Goal: Task Accomplishment & Management: Manage account settings

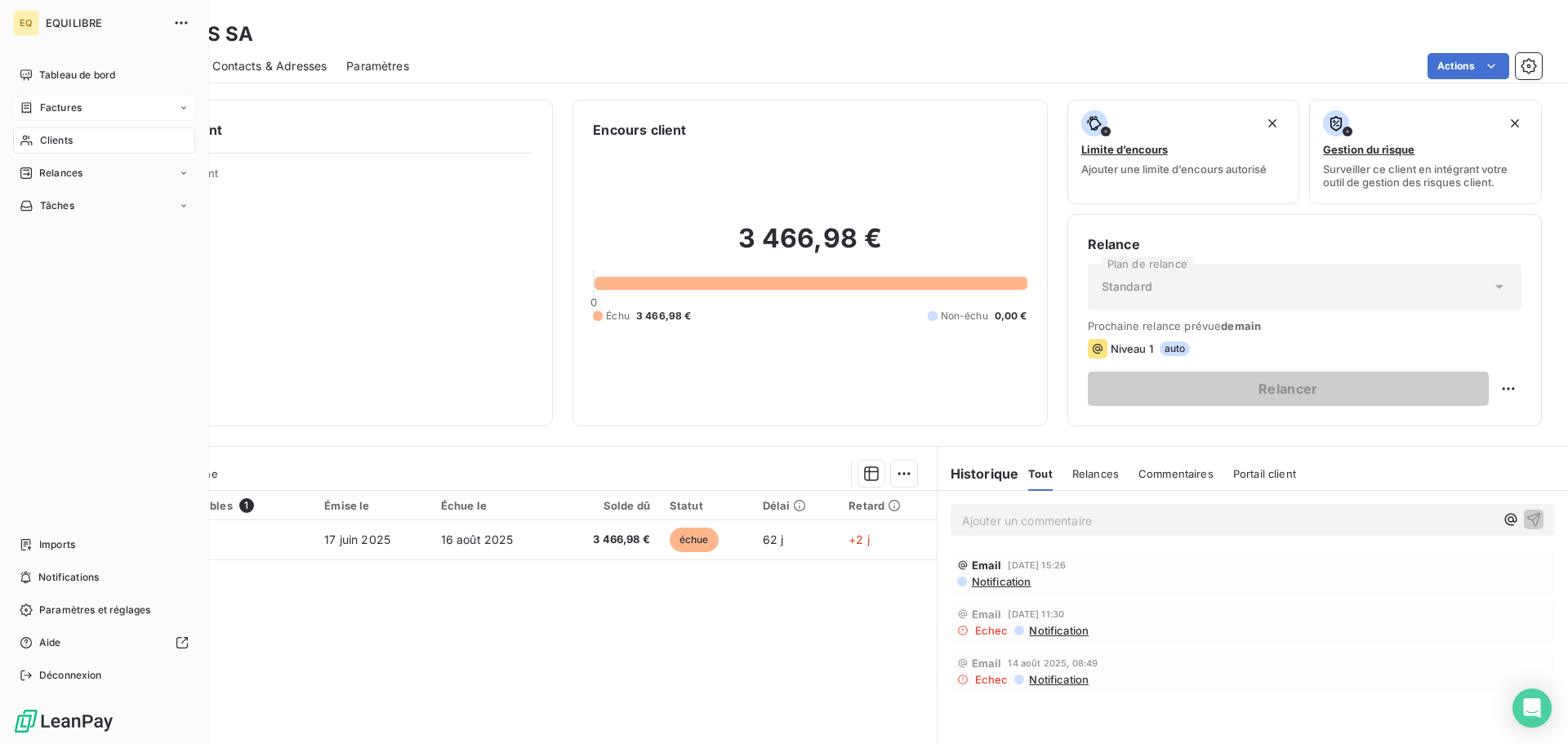
click at [79, 106] on span "Factures" at bounding box center [61, 107] width 41 height 14
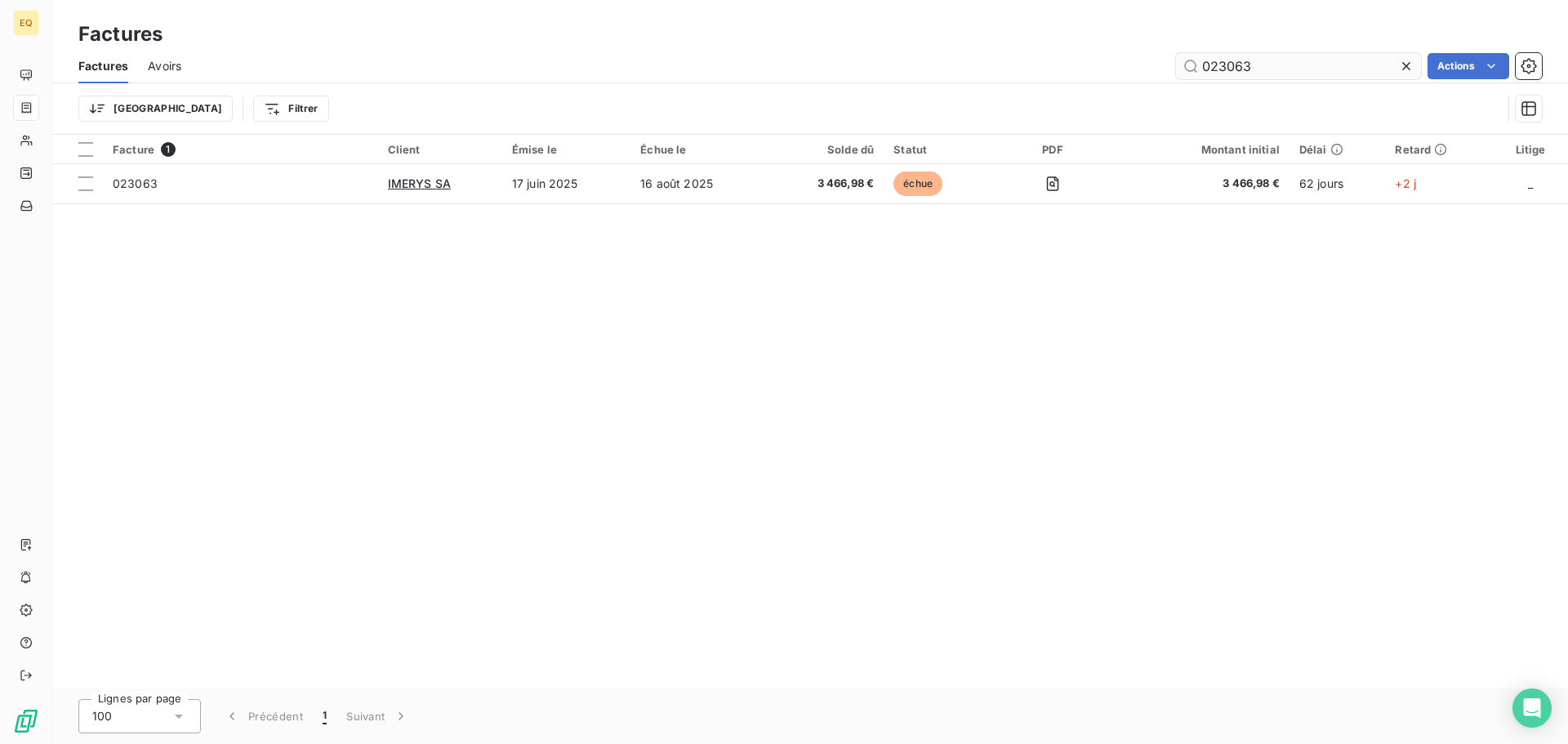
drag, startPoint x: 1264, startPoint y: 67, endPoint x: 1177, endPoint y: 62, distance: 87.1
click at [1177, 62] on input "023063" at bounding box center [1298, 66] width 245 height 26
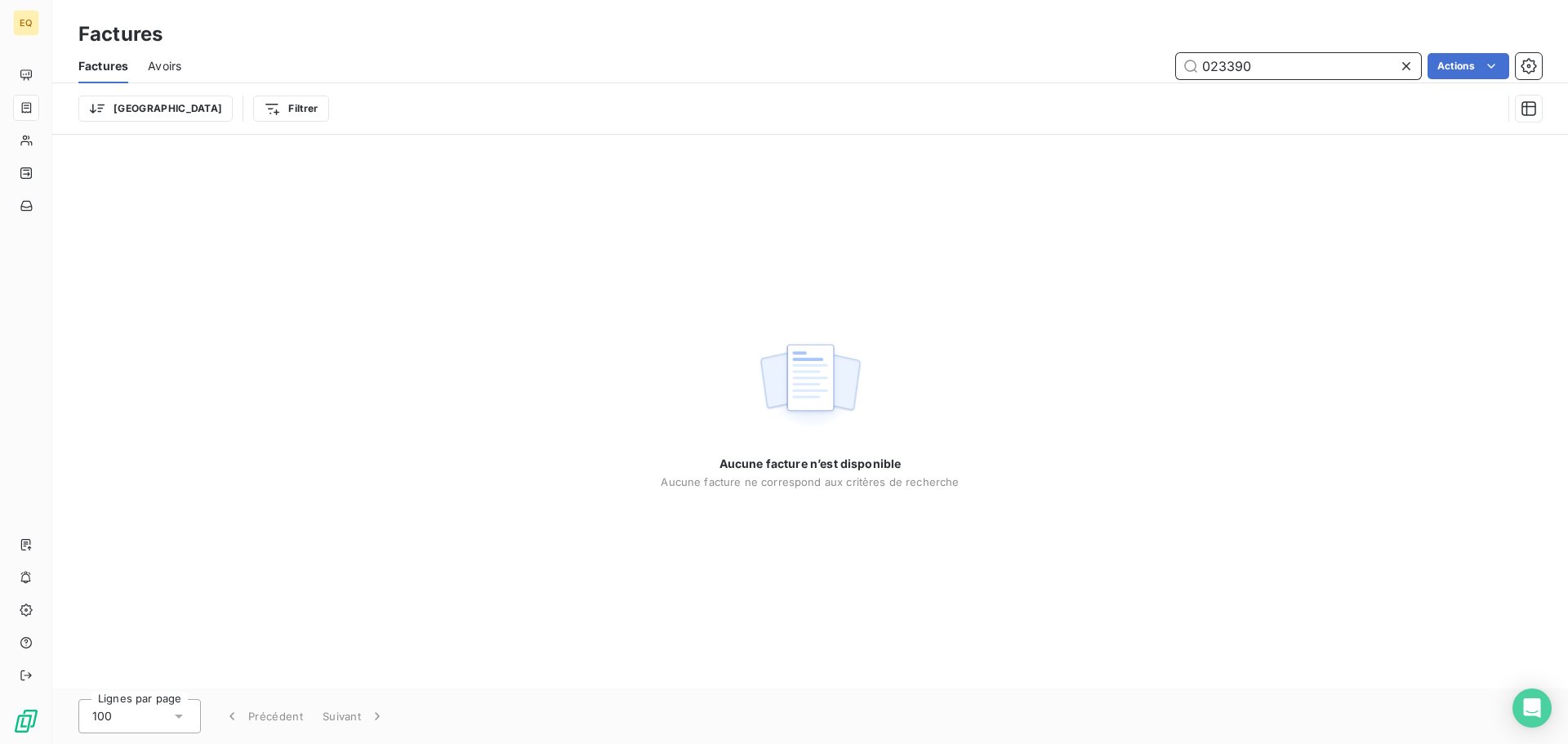
drag, startPoint x: 1216, startPoint y: 64, endPoint x: 1175, endPoint y: 63, distance: 41.0
click at [1176, 63] on input "023390" at bounding box center [1298, 66] width 245 height 26
type input "022771"
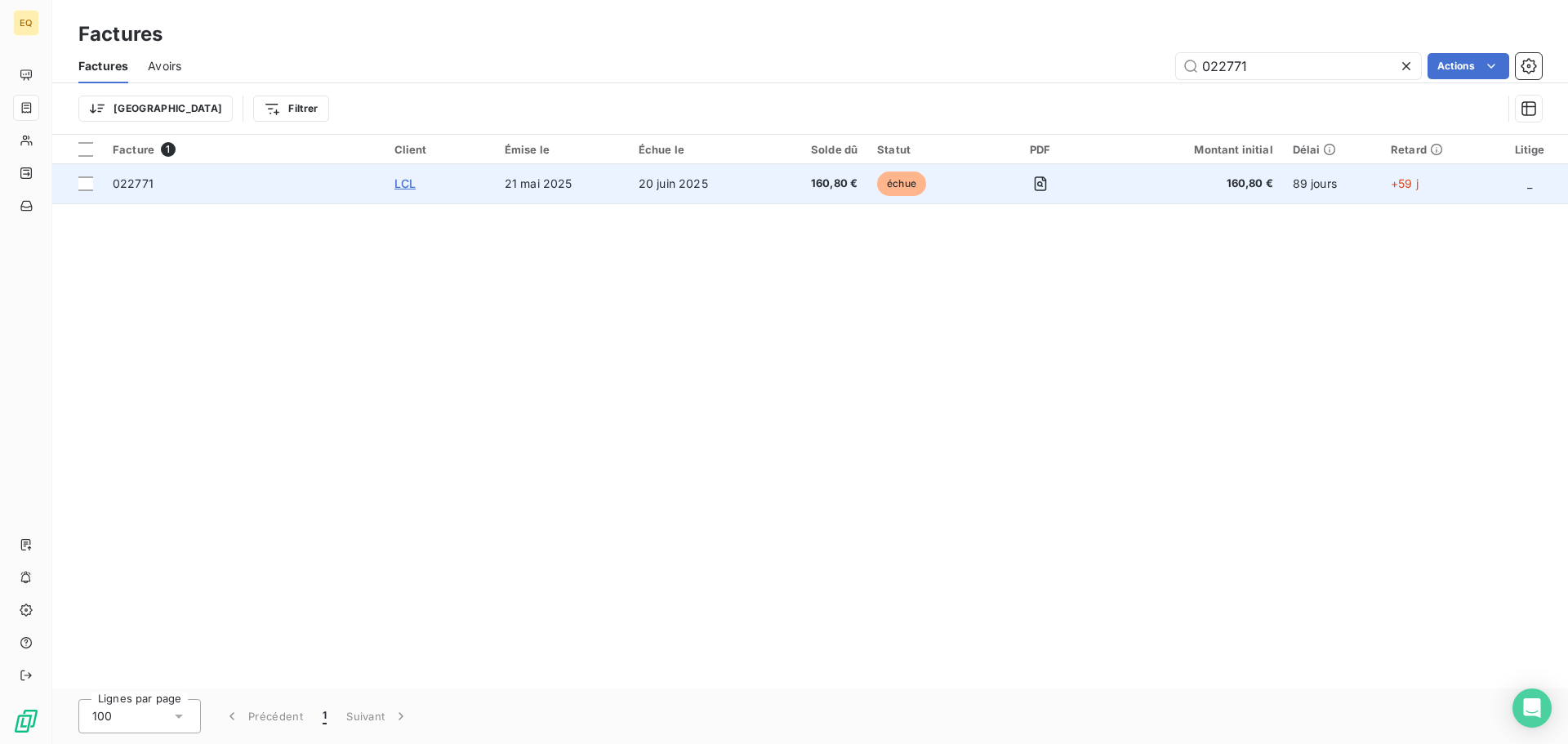
click at [407, 179] on span "LCL" at bounding box center [404, 183] width 21 height 13
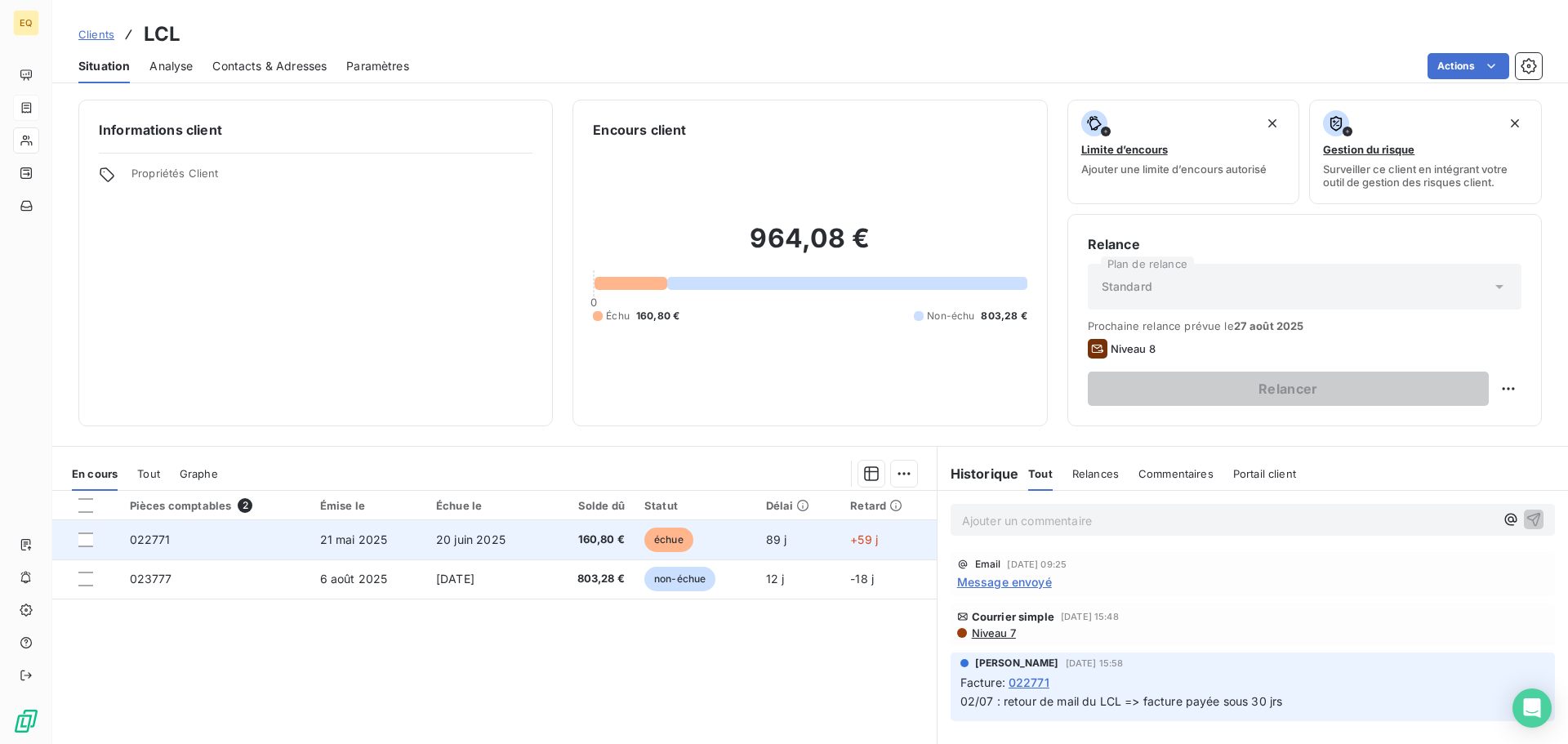
click at [476, 536] on span "20 juin 2025" at bounding box center [471, 539] width 69 height 13
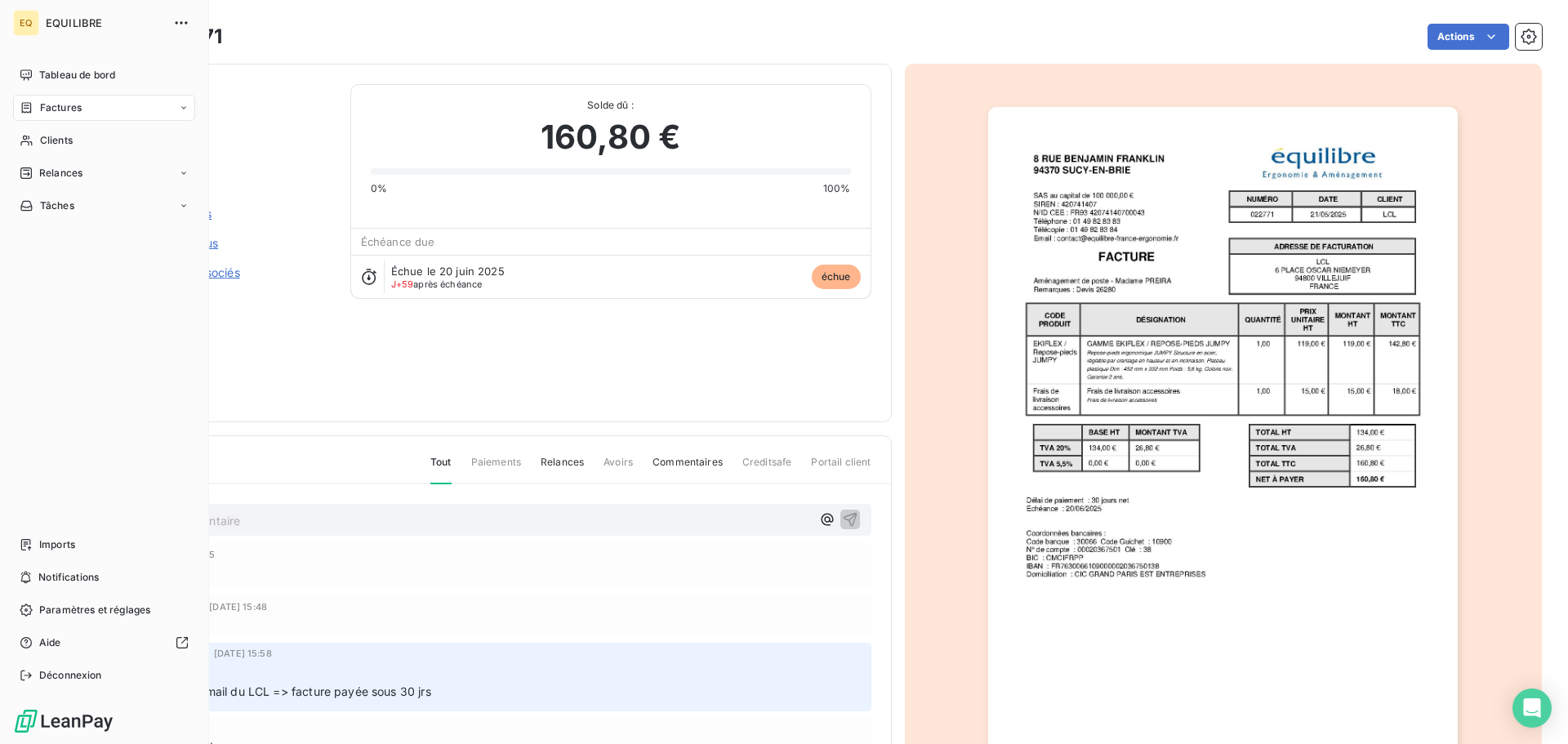
click at [79, 101] on span "Factures" at bounding box center [61, 107] width 41 height 14
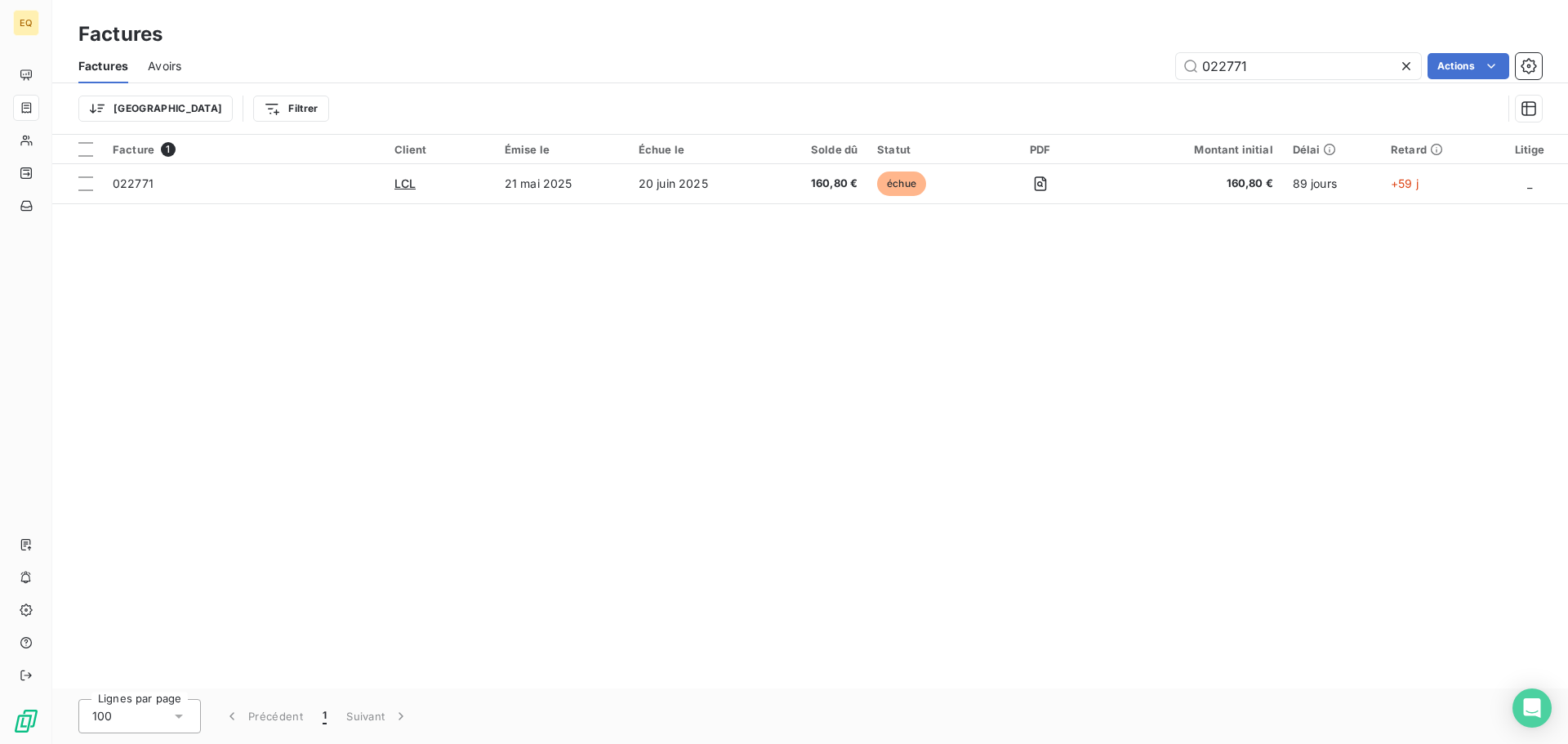
drag, startPoint x: 1259, startPoint y: 67, endPoint x: 1148, endPoint y: 67, distance: 111.0
click at [1148, 67] on div "022771 Actions" at bounding box center [871, 66] width 1341 height 26
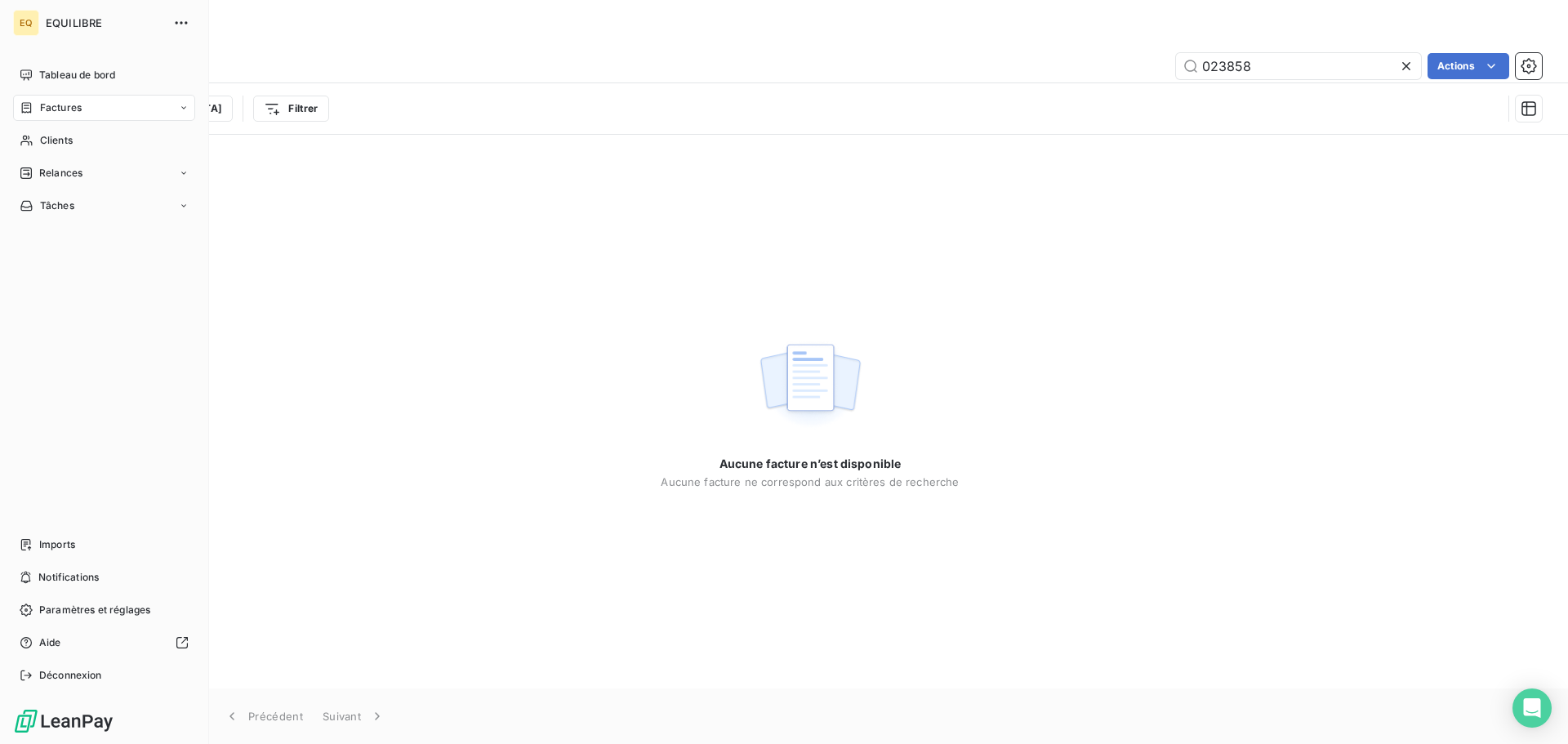
click at [82, 103] on div "Factures" at bounding box center [104, 107] width 182 height 26
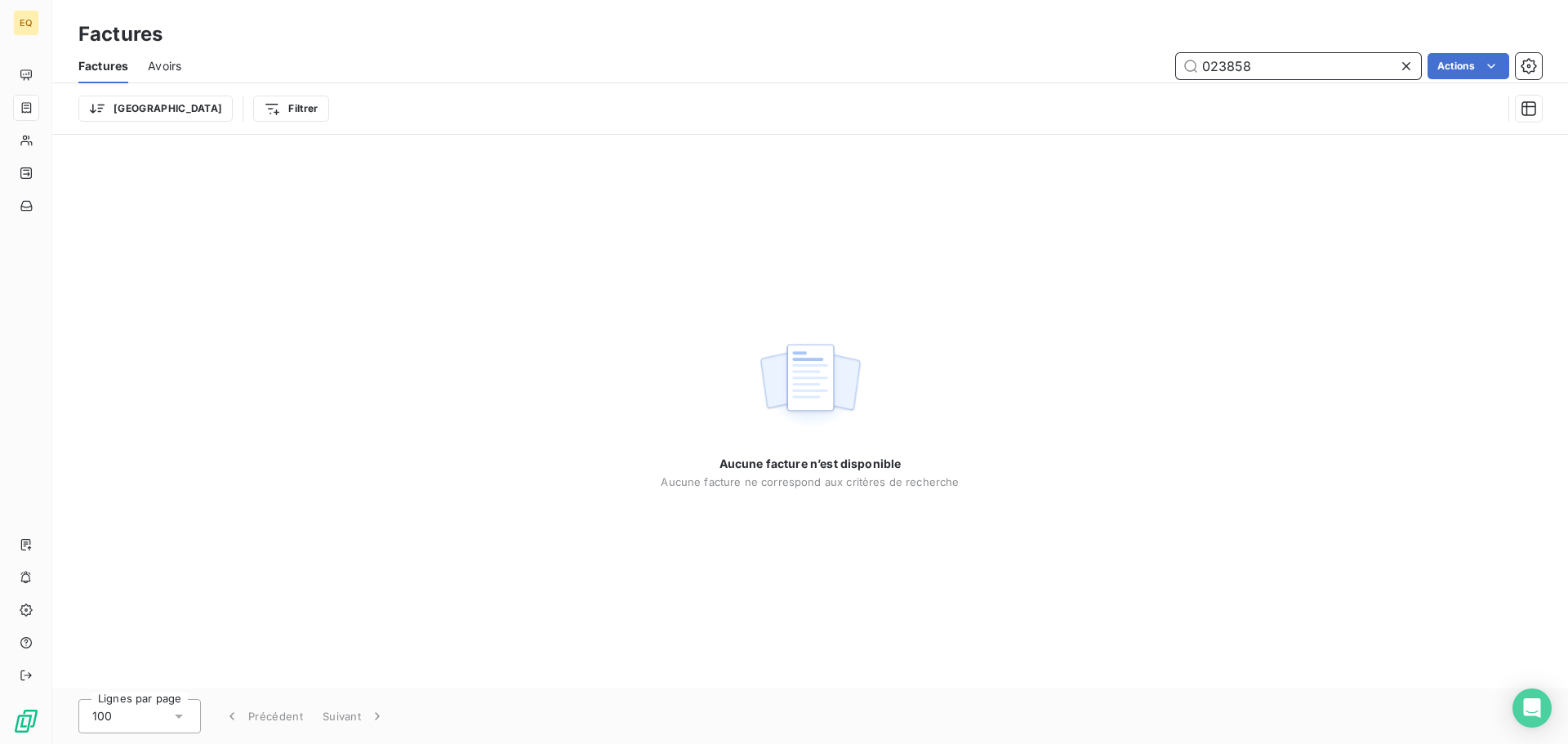
drag, startPoint x: 1273, startPoint y: 71, endPoint x: 1195, endPoint y: 81, distance: 78.6
click at [1195, 81] on div "Factures Avoirs 023858 Actions" at bounding box center [810, 66] width 1516 height 35
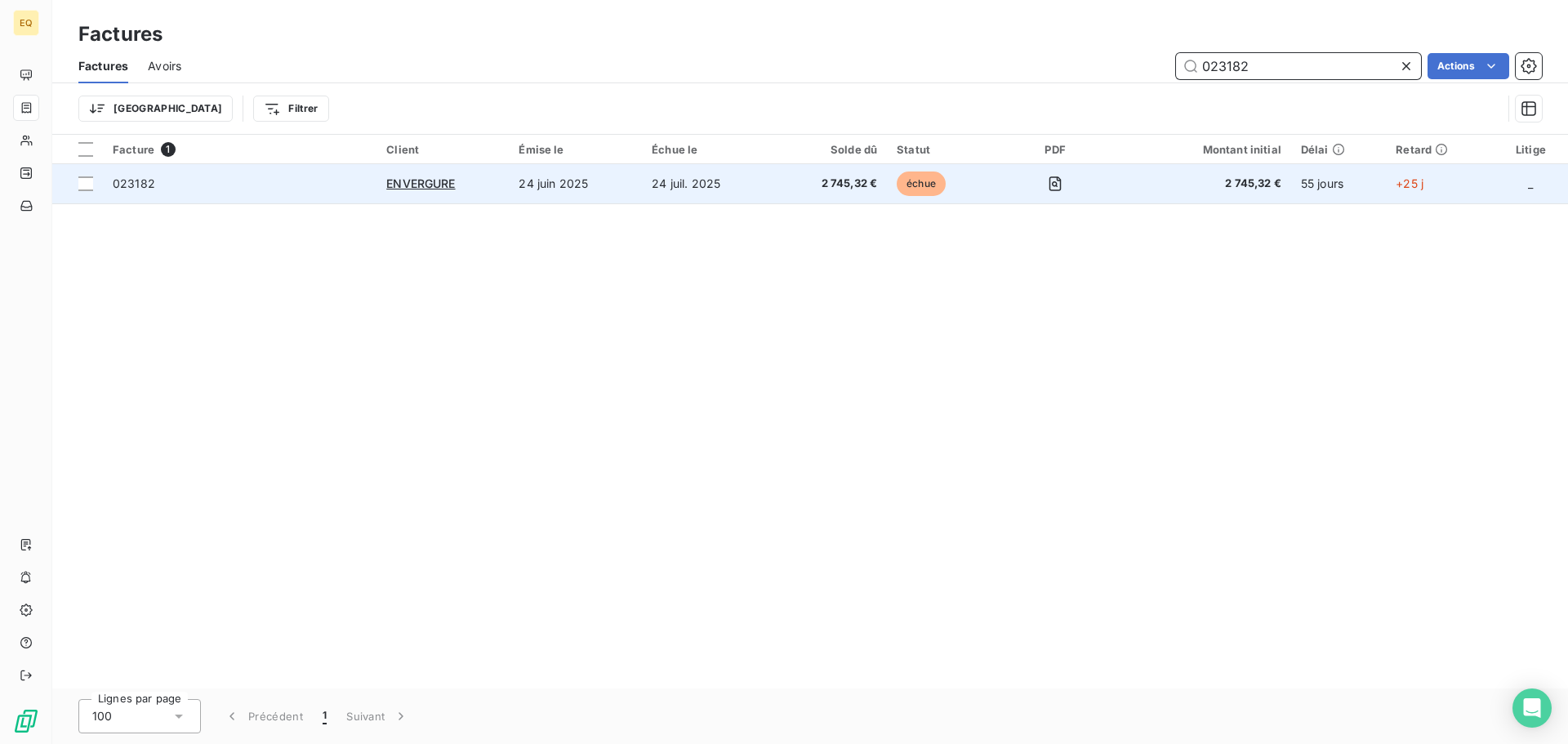
type input "023182"
click at [549, 184] on td "24 juin 2025" at bounding box center [575, 184] width 133 height 40
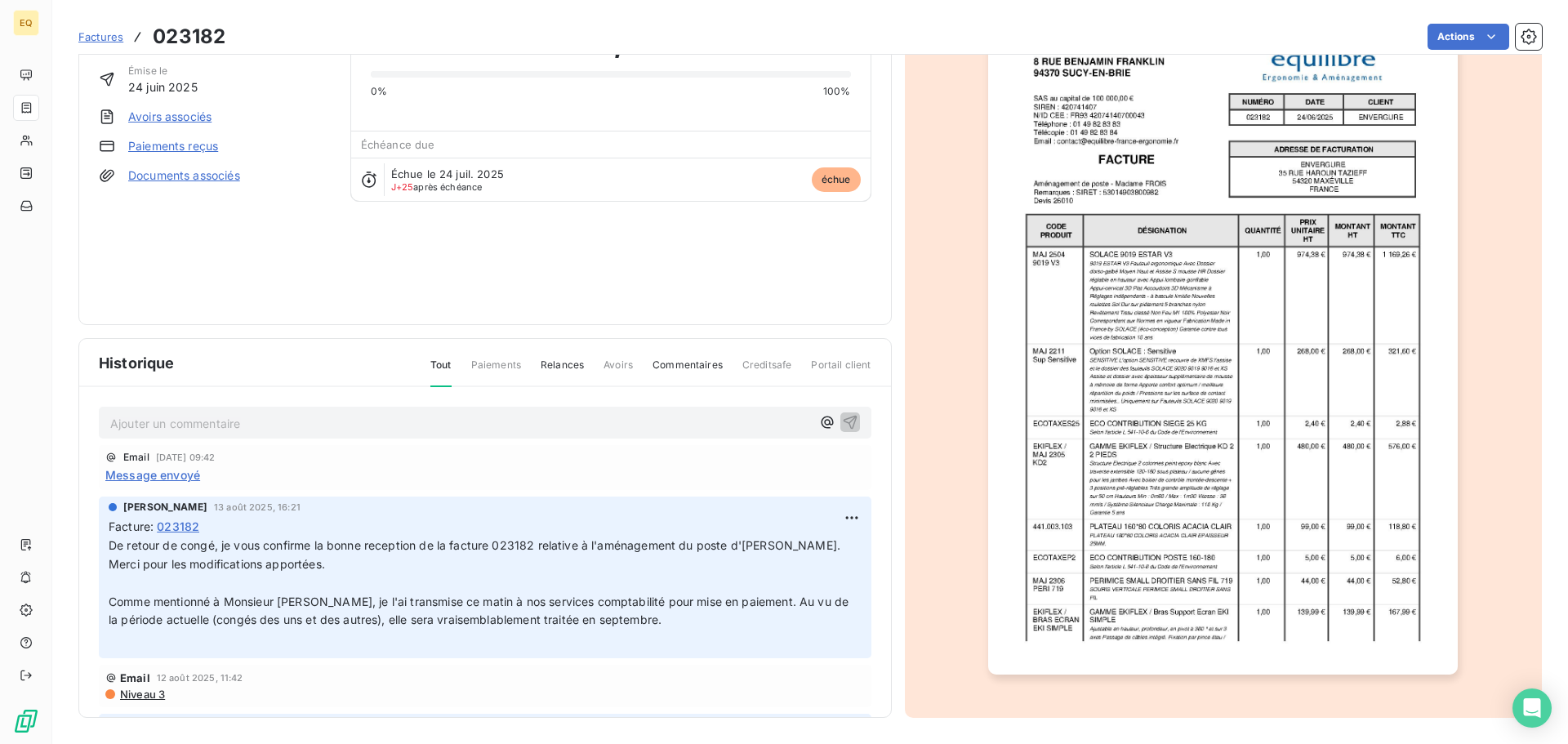
click at [91, 36] on span "Factures" at bounding box center [100, 37] width 45 height 13
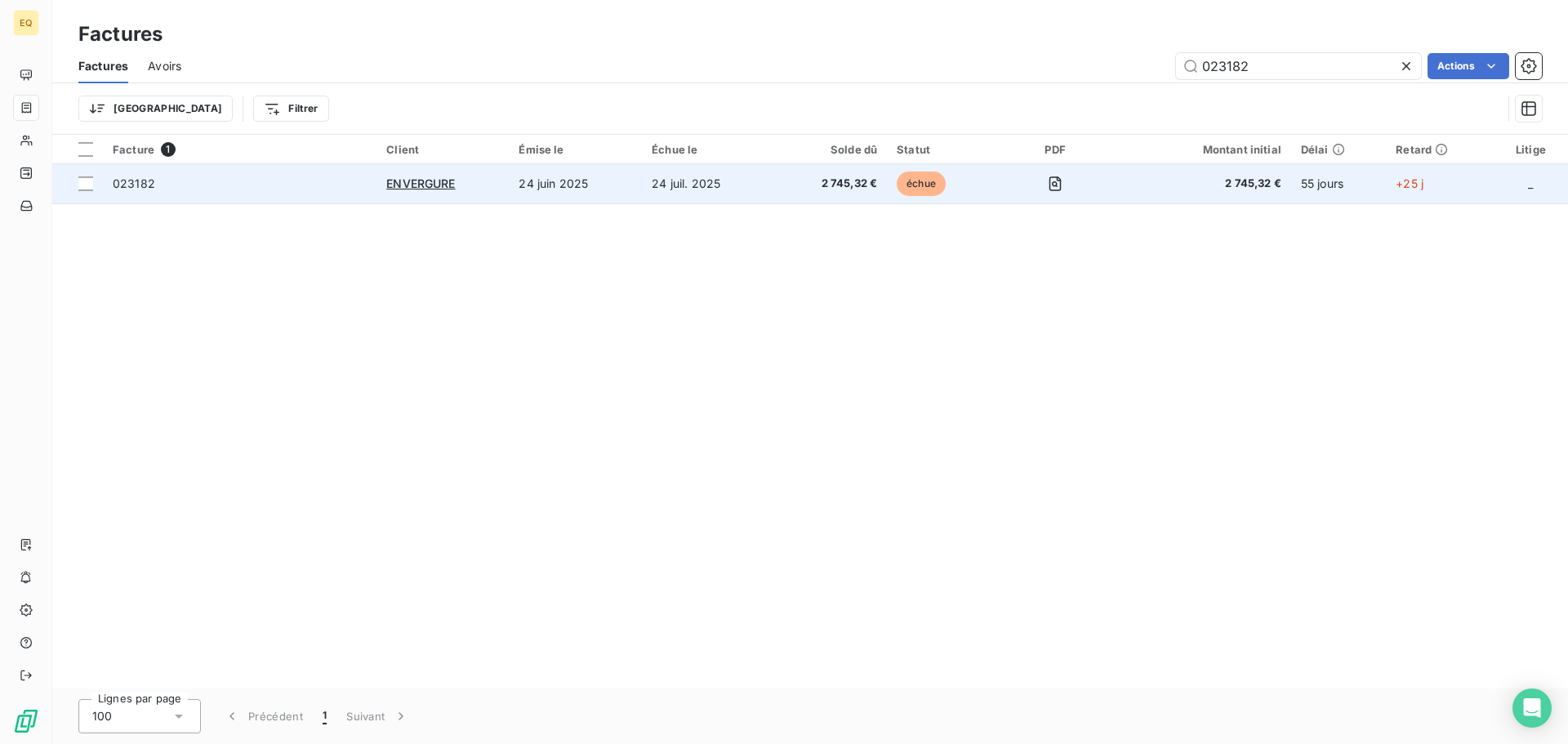
click at [849, 179] on span "2 745,32 €" at bounding box center [831, 183] width 94 height 16
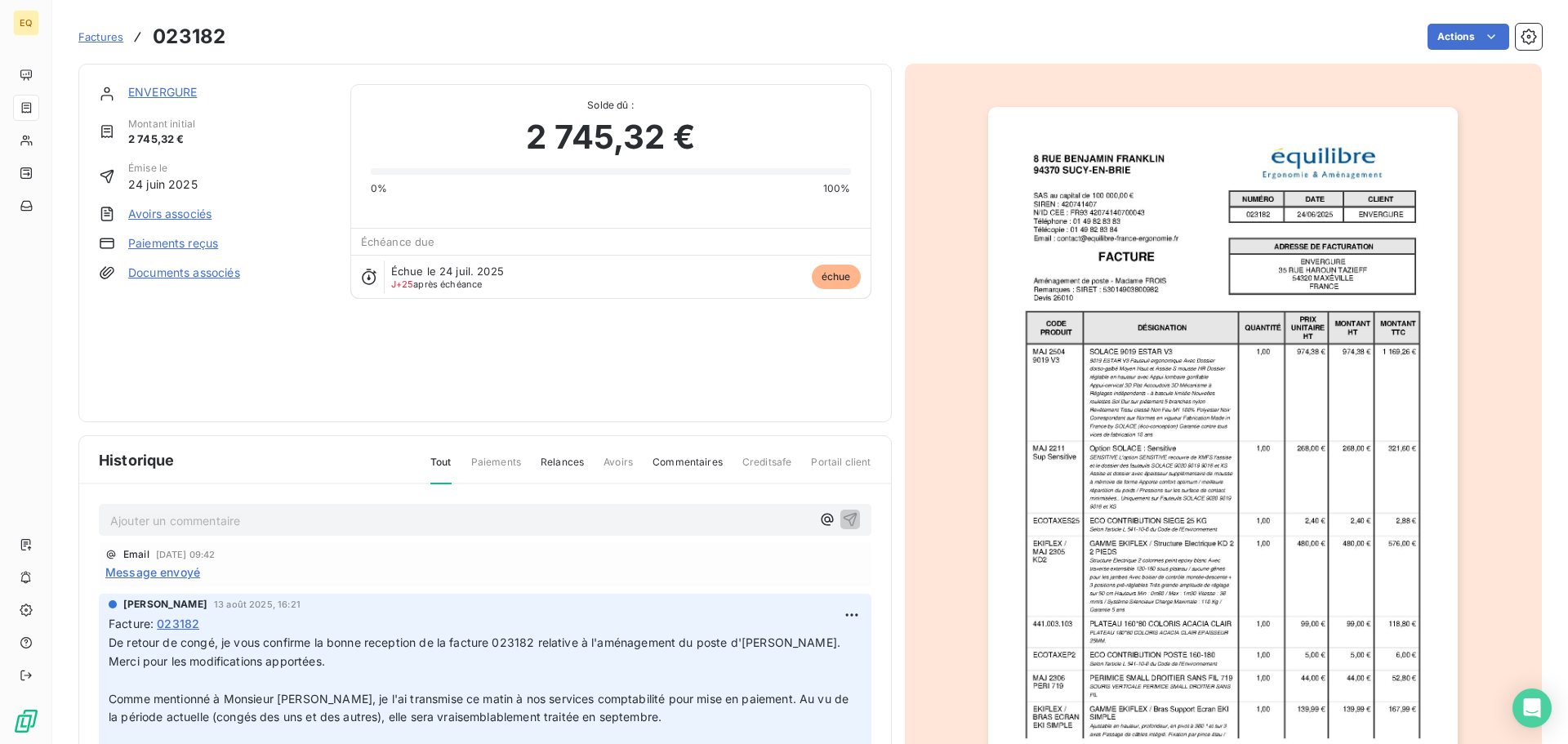
click at [178, 89] on link "ENVERGURE" at bounding box center [162, 92] width 68 height 13
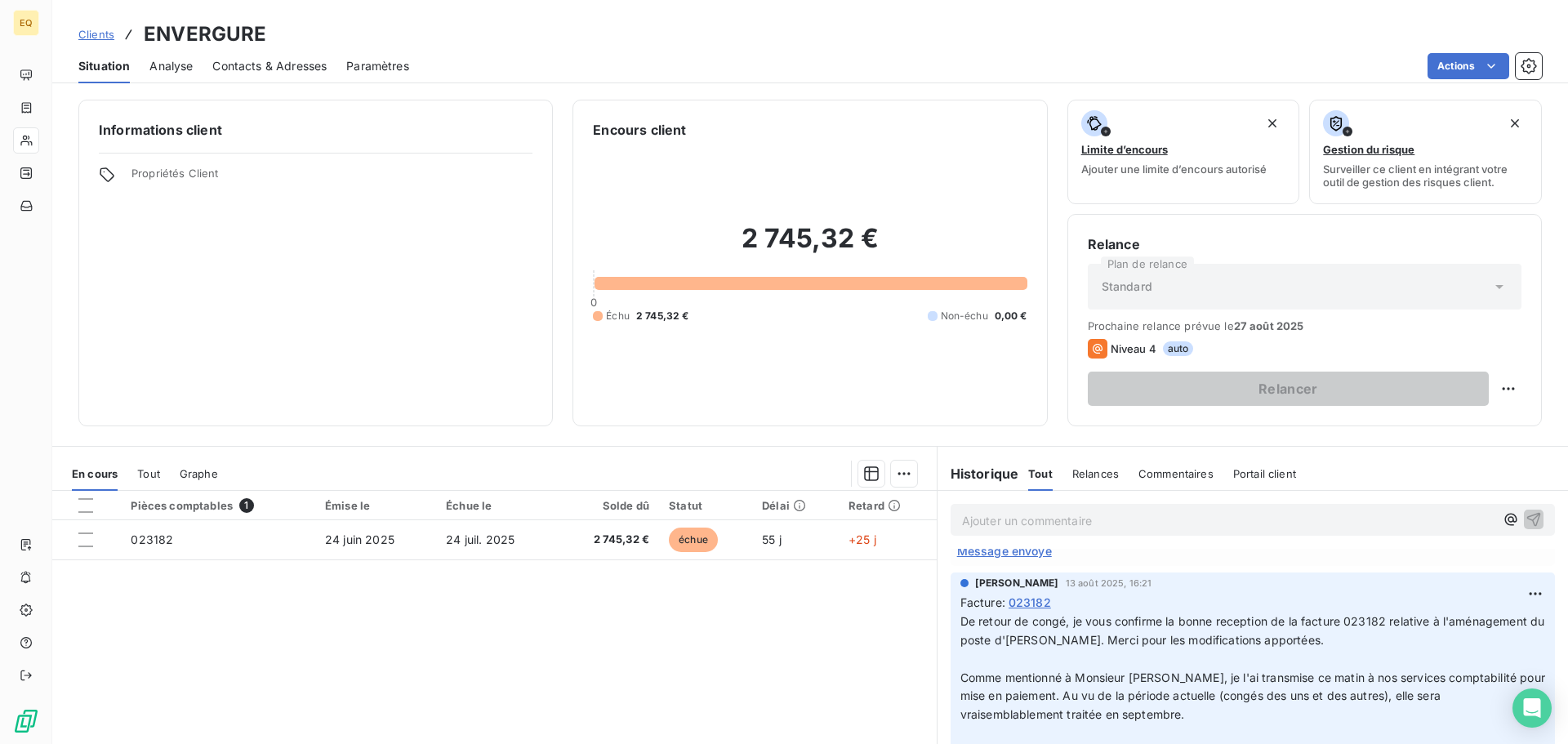
scroll to position [57, 0]
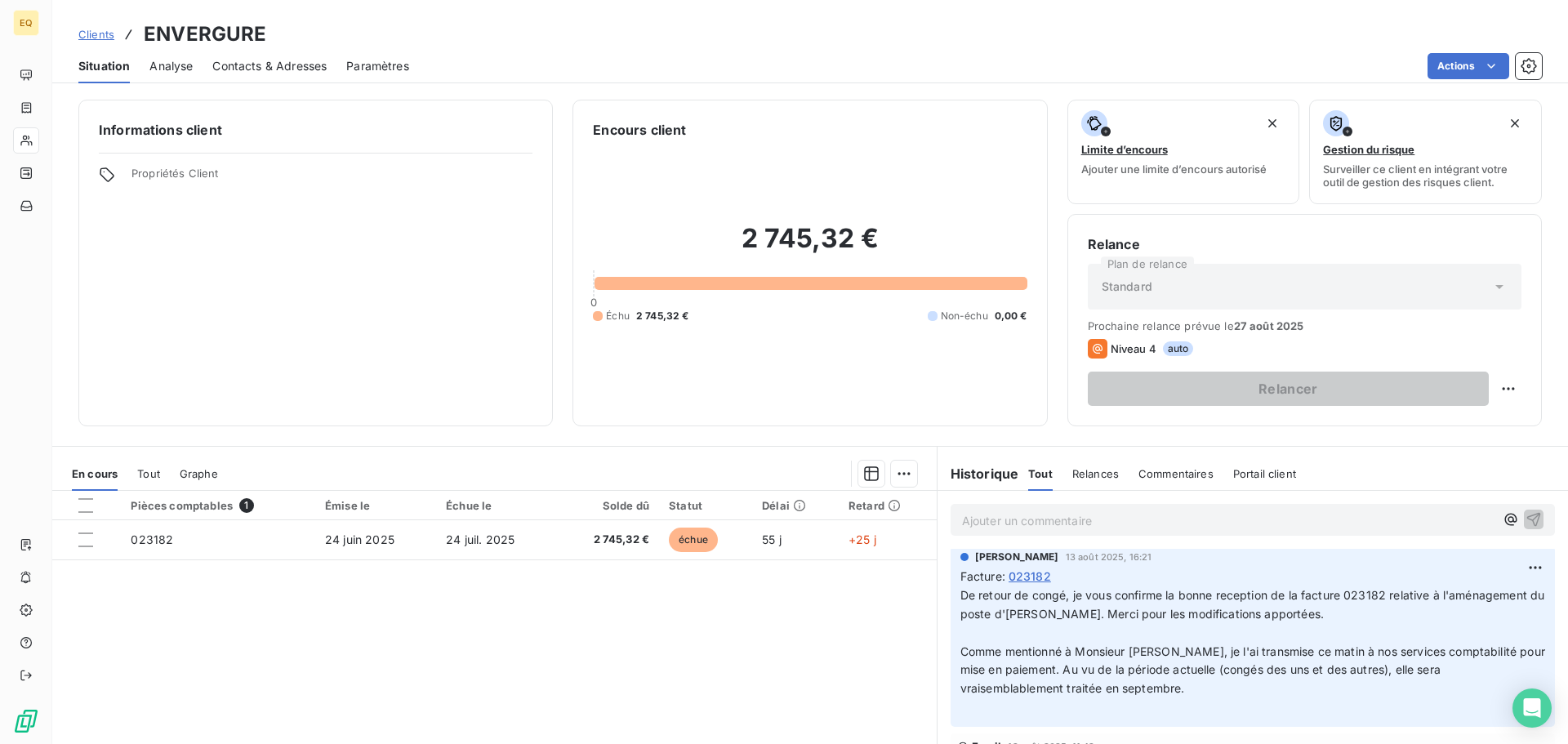
click at [254, 61] on span "Contacts & Adresses" at bounding box center [270, 66] width 115 height 16
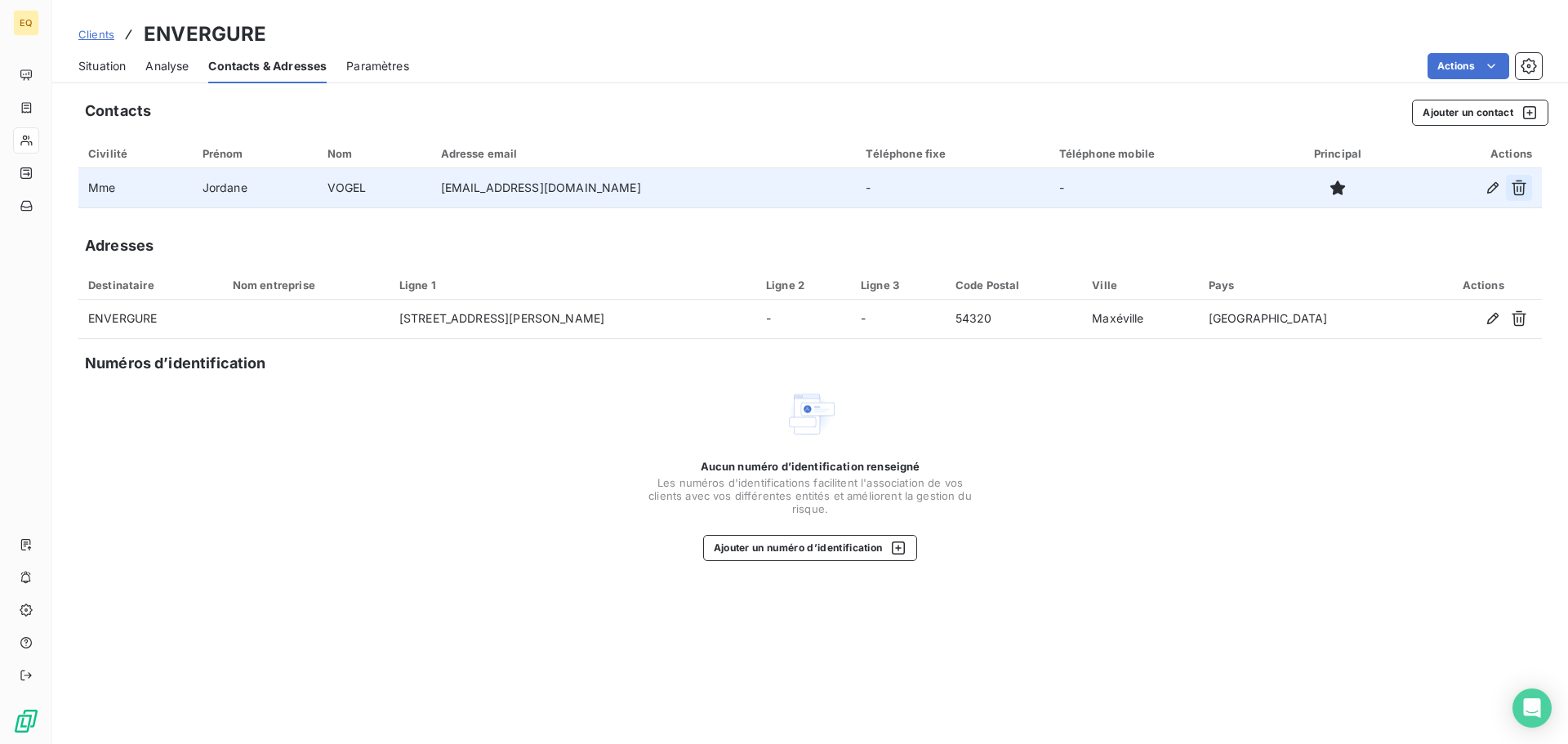
click at [1516, 184] on icon "button" at bounding box center [1518, 188] width 14 height 15
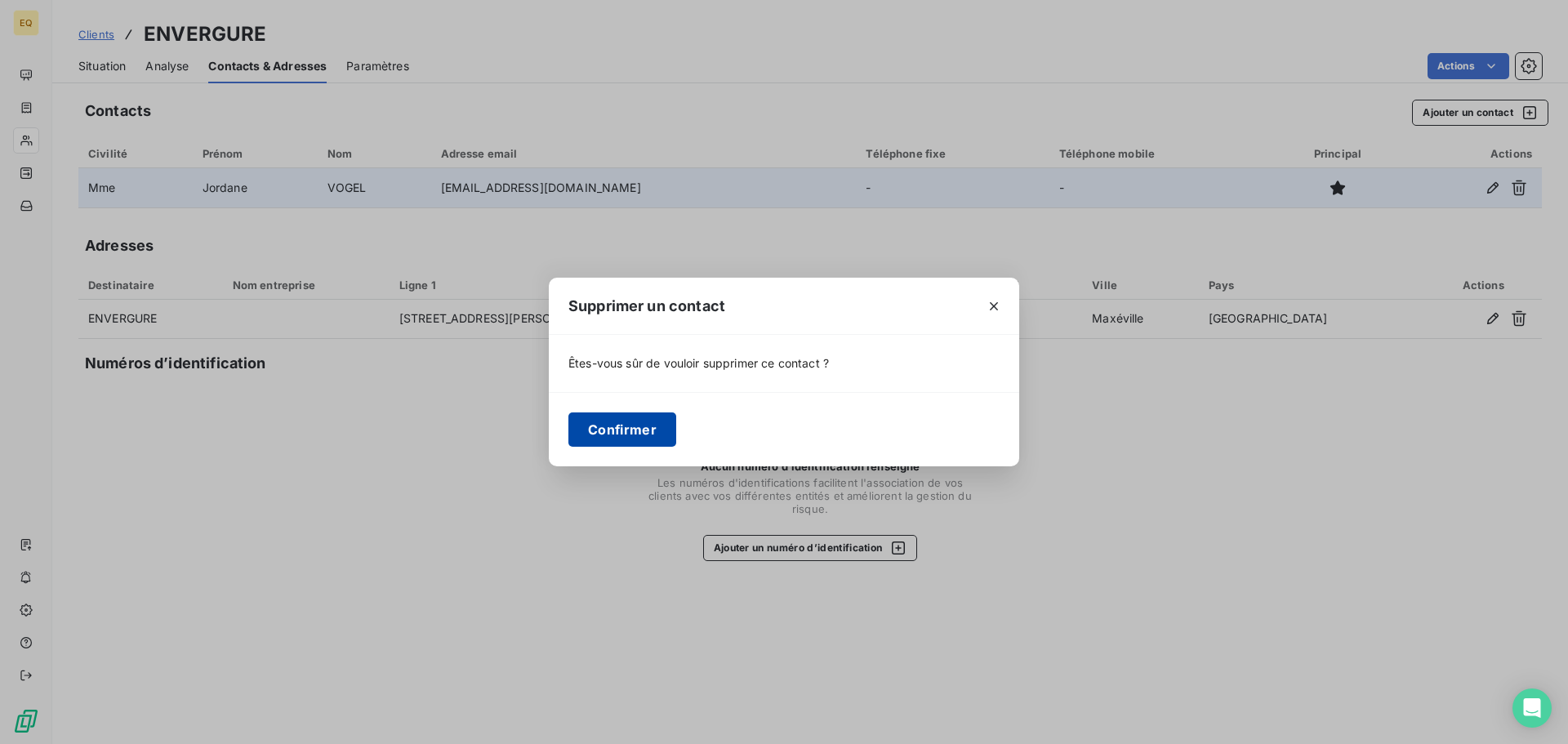
click at [613, 428] on button "Confirmer" at bounding box center [623, 430] width 108 height 35
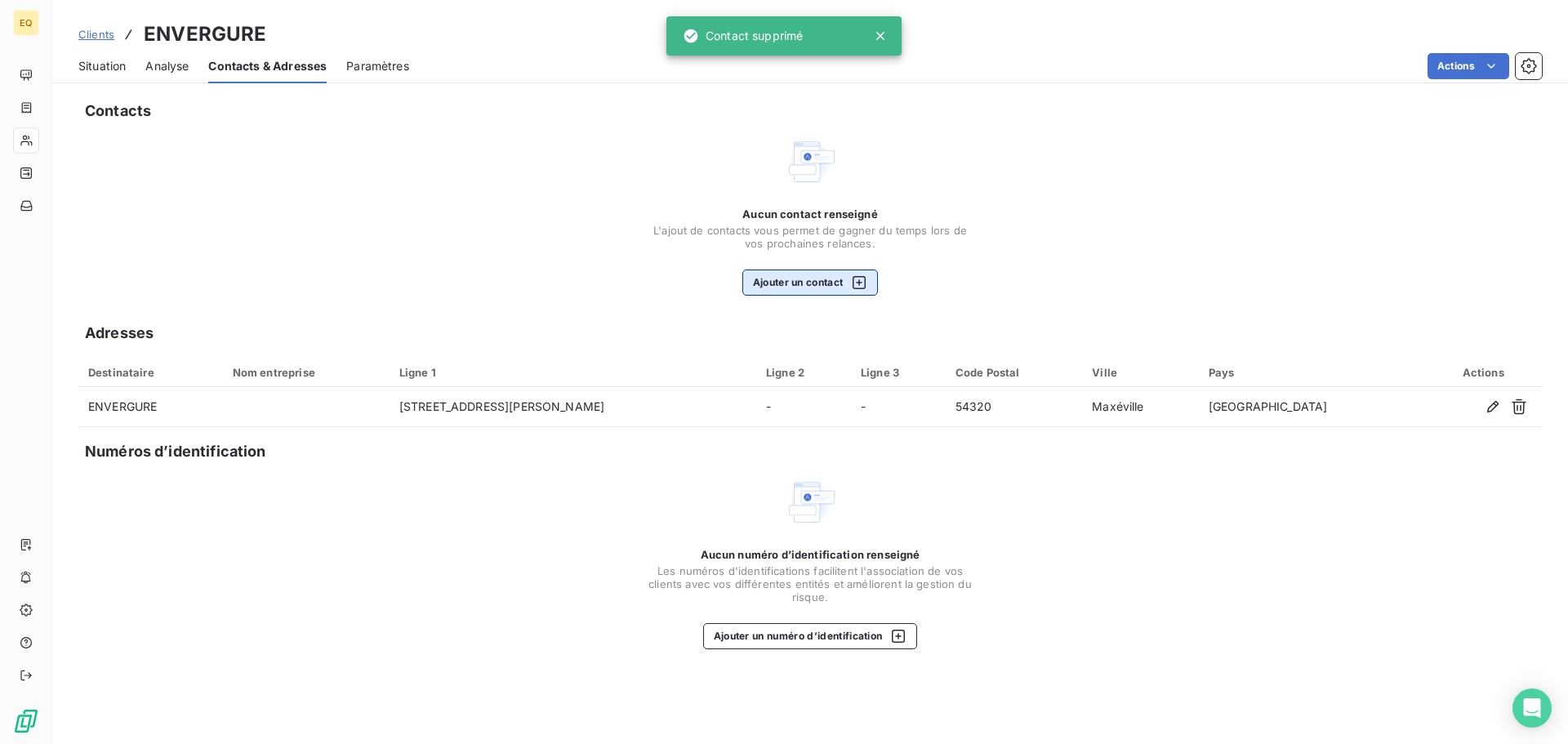
click at [796, 270] on button "Ajouter un contact" at bounding box center [811, 282] width 136 height 26
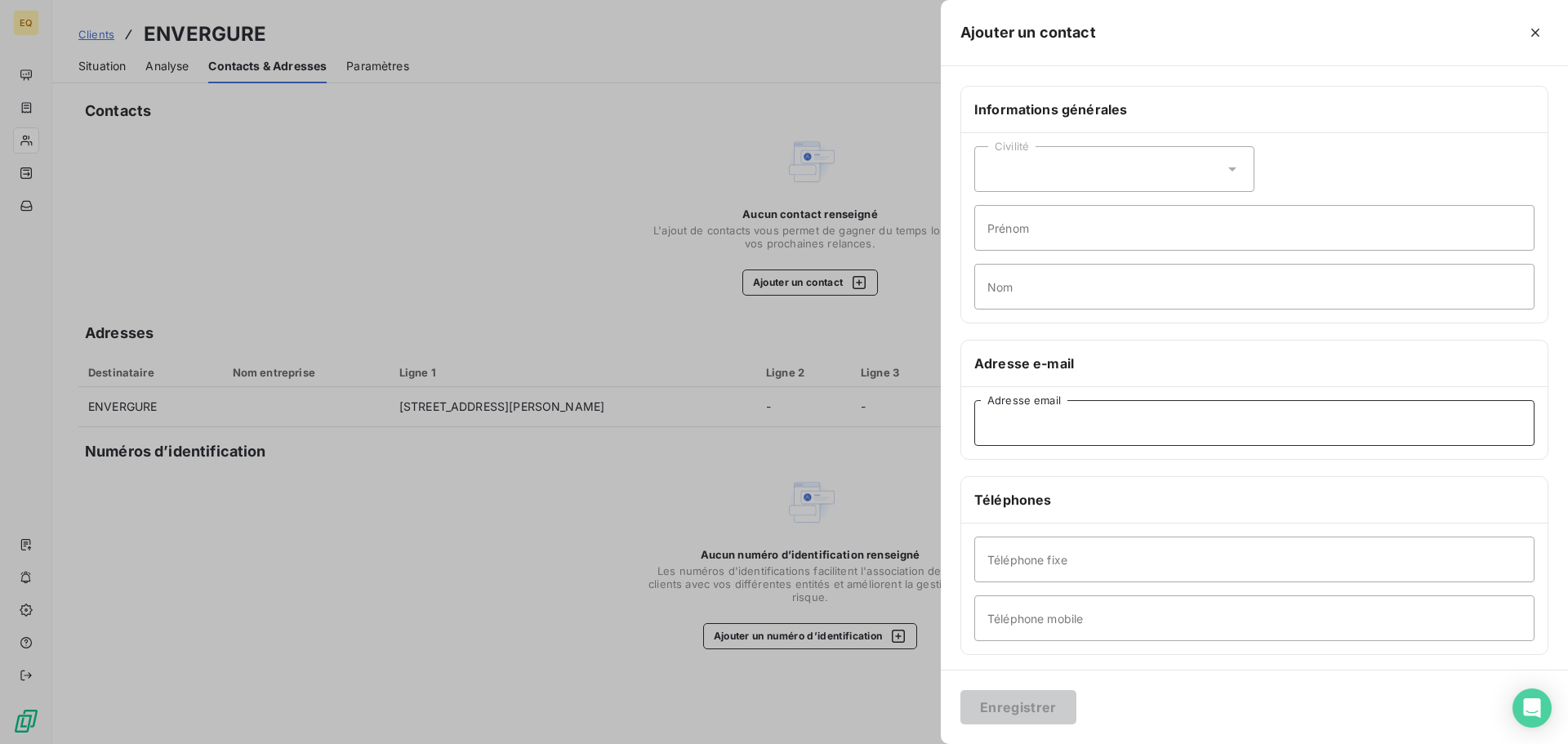
click at [1073, 431] on input "Adresse email" at bounding box center [1255, 423] width 560 height 45
type input "c"
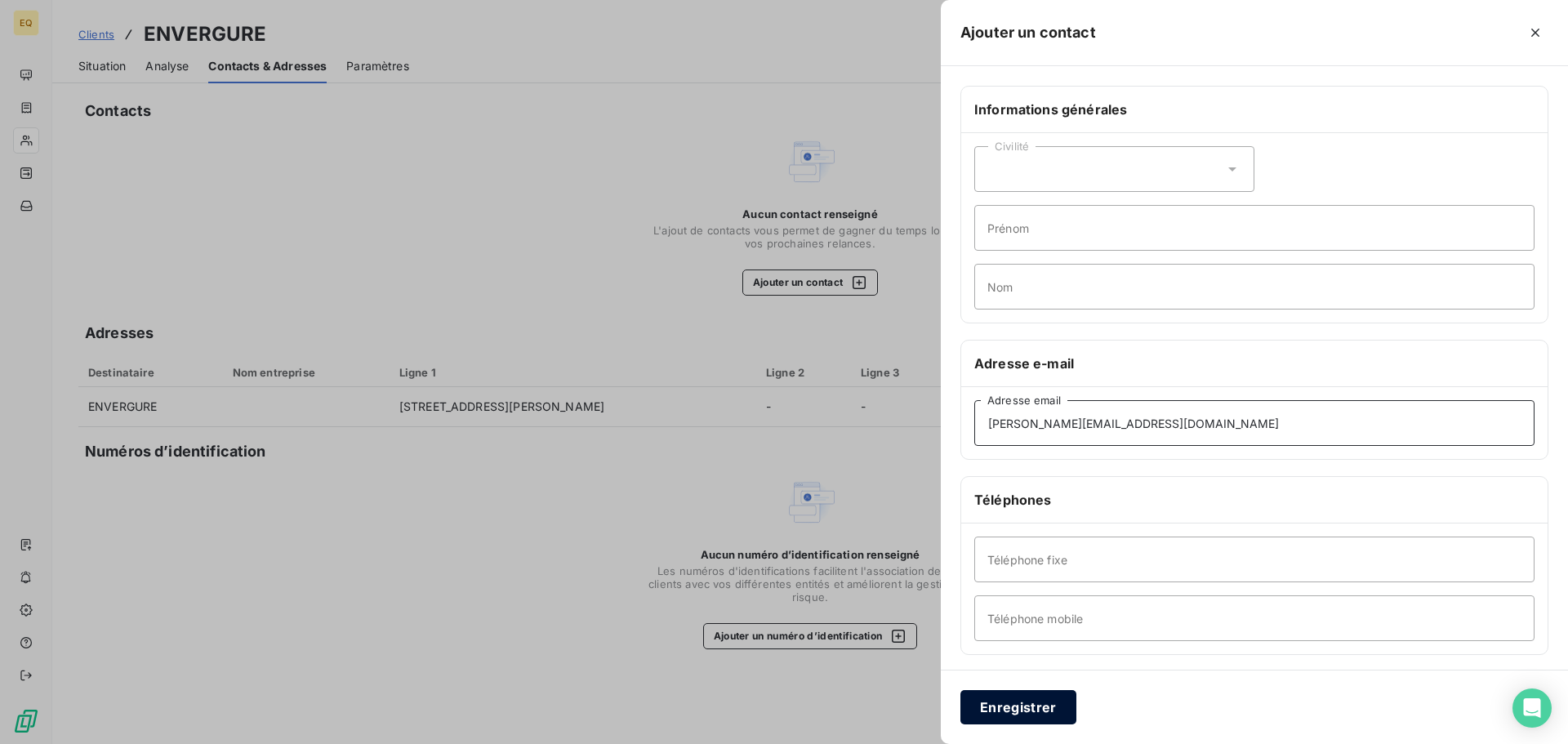
type input "[PERSON_NAME][EMAIL_ADDRESS][DOMAIN_NAME]"
click at [986, 702] on button "Enregistrer" at bounding box center [1019, 707] width 116 height 35
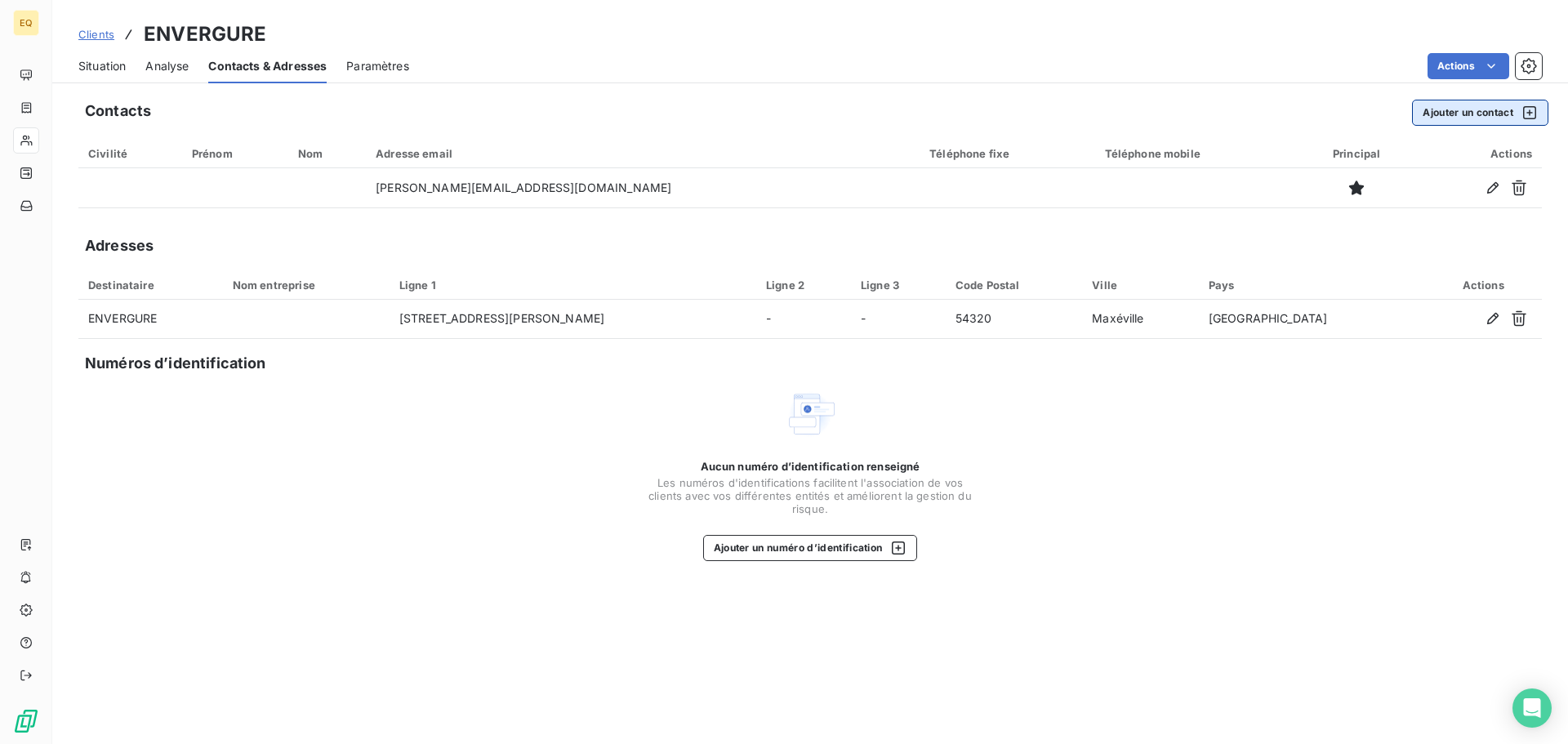
click at [1447, 110] on button "Ajouter un contact" at bounding box center [1480, 112] width 136 height 26
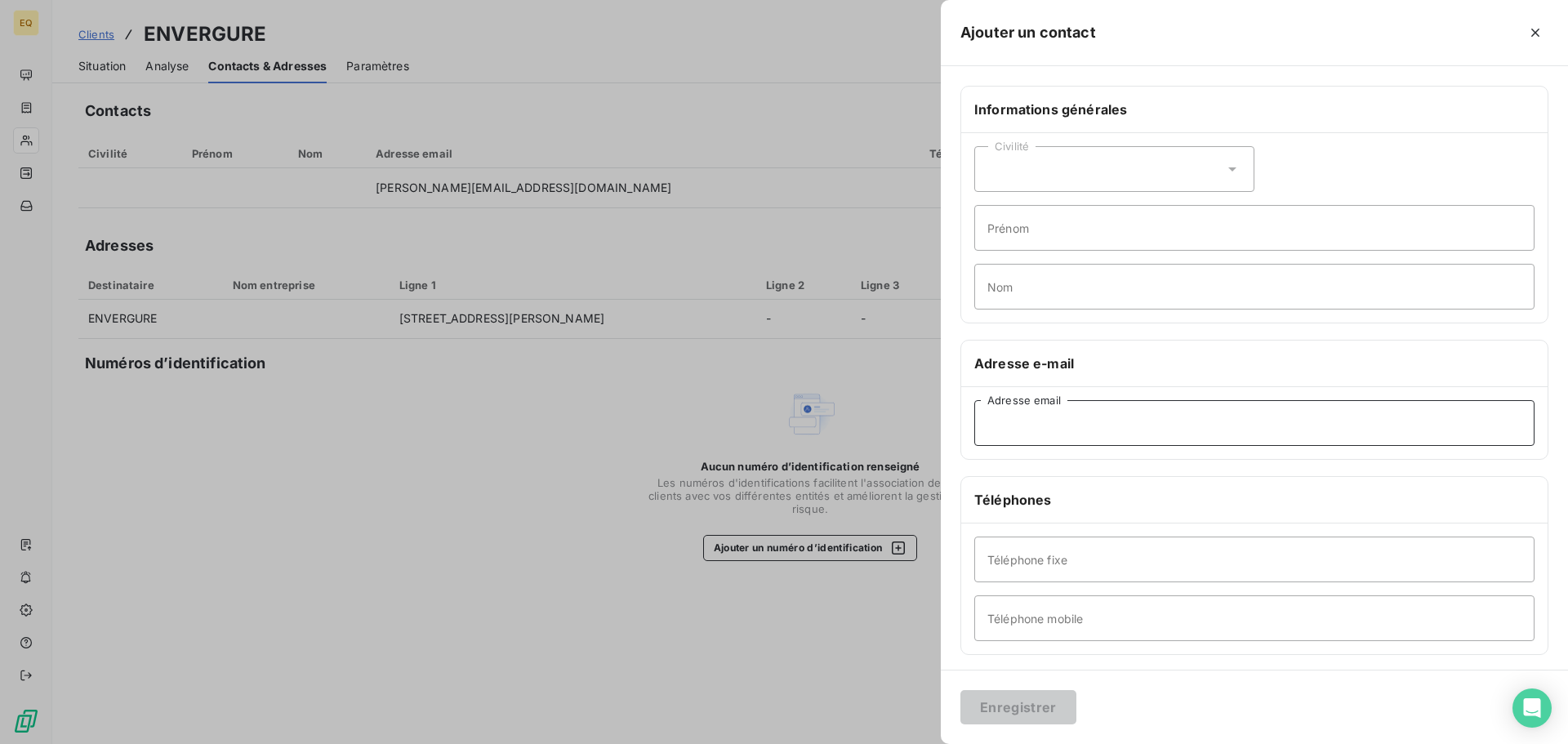
click at [1030, 419] on input "Adresse email" at bounding box center [1255, 423] width 560 height 45
type input "[EMAIL_ADDRESS][DOMAIN_NAME]"
click at [1019, 709] on button "Enregistrer" at bounding box center [1019, 707] width 116 height 35
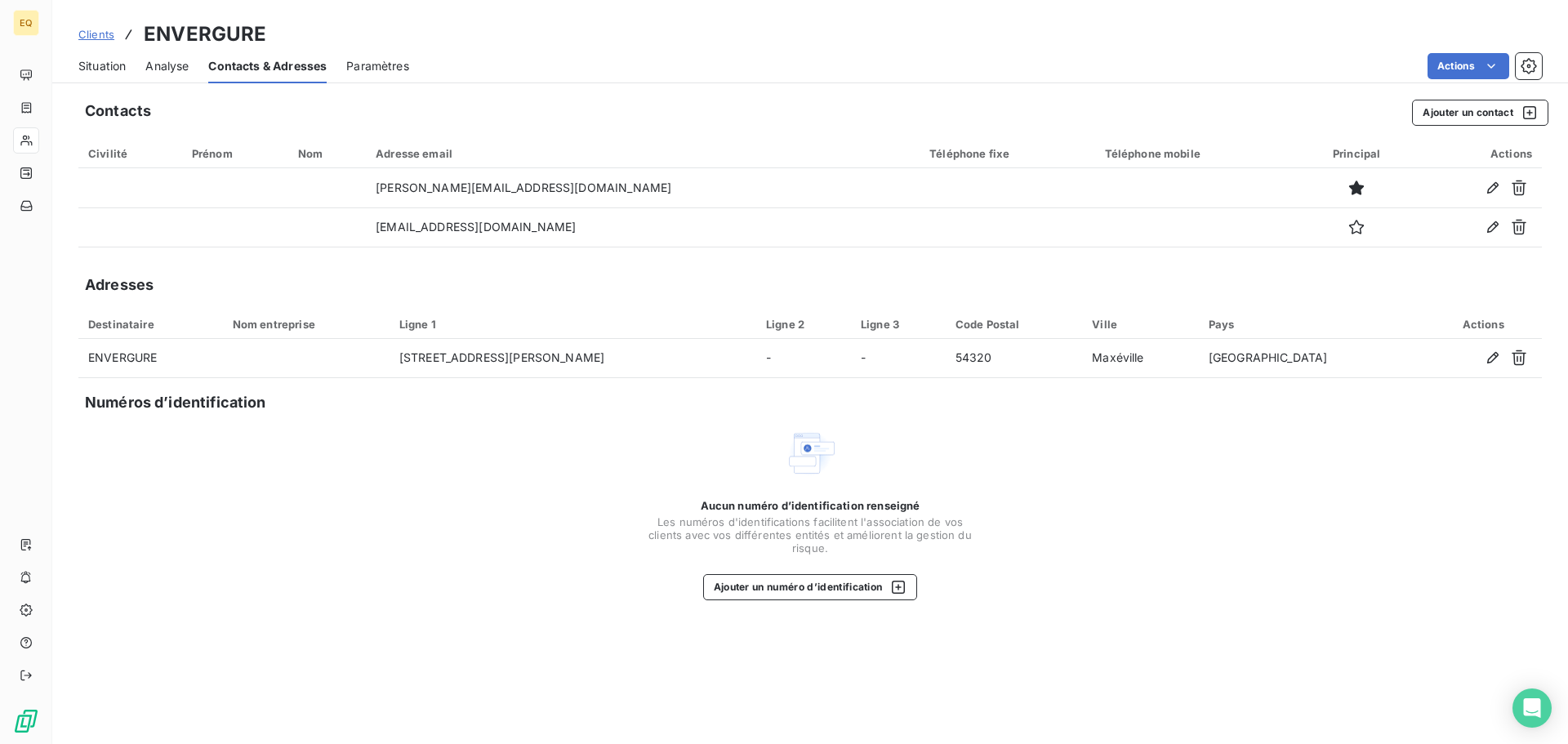
click at [98, 62] on span "Situation" at bounding box center [102, 66] width 47 height 16
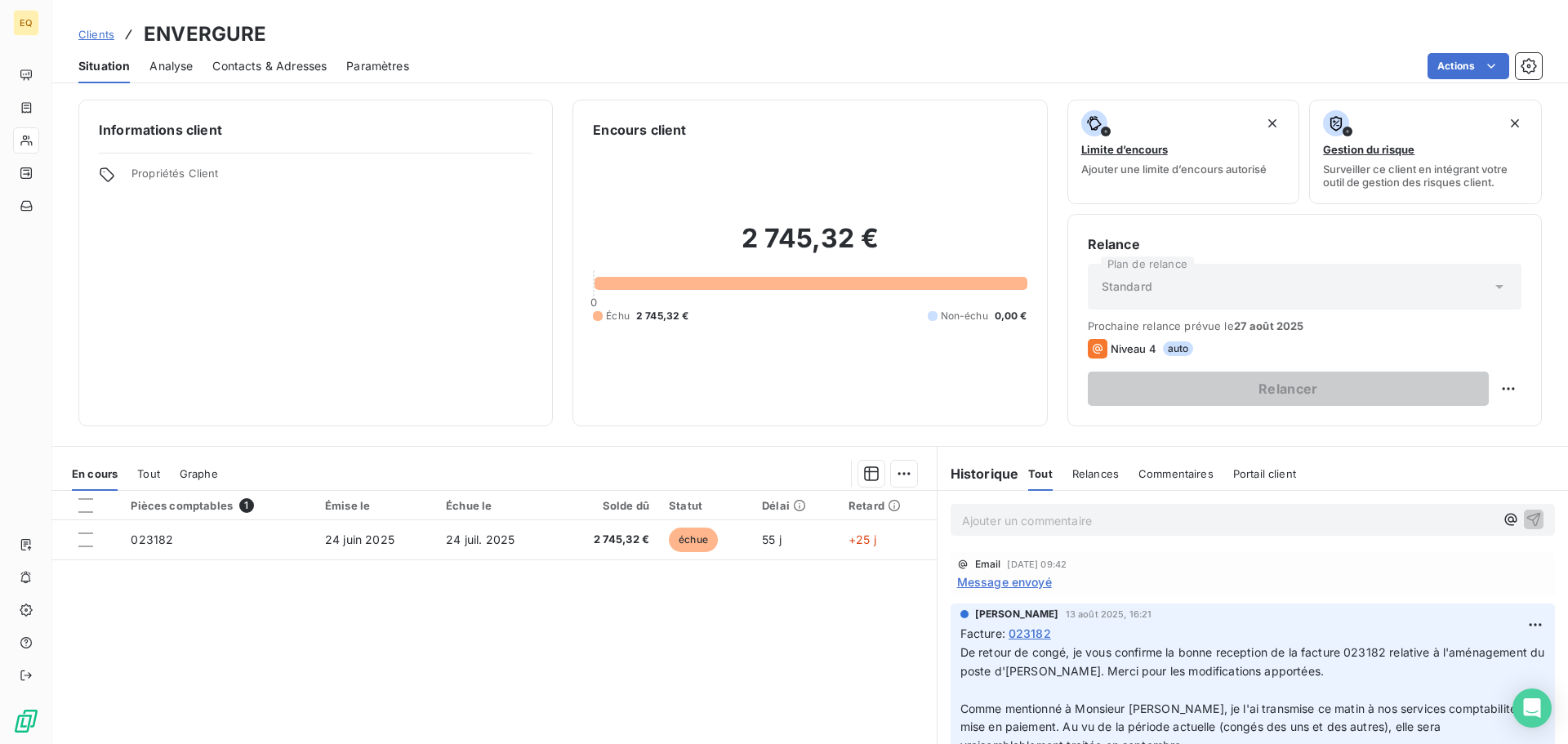
click at [1491, 288] on icon at bounding box center [1499, 286] width 16 height 16
click at [1493, 384] on html "EQ Clients ENVERGURE Situation Analyse Contacts & Adresses Paramètres Actions I…" at bounding box center [784, 372] width 1568 height 744
click at [1389, 425] on div "Replanifier cette action" at bounding box center [1429, 425] width 147 height 26
select select "7"
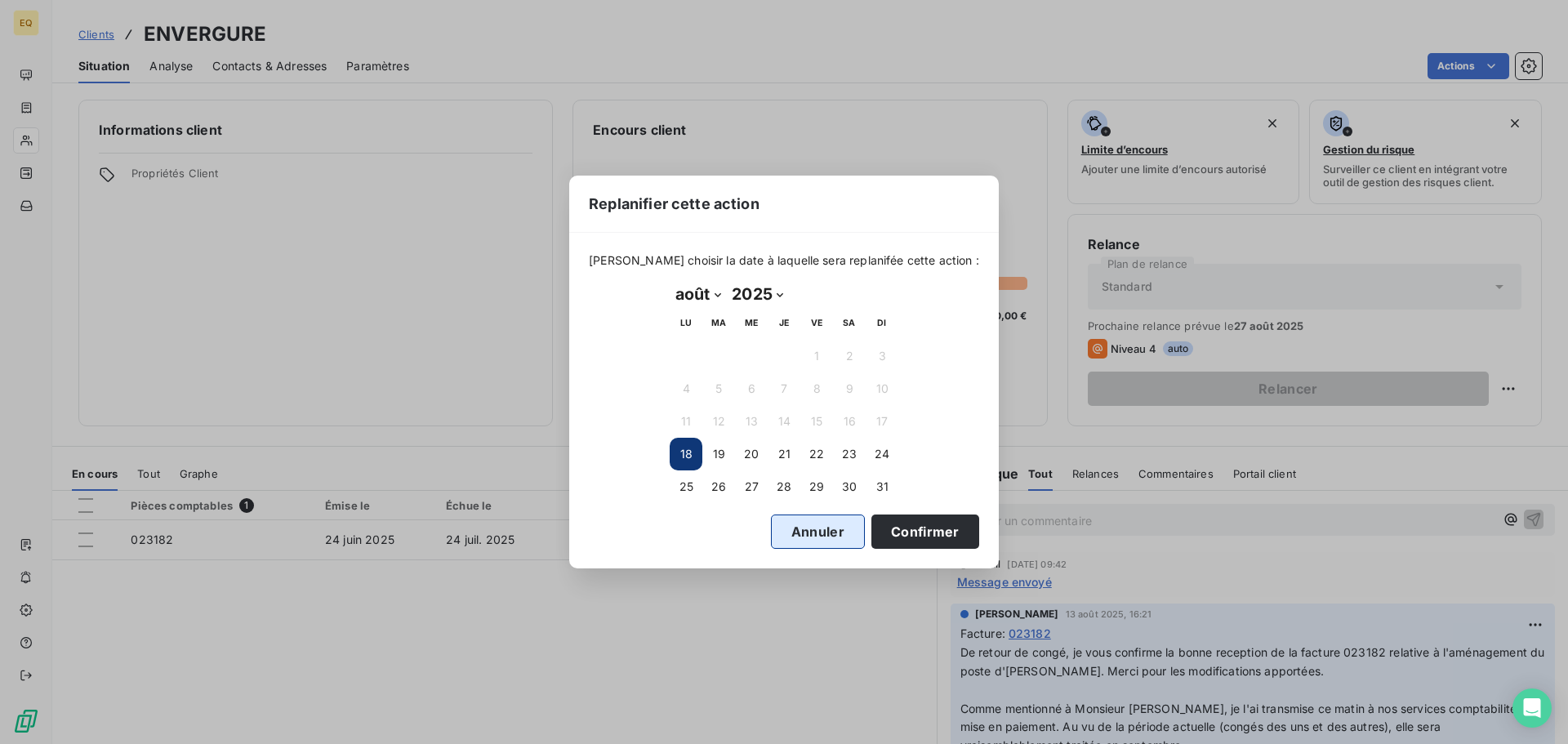
click at [784, 527] on button "Annuler" at bounding box center [817, 532] width 94 height 35
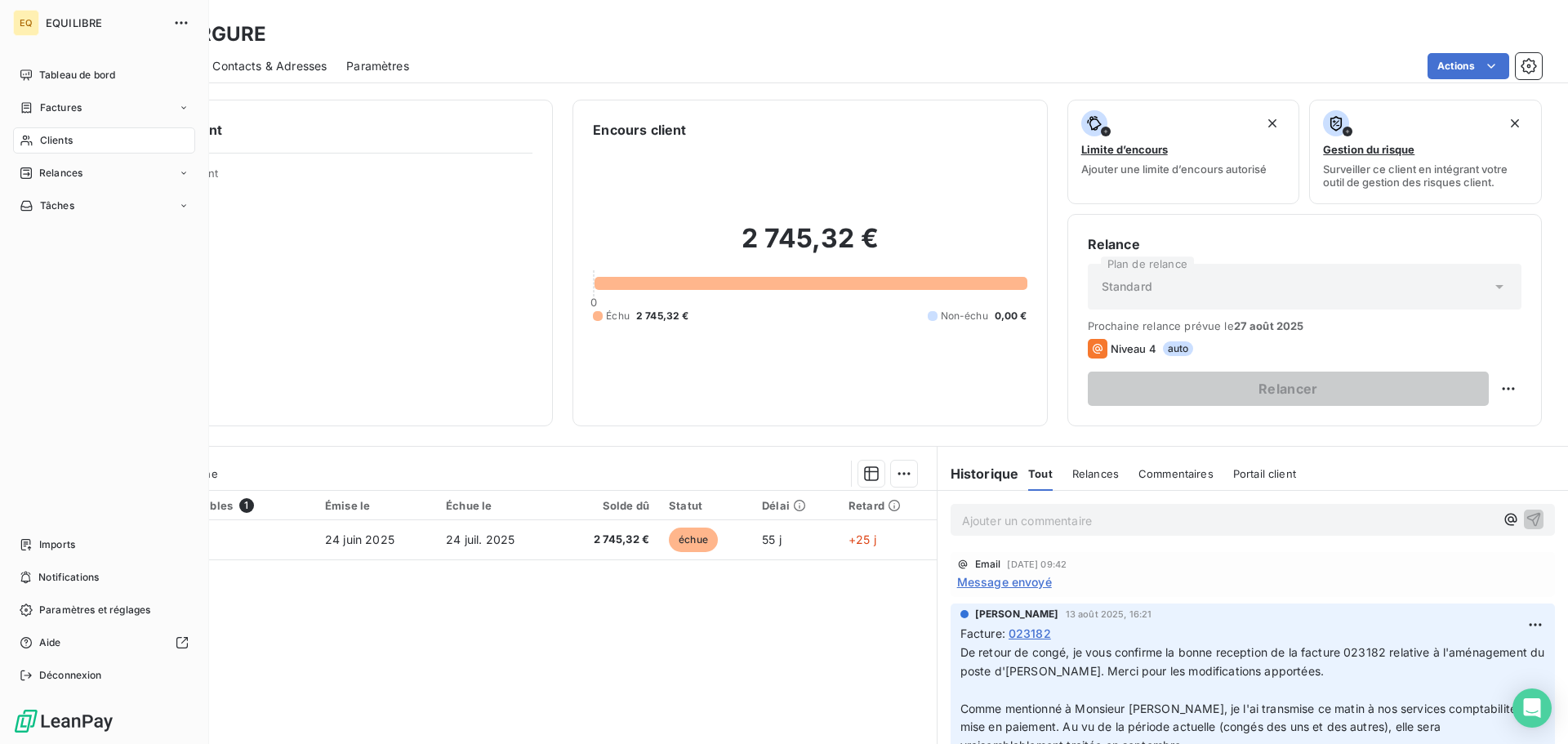
click at [45, 103] on span "Factures" at bounding box center [61, 107] width 41 height 14
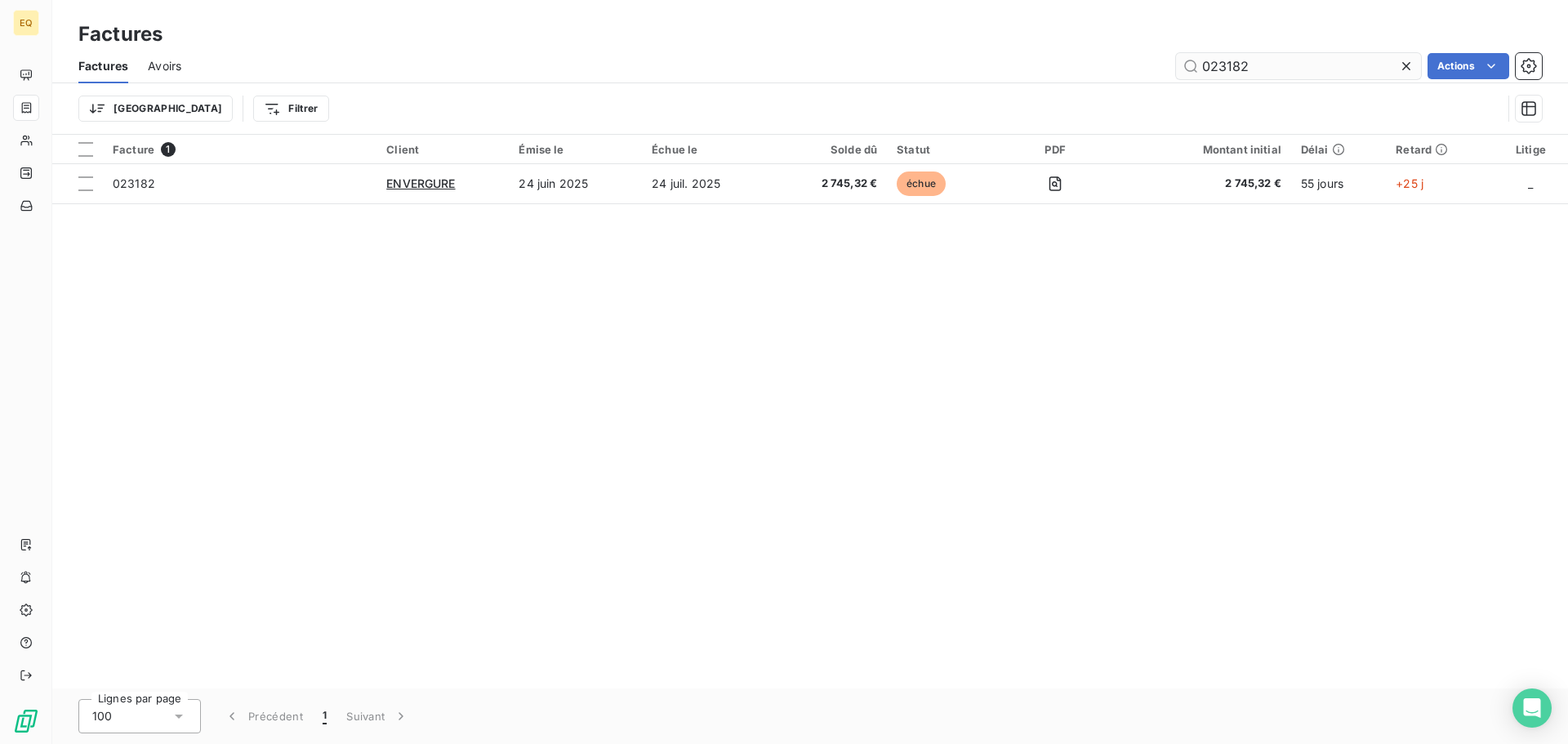
drag, startPoint x: 1266, startPoint y: 70, endPoint x: 1178, endPoint y: 69, distance: 88.0
click at [1178, 69] on input "023182" at bounding box center [1298, 66] width 245 height 26
type input "023309"
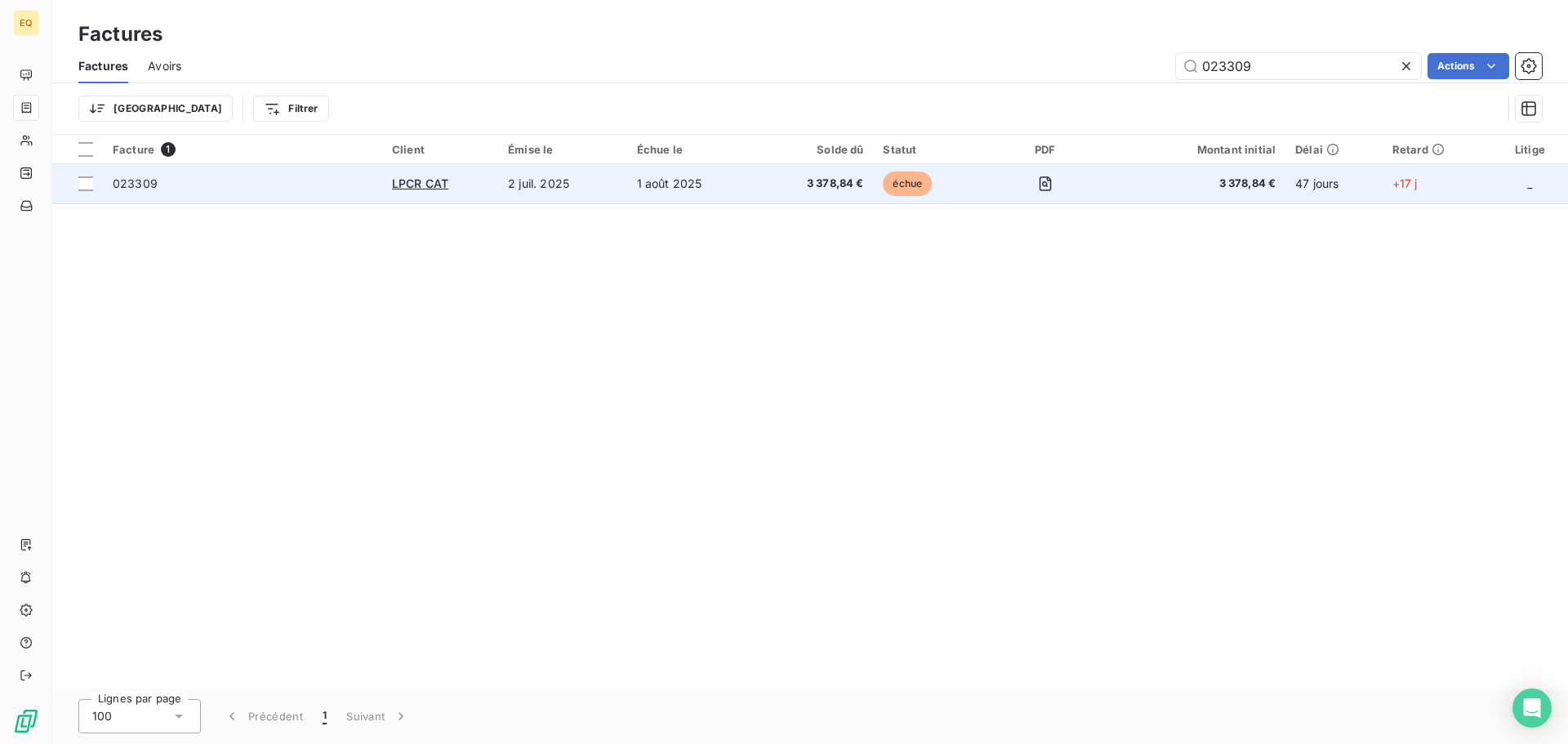
click at [612, 185] on td "2 juil. 2025" at bounding box center [562, 184] width 129 height 40
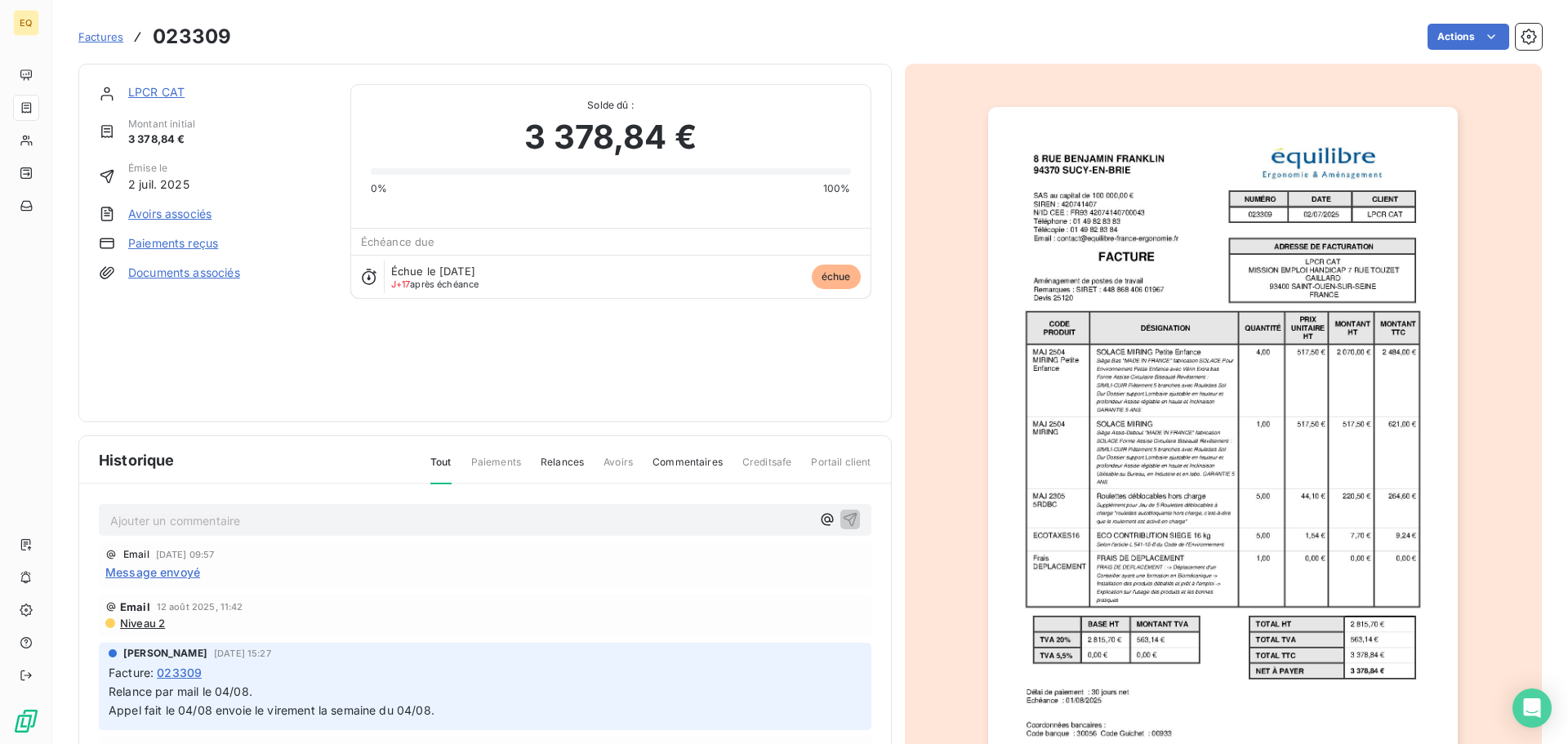
click at [188, 270] on link "Documents associés" at bounding box center [184, 272] width 112 height 16
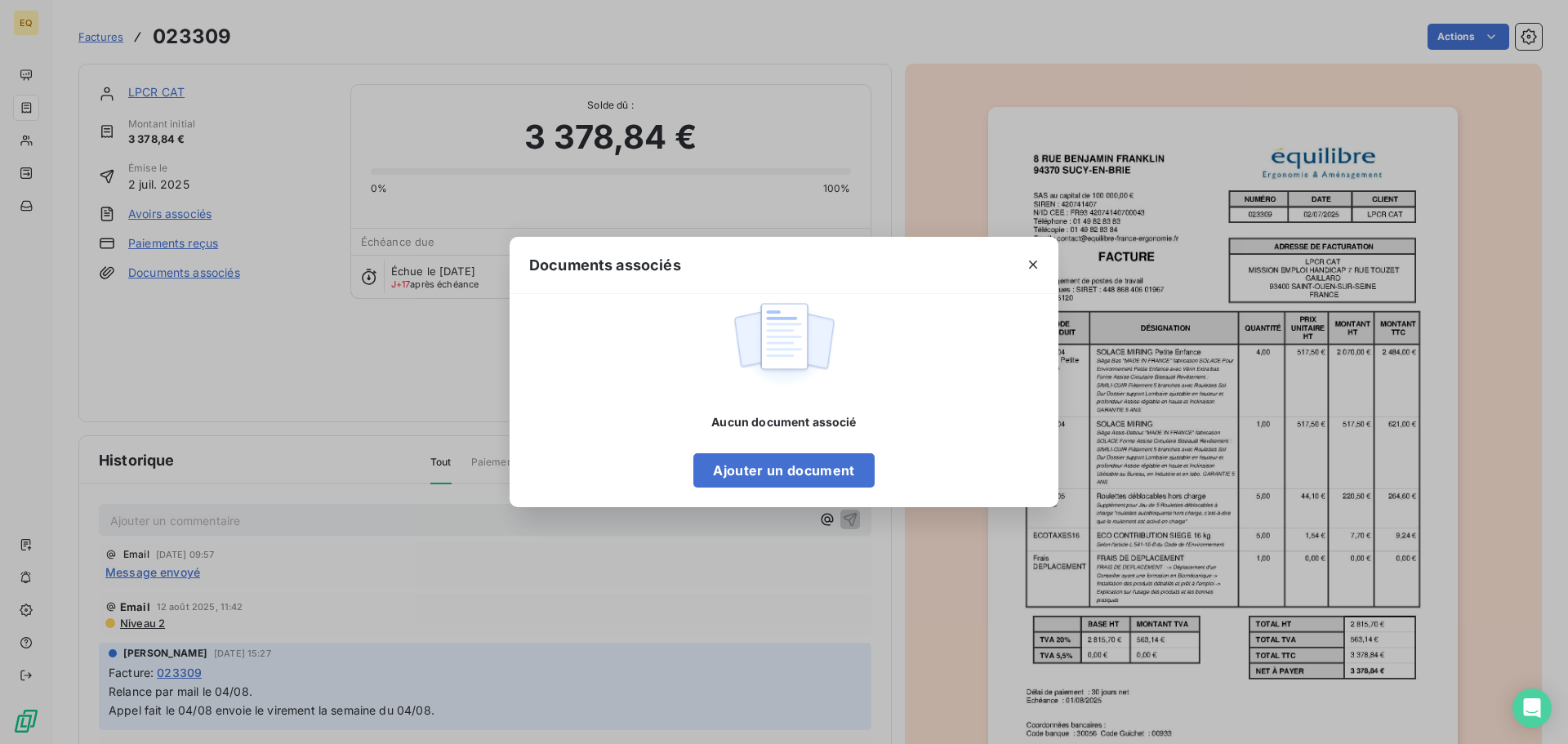
drag, startPoint x: 1036, startPoint y: 264, endPoint x: 999, endPoint y: 264, distance: 37.0
click at [1009, 264] on div at bounding box center [1033, 265] width 51 height 56
drag, startPoint x: 1029, startPoint y: 260, endPoint x: 578, endPoint y: 185, distance: 457.2
click at [1028, 260] on icon "button" at bounding box center [1033, 264] width 16 height 16
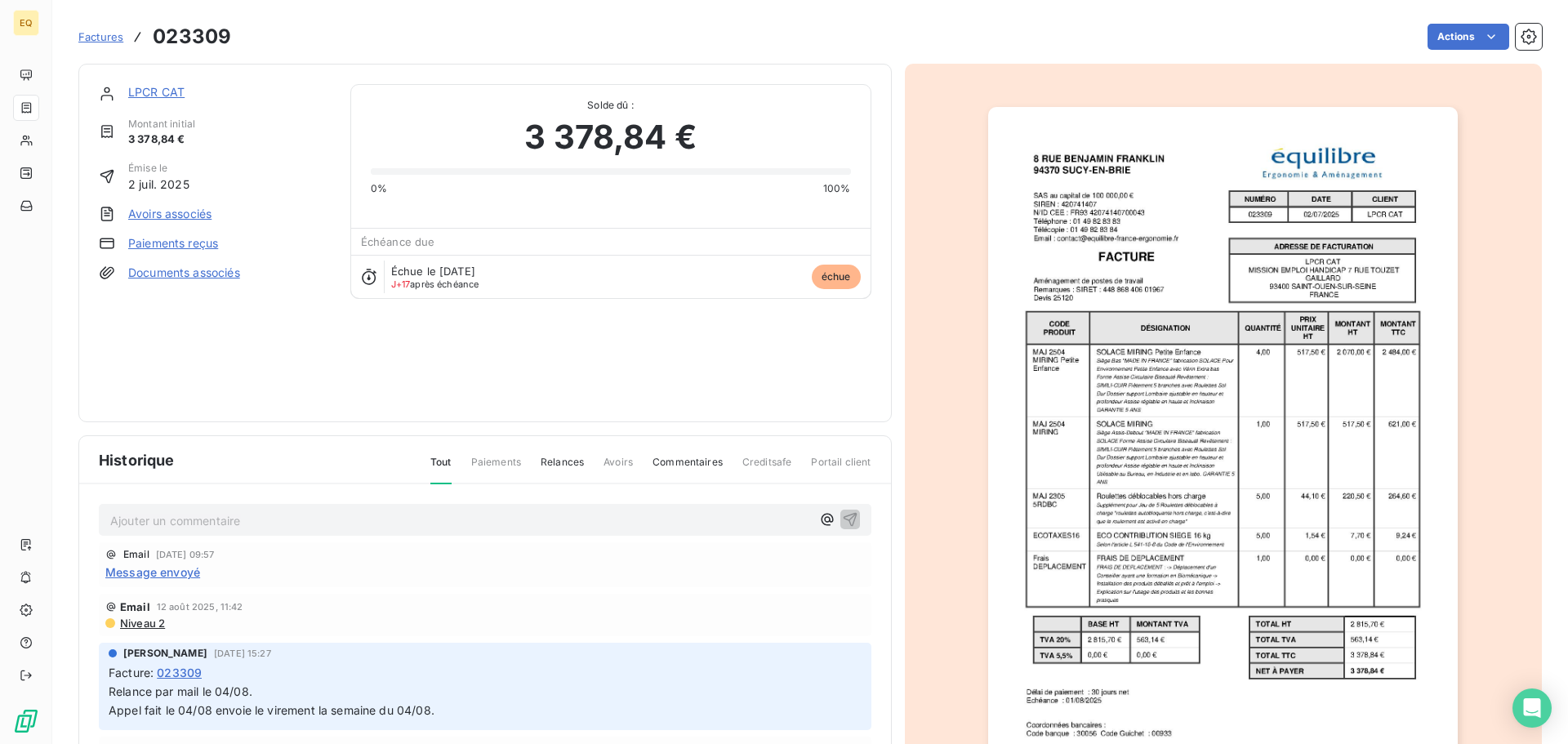
click at [153, 94] on link "LPCR CAT" at bounding box center [156, 92] width 56 height 13
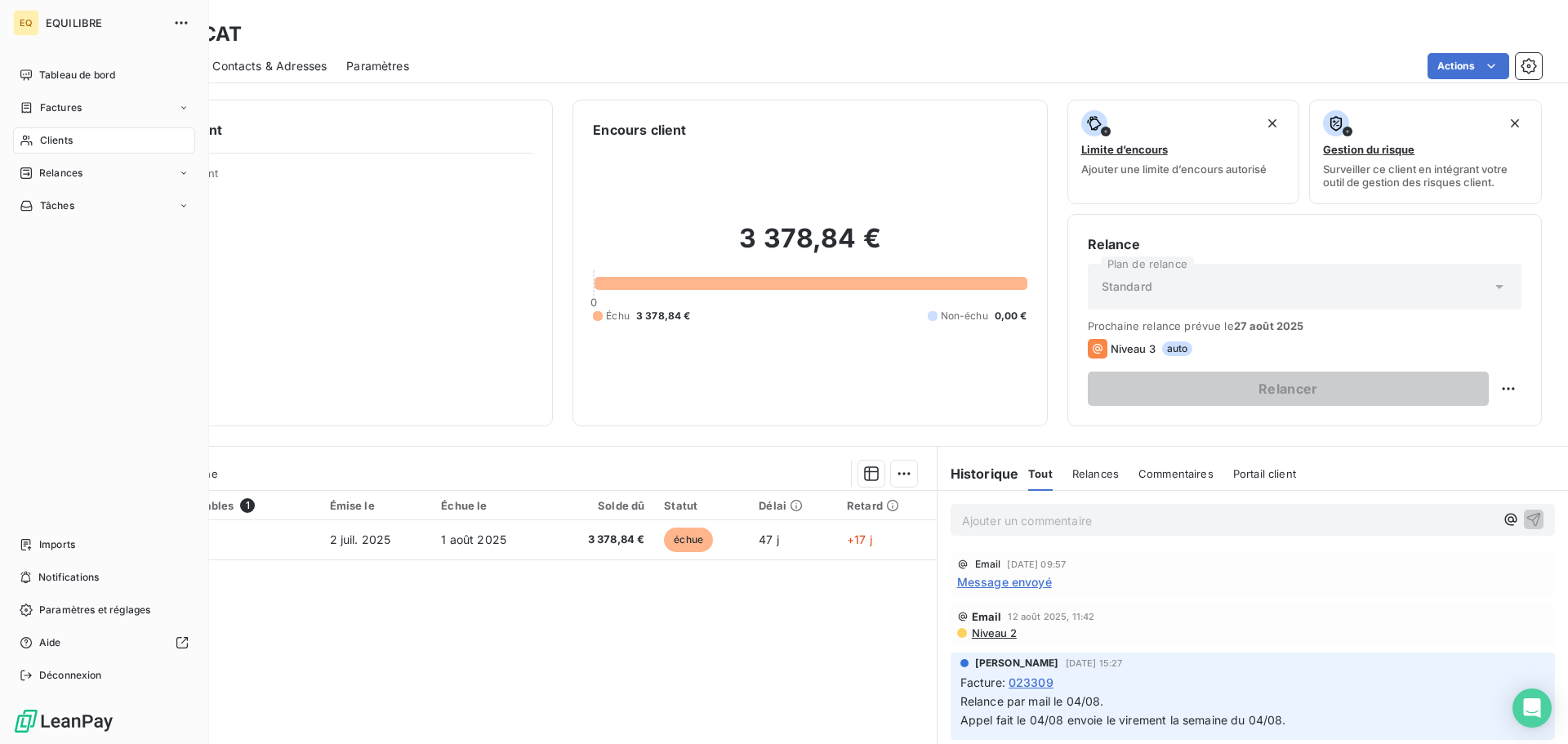
click at [78, 102] on span "Factures" at bounding box center [61, 107] width 41 height 14
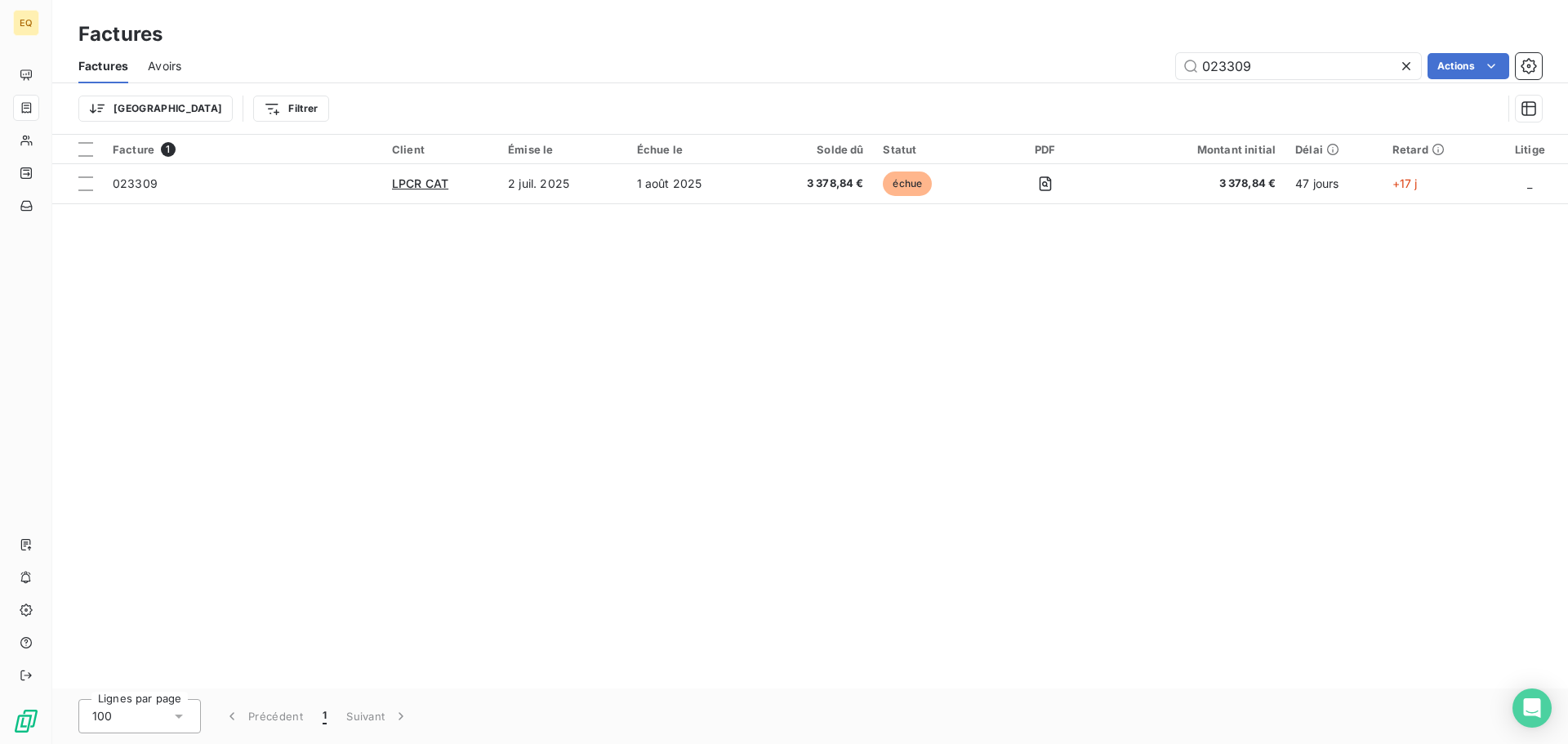
drag, startPoint x: 1268, startPoint y: 74, endPoint x: 1165, endPoint y: 70, distance: 103.1
click at [1165, 70] on div "023309 Actions" at bounding box center [871, 66] width 1341 height 26
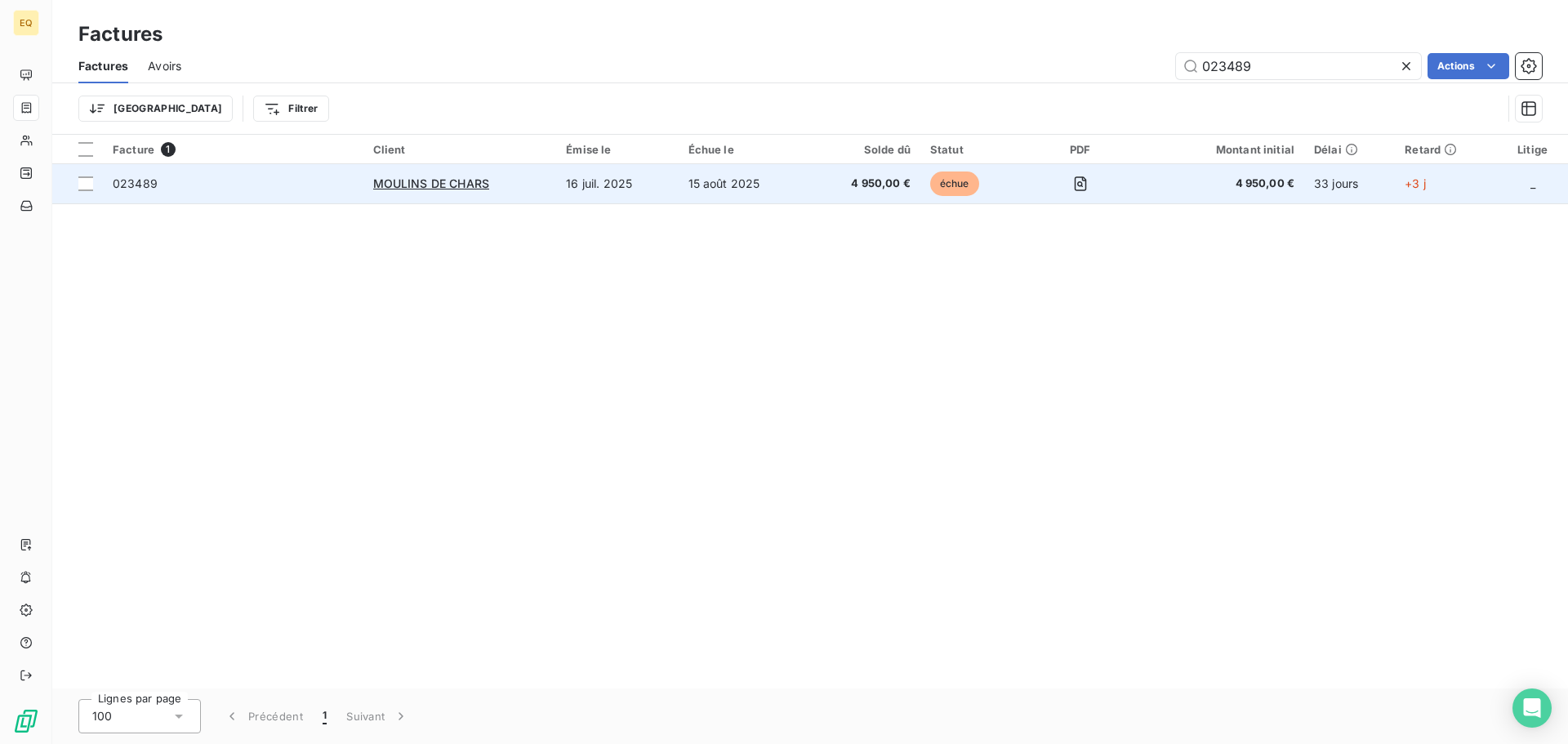
type input "023489"
click at [821, 174] on td "4 950,00 €" at bounding box center [864, 184] width 112 height 40
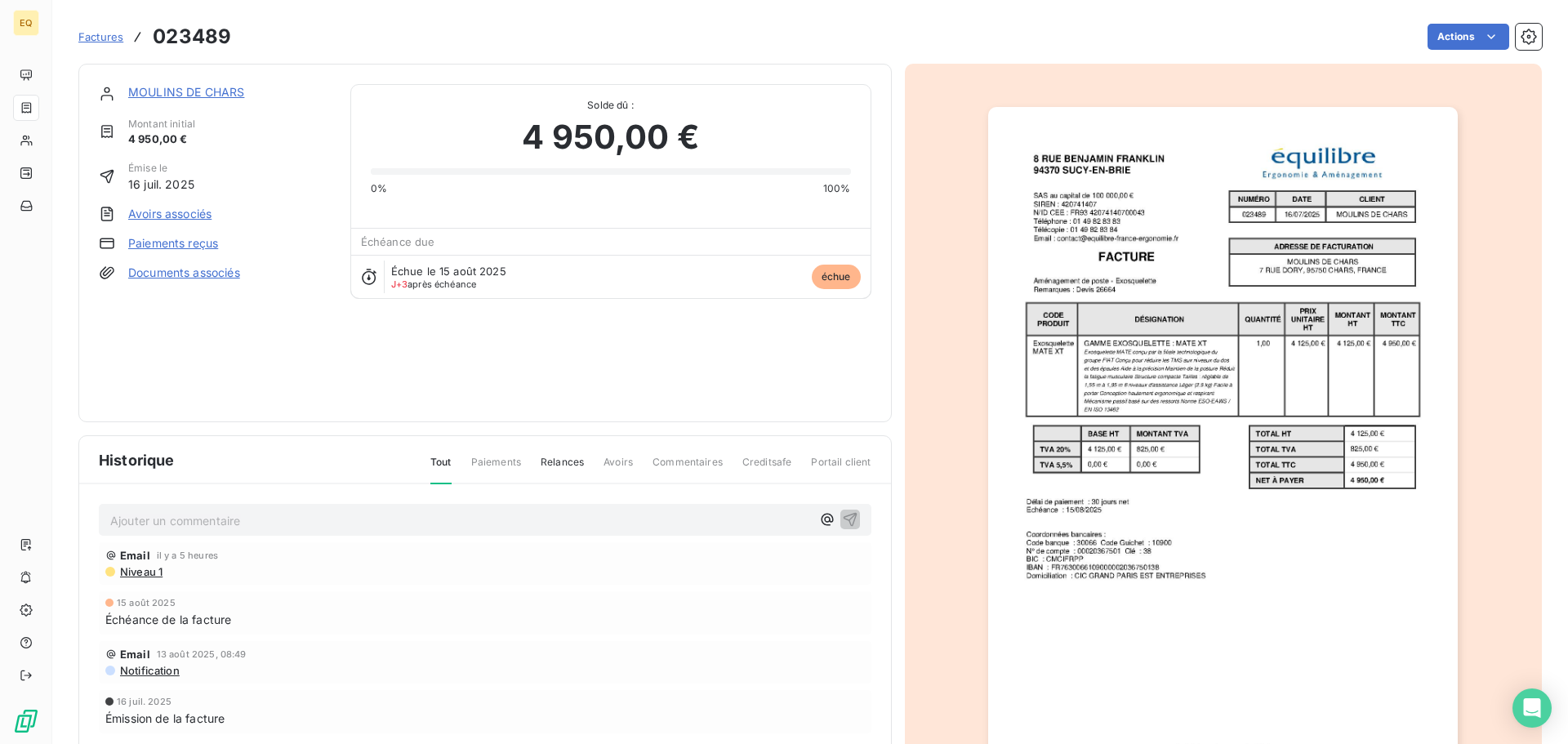
click at [183, 91] on link "MOULINS DE CHARS" at bounding box center [186, 92] width 116 height 13
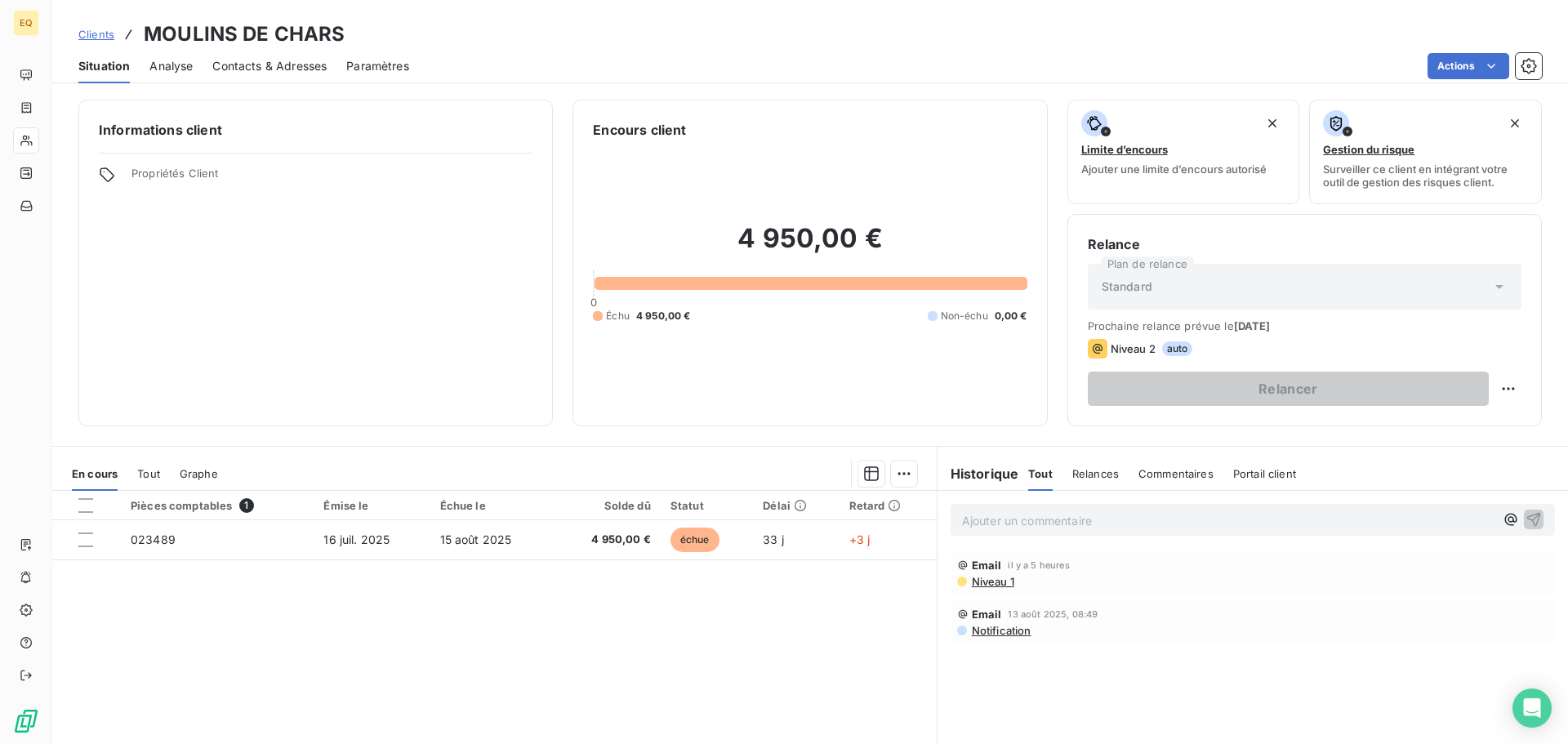
click at [268, 63] on span "Contacts & Adresses" at bounding box center [270, 66] width 115 height 16
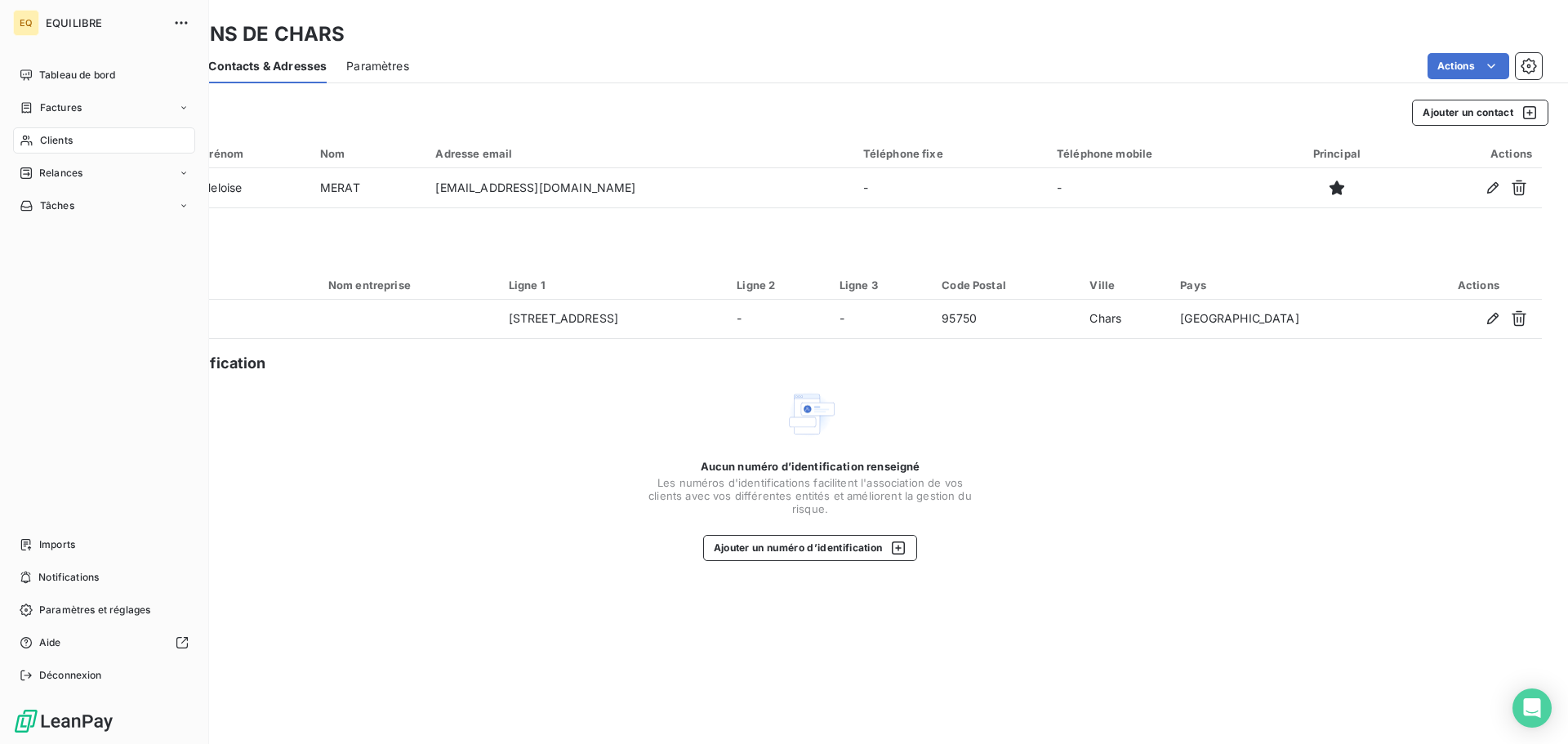
click at [64, 104] on span "Factures" at bounding box center [61, 107] width 41 height 14
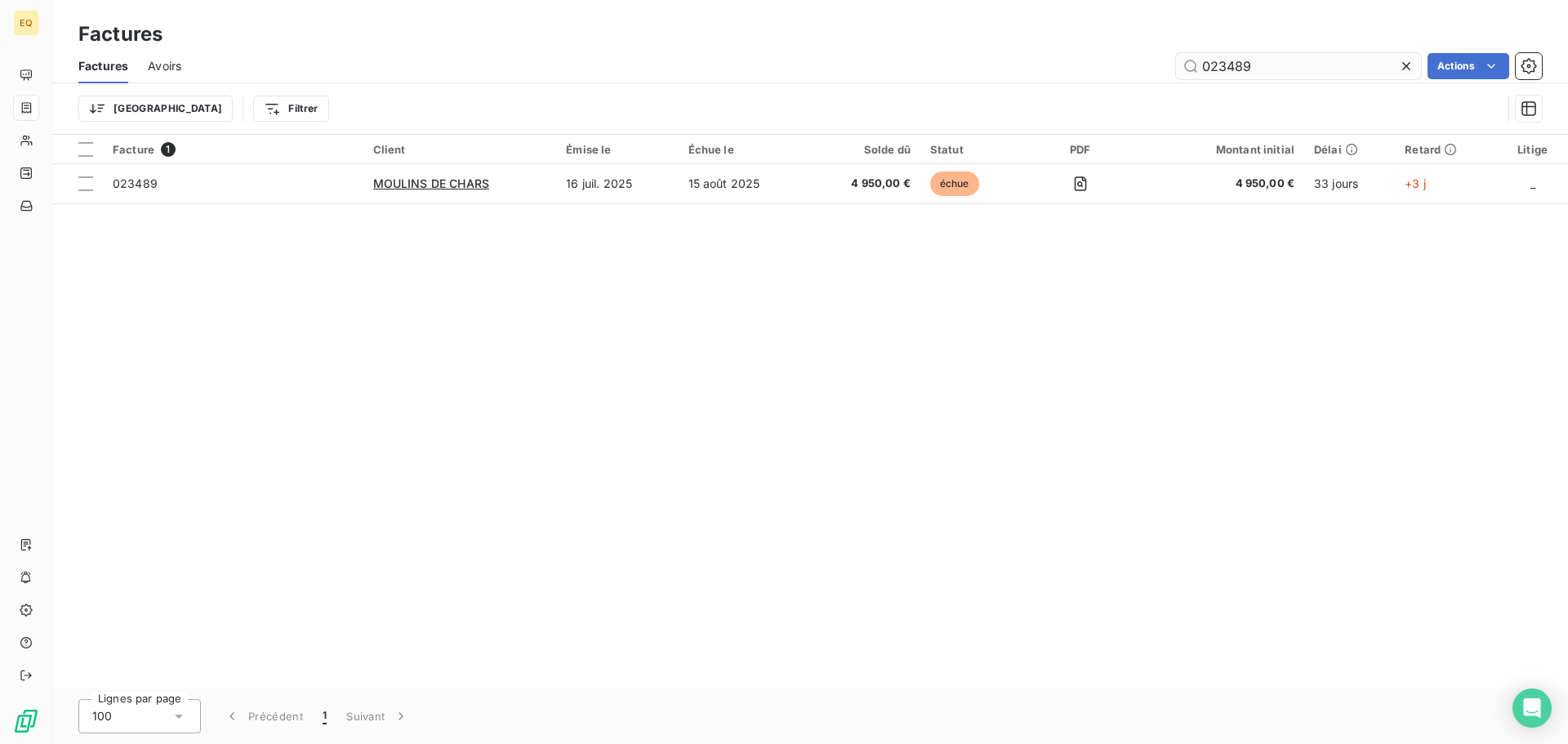
drag, startPoint x: 1266, startPoint y: 67, endPoint x: 1193, endPoint y: 61, distance: 73.2
click at [1193, 61] on input "023489" at bounding box center [1298, 66] width 245 height 26
type input "022585"
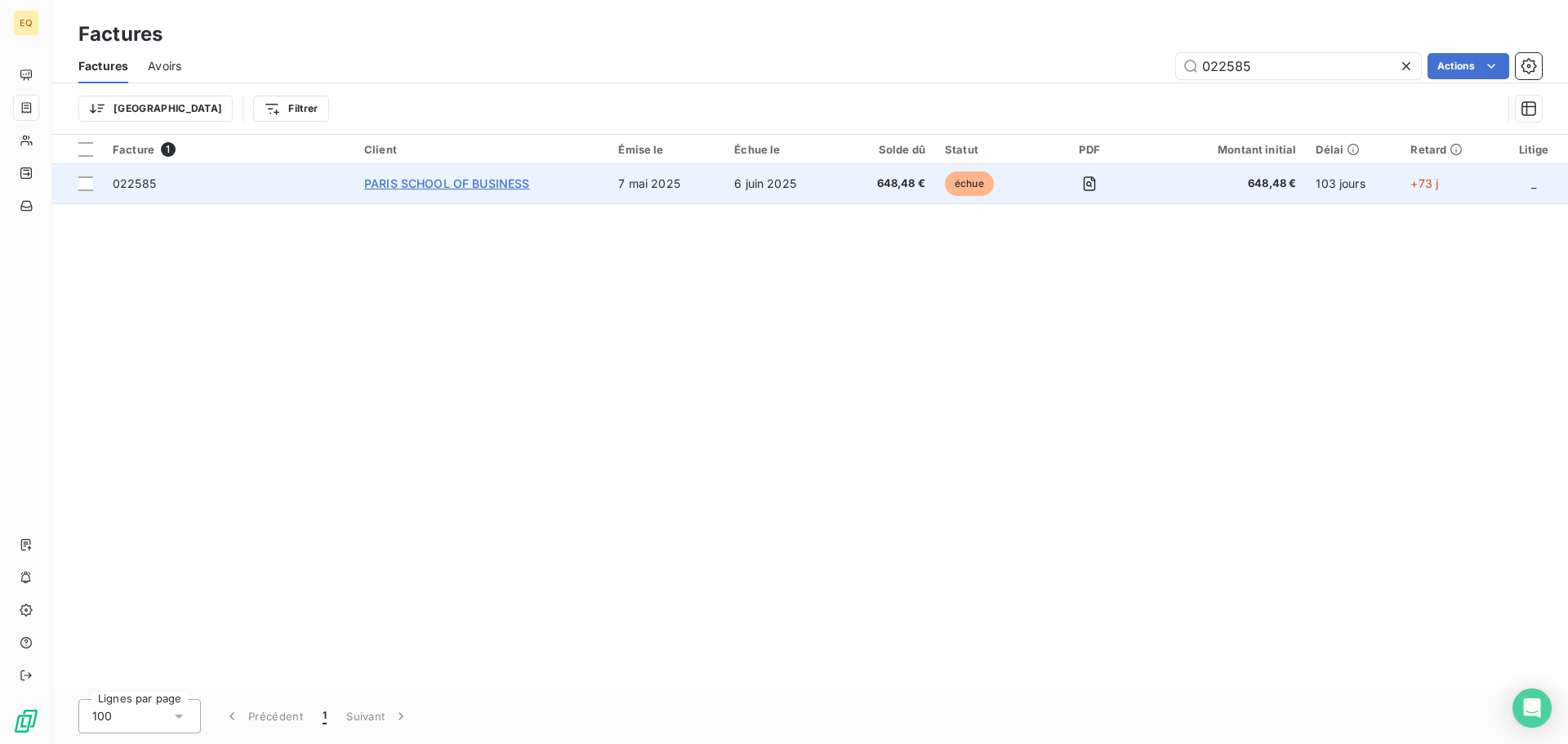
click at [393, 179] on span "PARIS SCHOOL OF BUSINESS" at bounding box center [447, 183] width 166 height 13
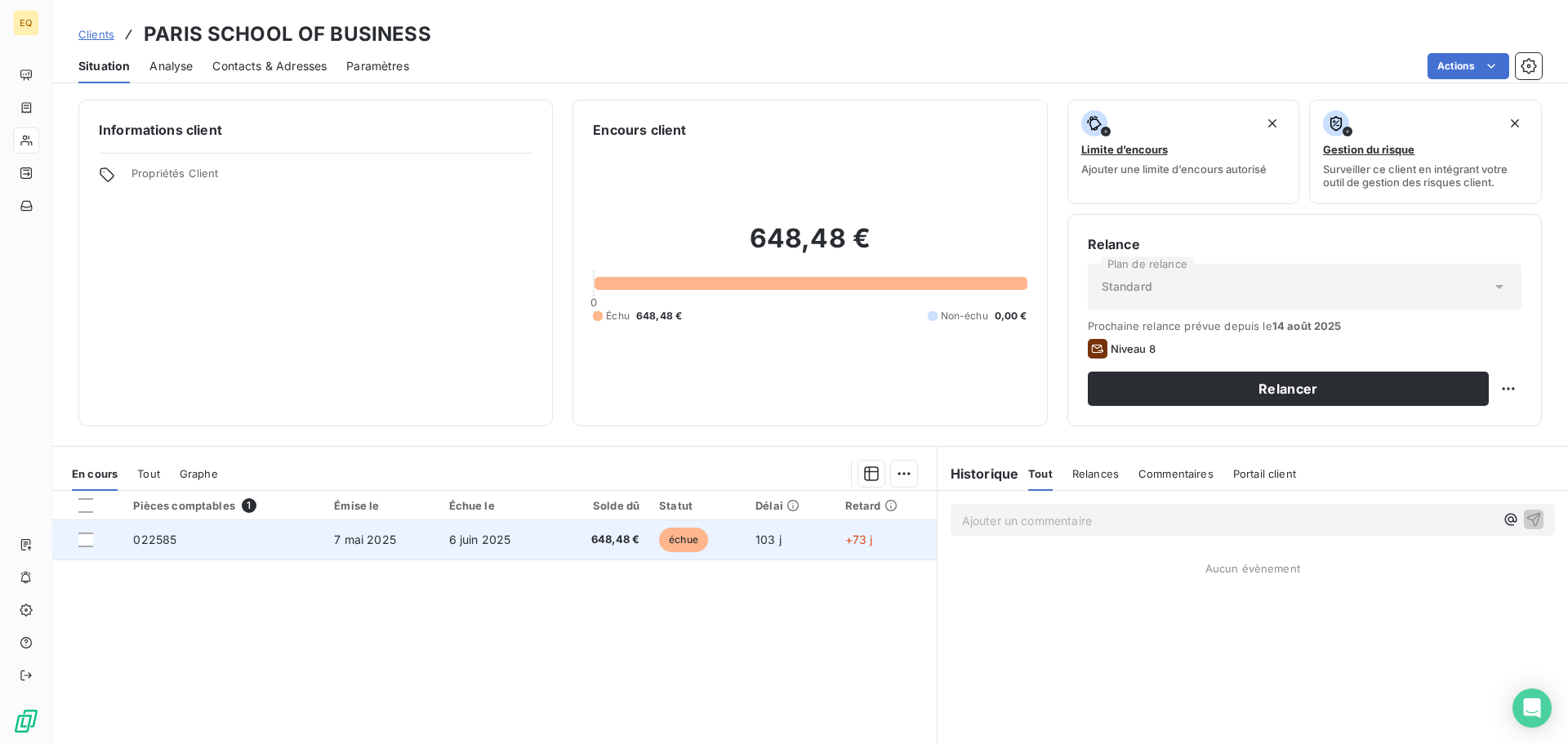
click at [393, 534] on td "7 mai 2025" at bounding box center [382, 540] width 115 height 40
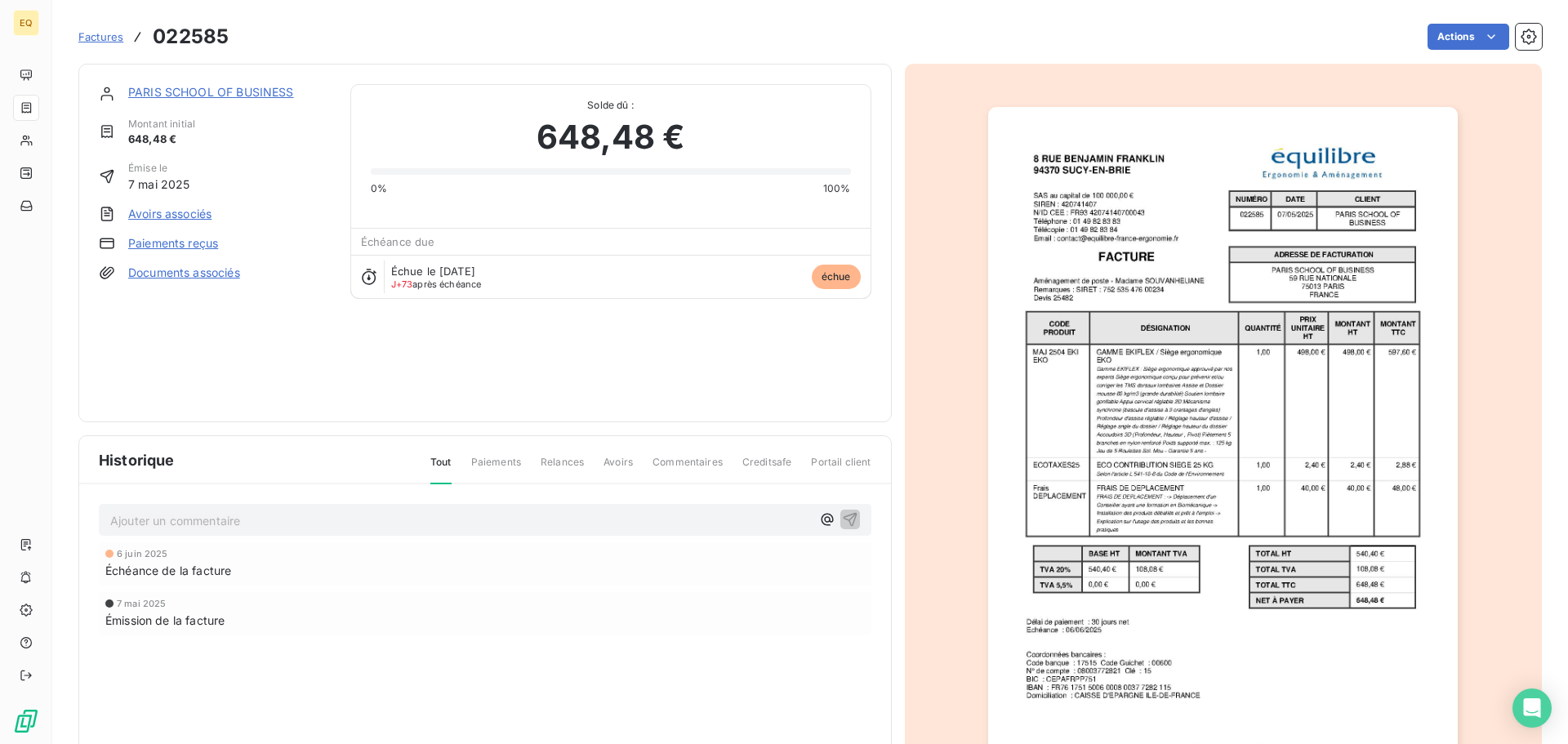
click at [151, 522] on p "Ajouter un commentaire ﻿" at bounding box center [461, 521] width 701 height 20
click at [842, 517] on icon "button" at bounding box center [849, 518] width 16 height 16
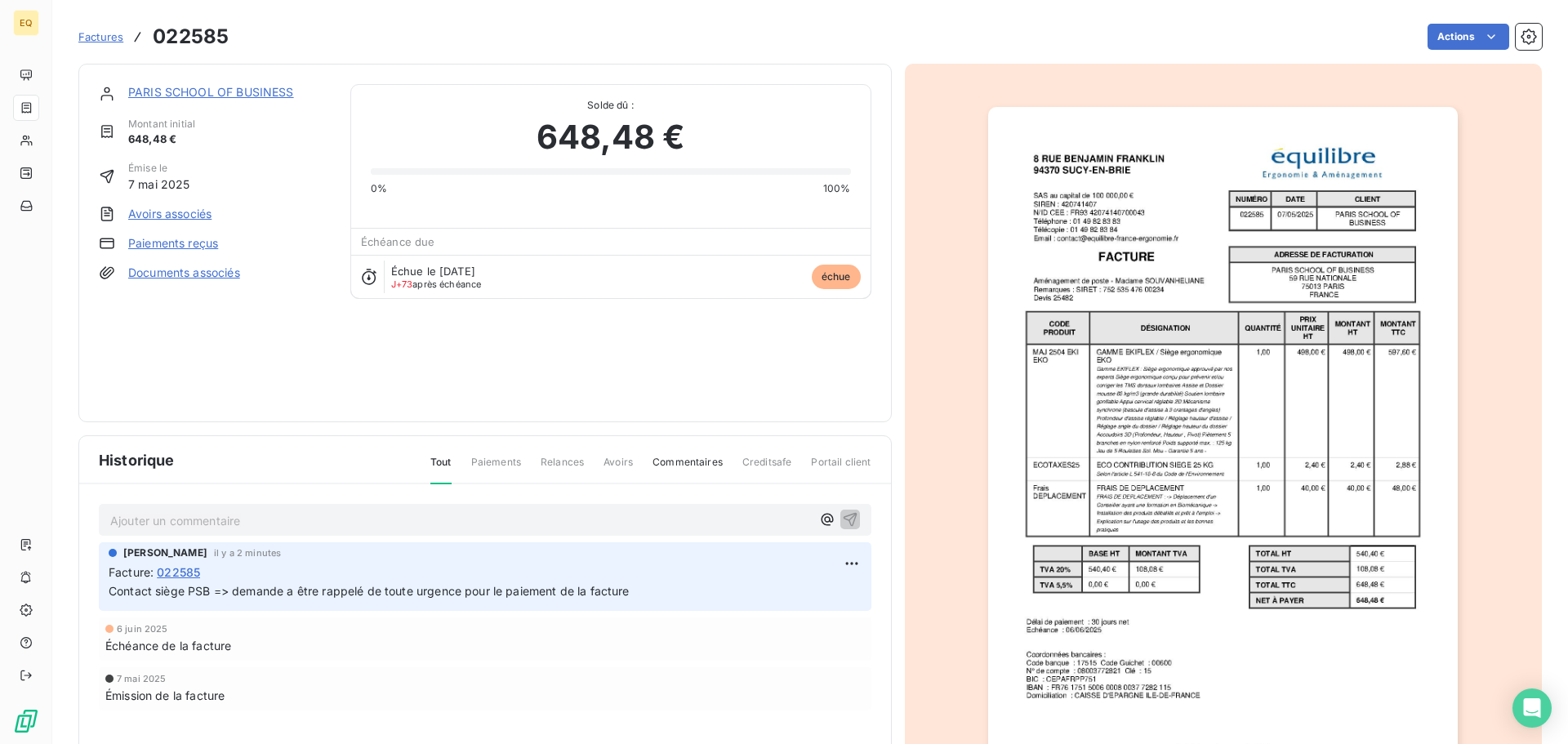
click at [168, 241] on link "Paiements reçus" at bounding box center [173, 243] width 90 height 16
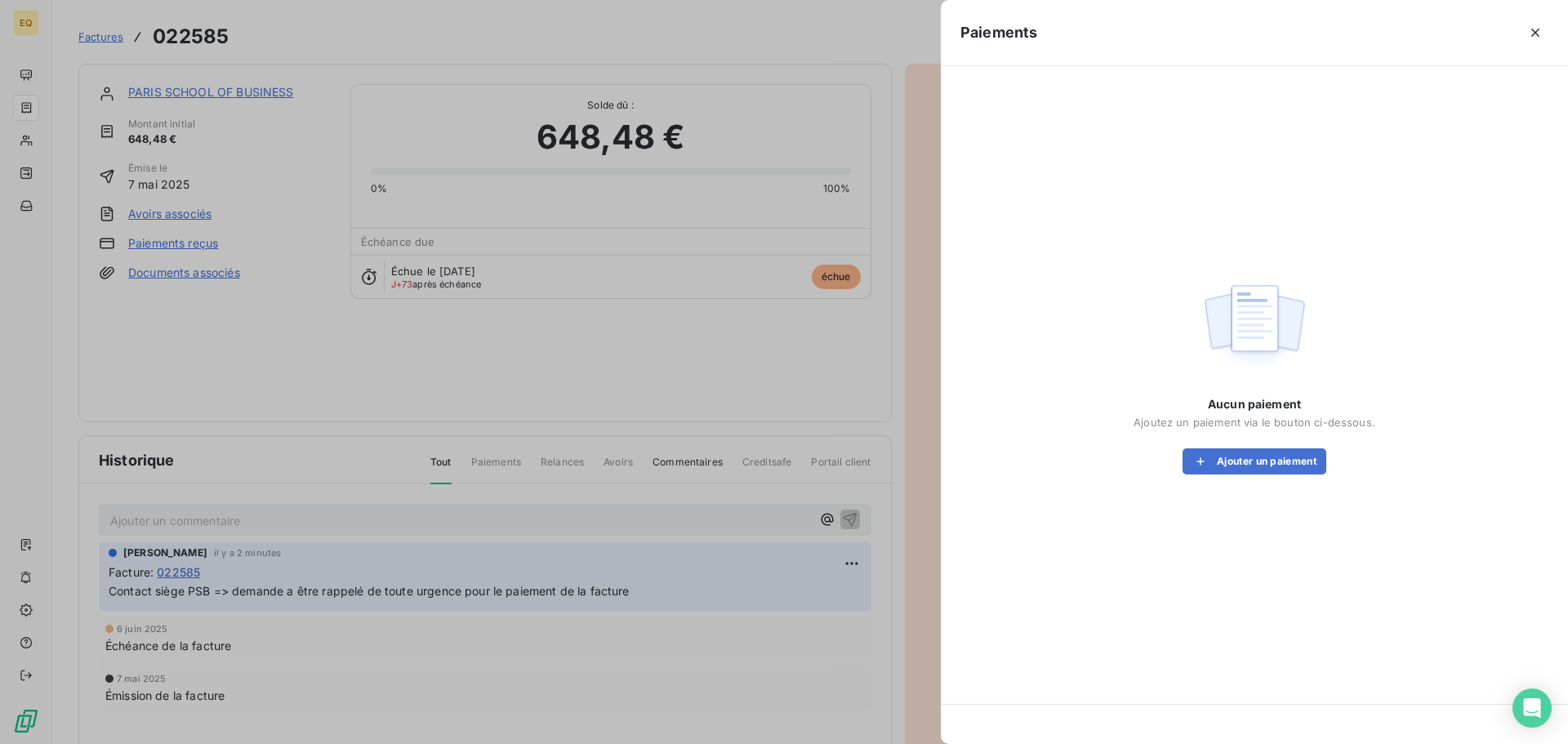
click at [1539, 28] on icon "button" at bounding box center [1535, 32] width 16 height 16
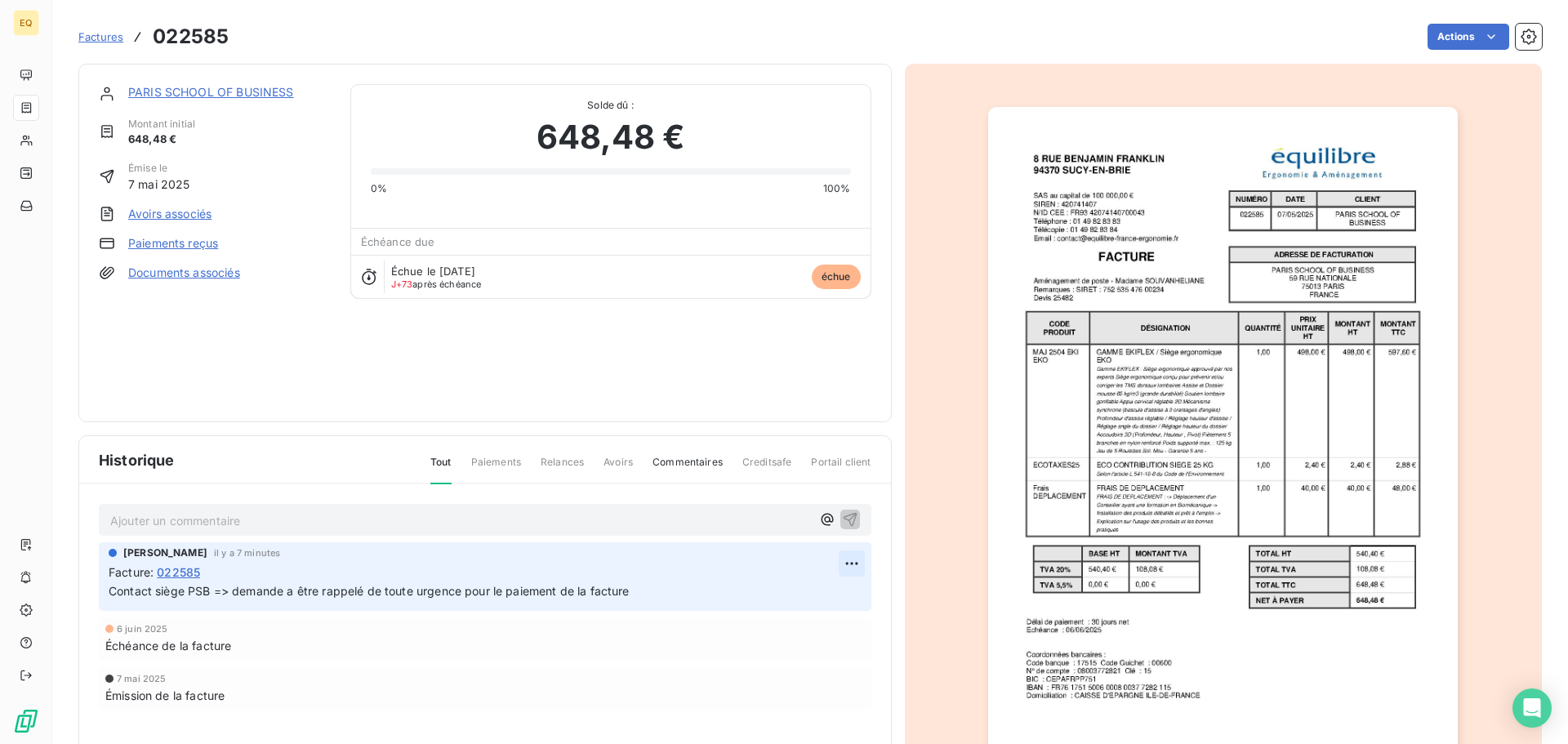
click at [845, 559] on html "EQ Factures 022585 Actions PARIS SCHOOL OF BUSINESS Montant initial 648,48 € Ém…" at bounding box center [784, 372] width 1568 height 744
drag, startPoint x: 792, startPoint y: 601, endPoint x: 735, endPoint y: 602, distance: 57.0
click at [787, 601] on div "Editer" at bounding box center [806, 599] width 92 height 26
click at [233, 591] on span "Contact siège PSB => demande a être rappelé de toute urgence pour le paiement d…" at bounding box center [369, 591] width 522 height 13
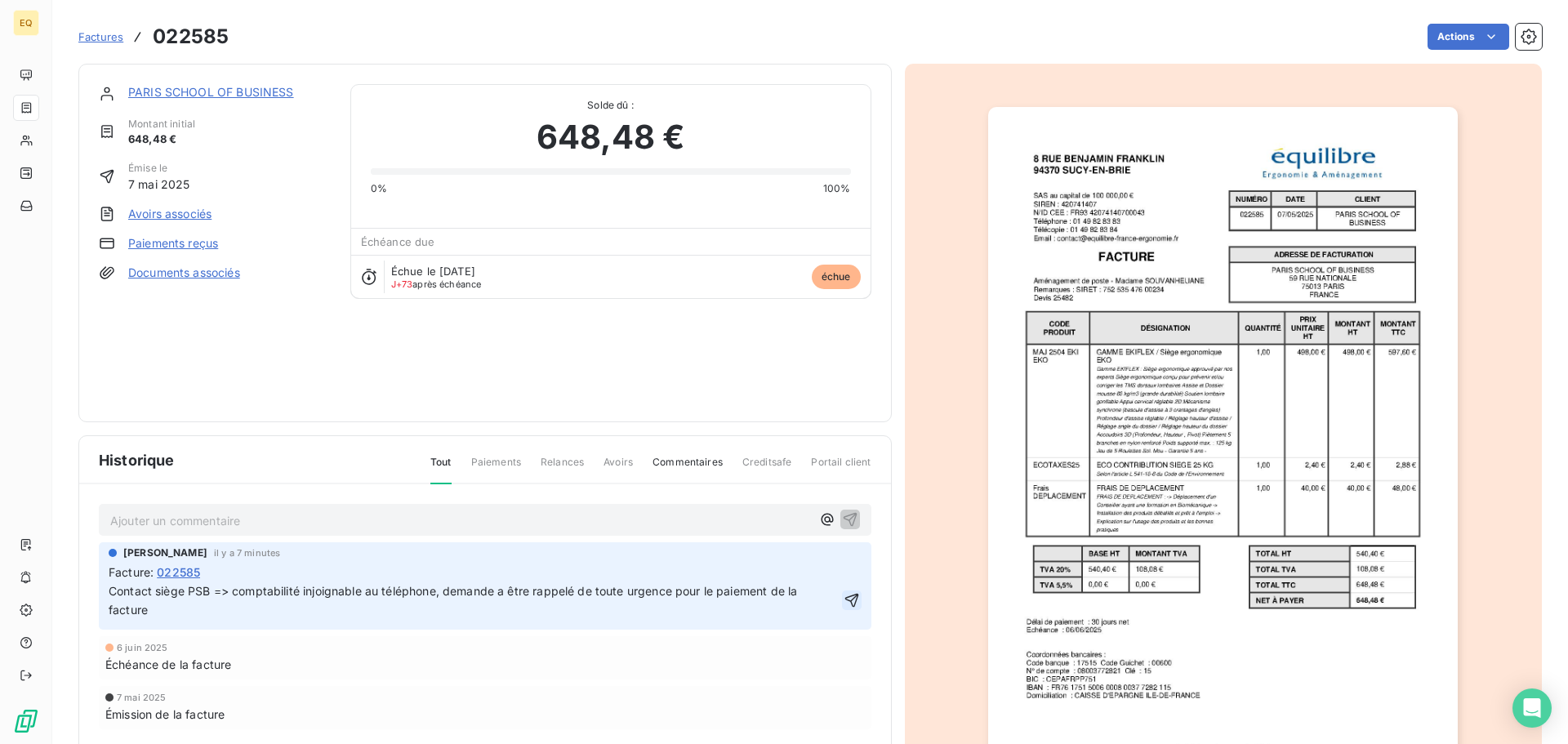
click at [844, 599] on icon "button" at bounding box center [851, 600] width 16 height 16
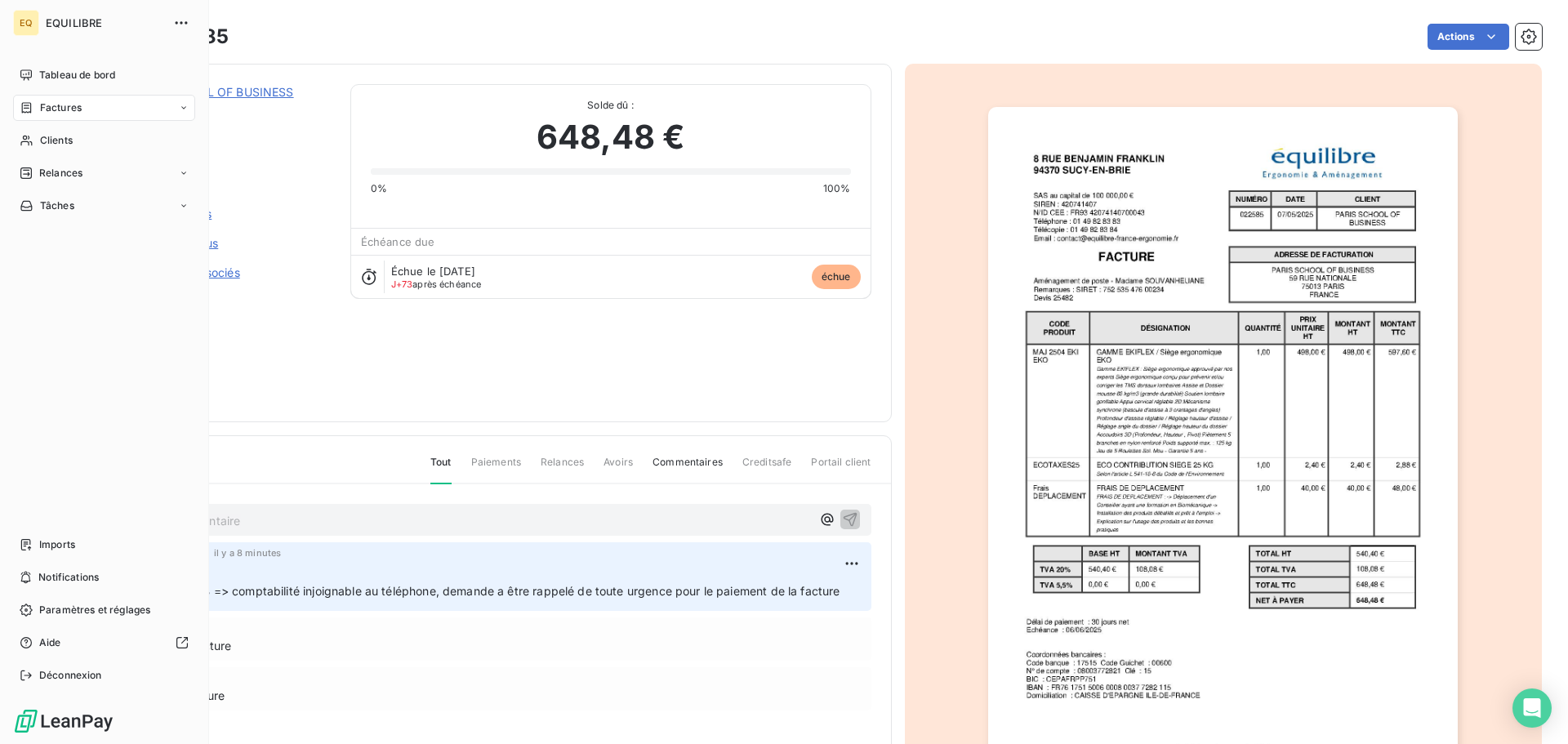
click at [35, 110] on div "Factures" at bounding box center [51, 107] width 62 height 14
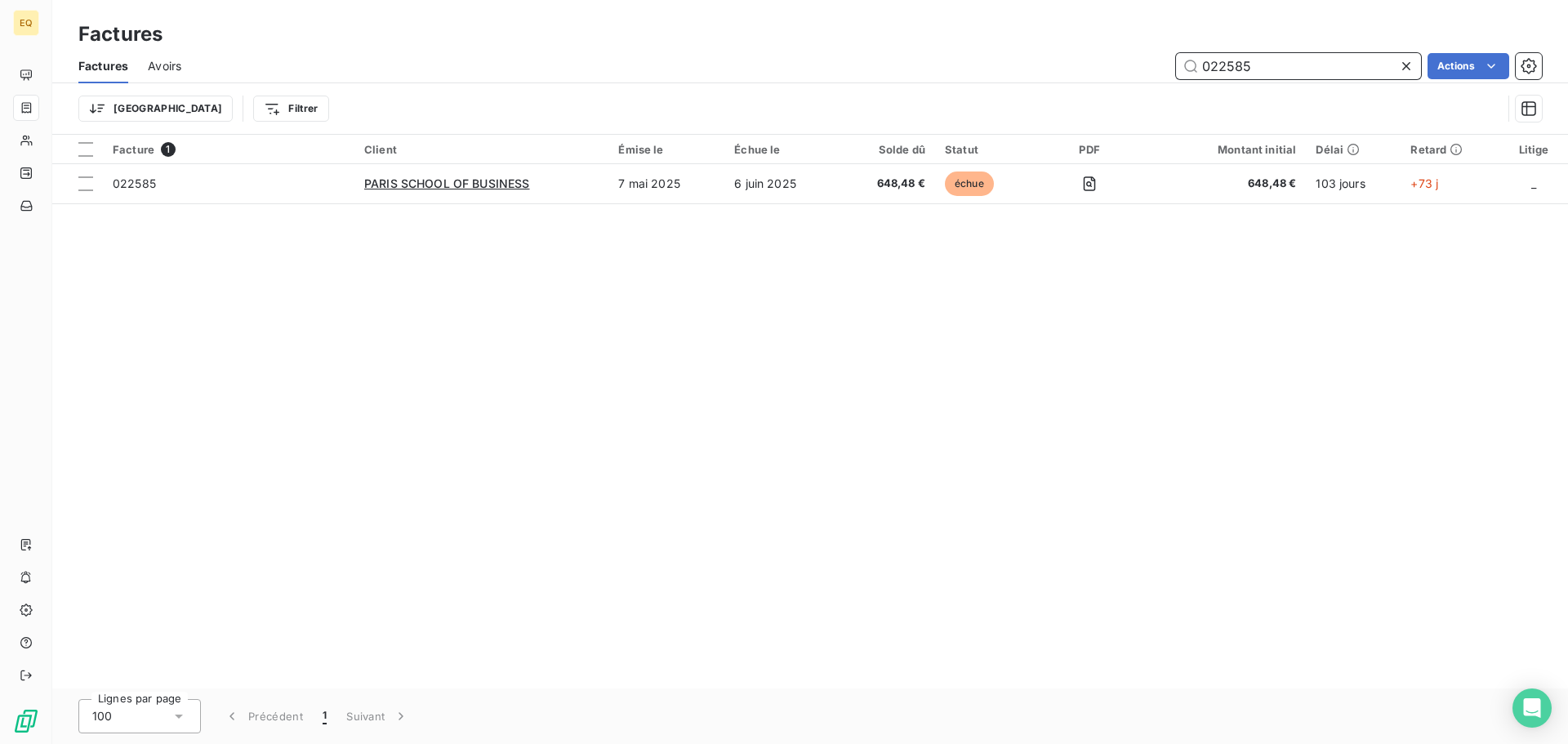
drag, startPoint x: 1259, startPoint y: 69, endPoint x: 1175, endPoint y: 82, distance: 85.0
click at [1185, 67] on input "022585" at bounding box center [1298, 66] width 245 height 26
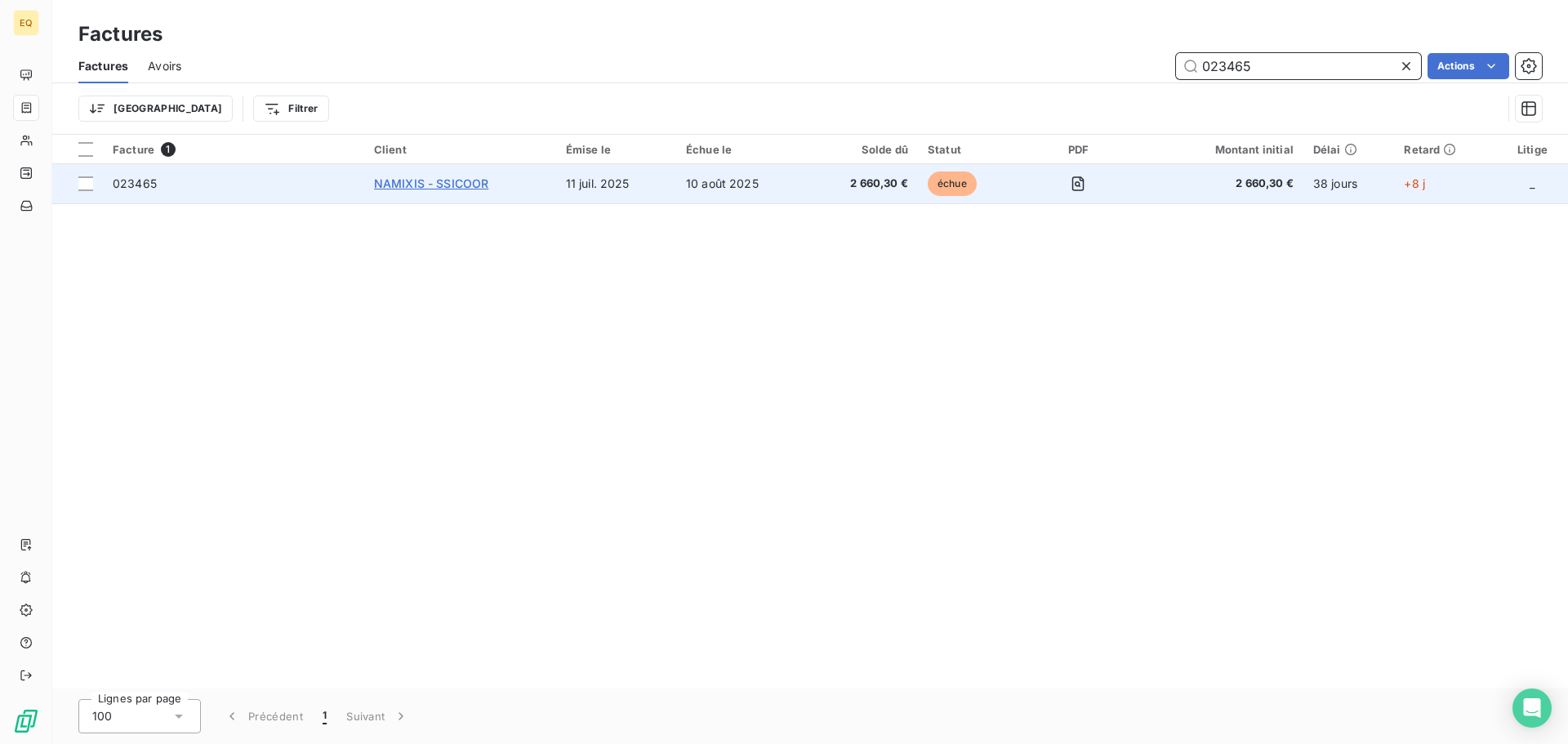
type input "023465"
click at [473, 183] on span "NAMIXIS - SSICOOR" at bounding box center [431, 183] width 115 height 13
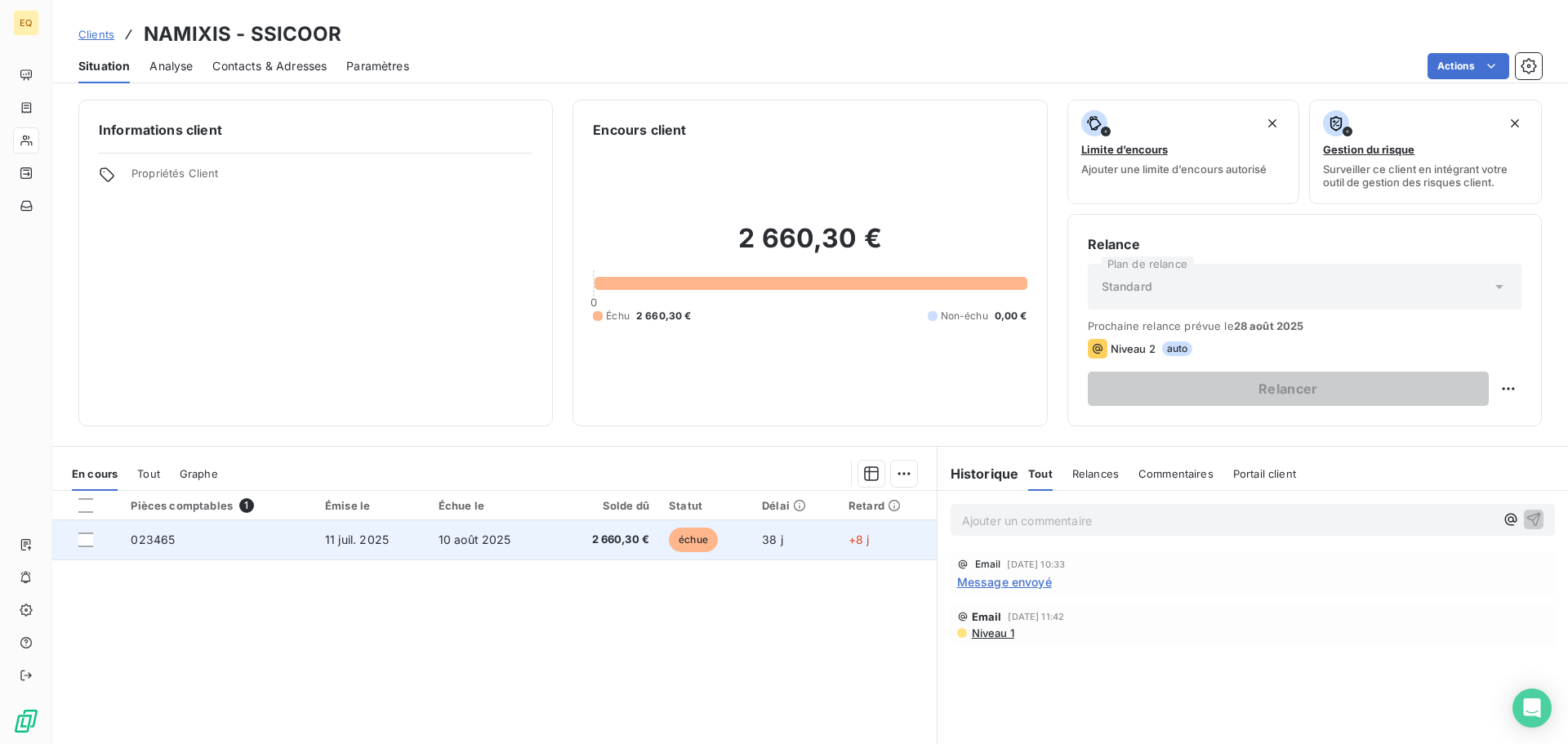
click at [383, 539] on span "11 juil. 2025" at bounding box center [357, 539] width 64 height 13
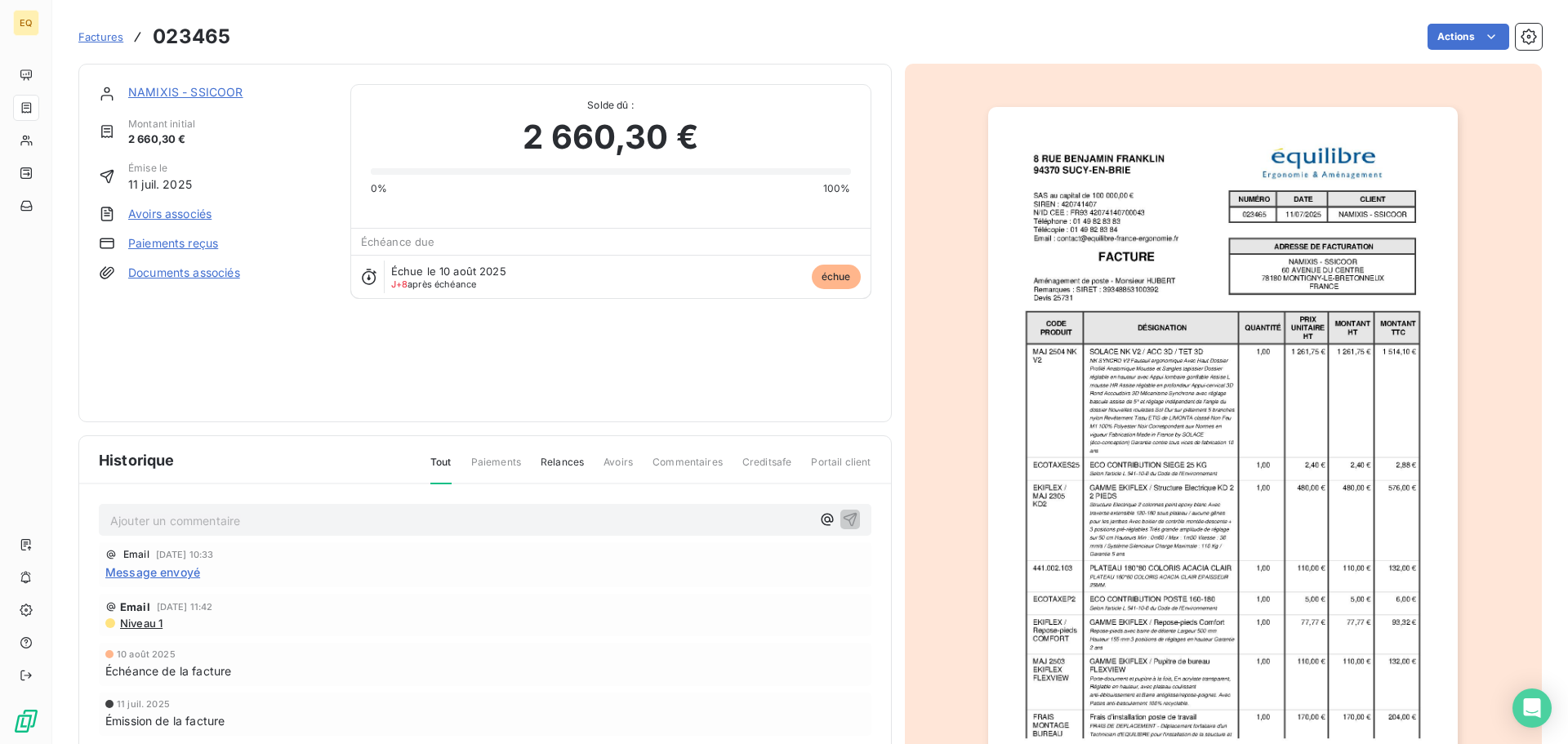
click at [186, 273] on link "Documents associés" at bounding box center [184, 272] width 112 height 16
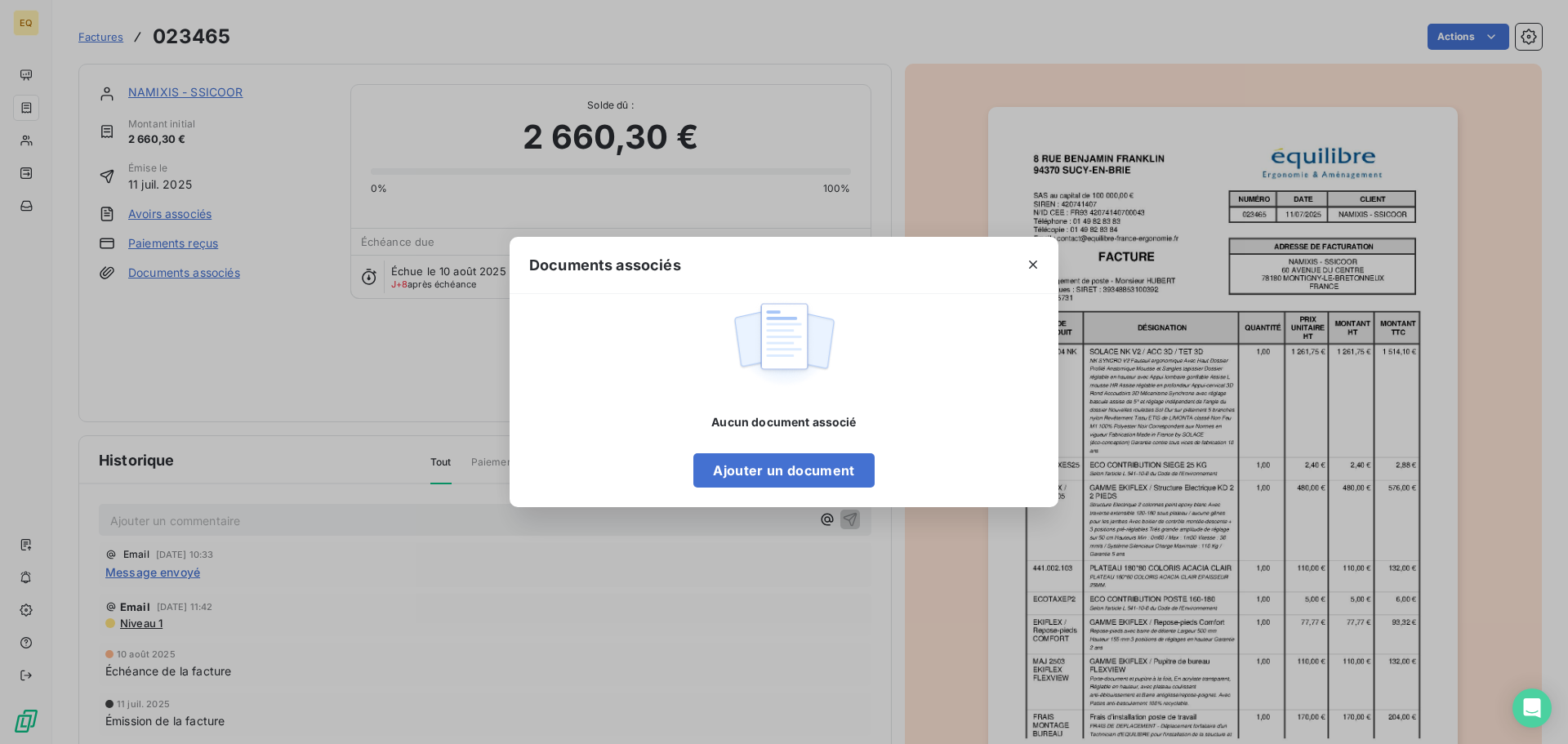
drag, startPoint x: 1036, startPoint y: 262, endPoint x: 1012, endPoint y: 259, distance: 24.2
click at [1036, 262] on icon "button" at bounding box center [1033, 265] width 8 height 8
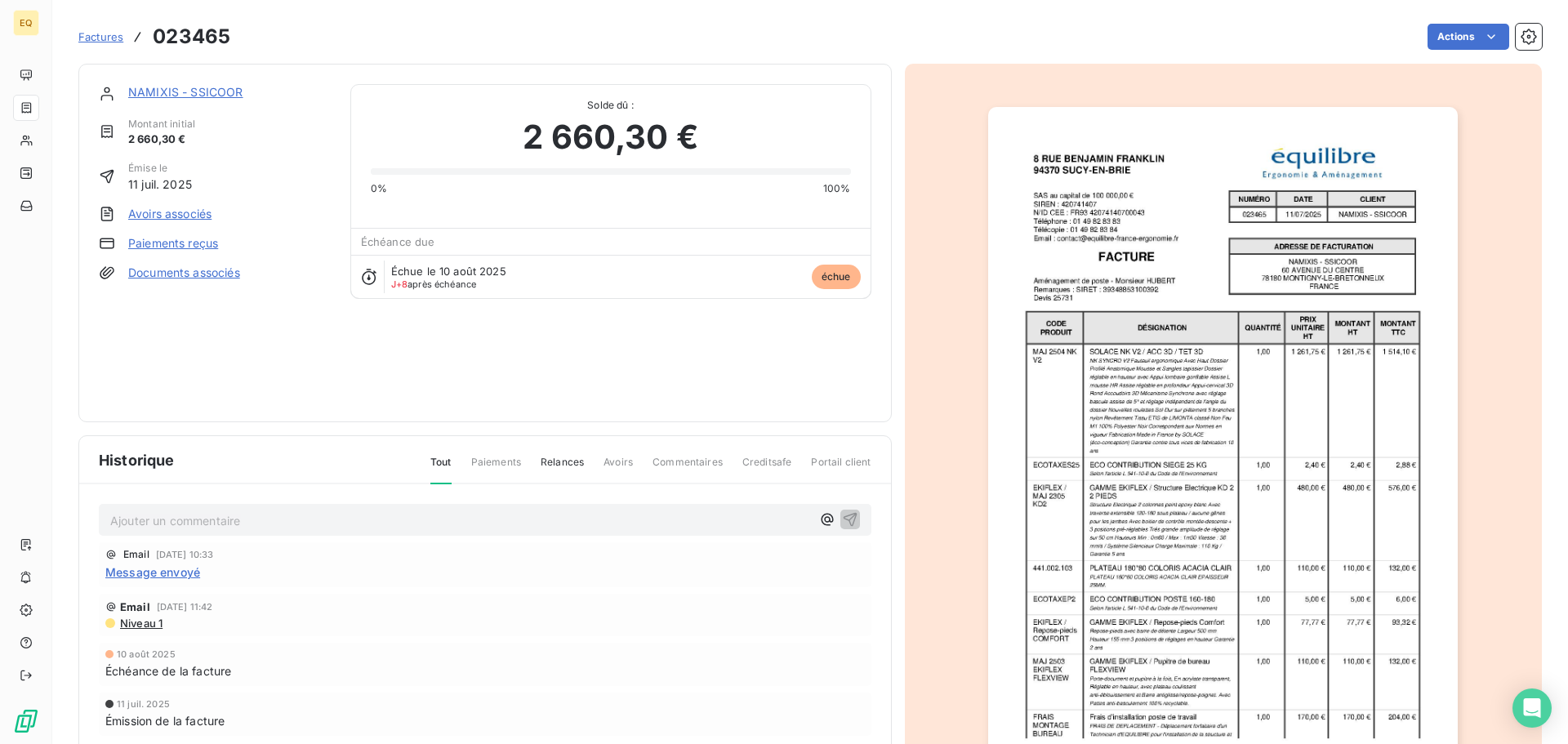
click at [162, 522] on p "Ajouter un commentaire ﻿" at bounding box center [461, 521] width 701 height 20
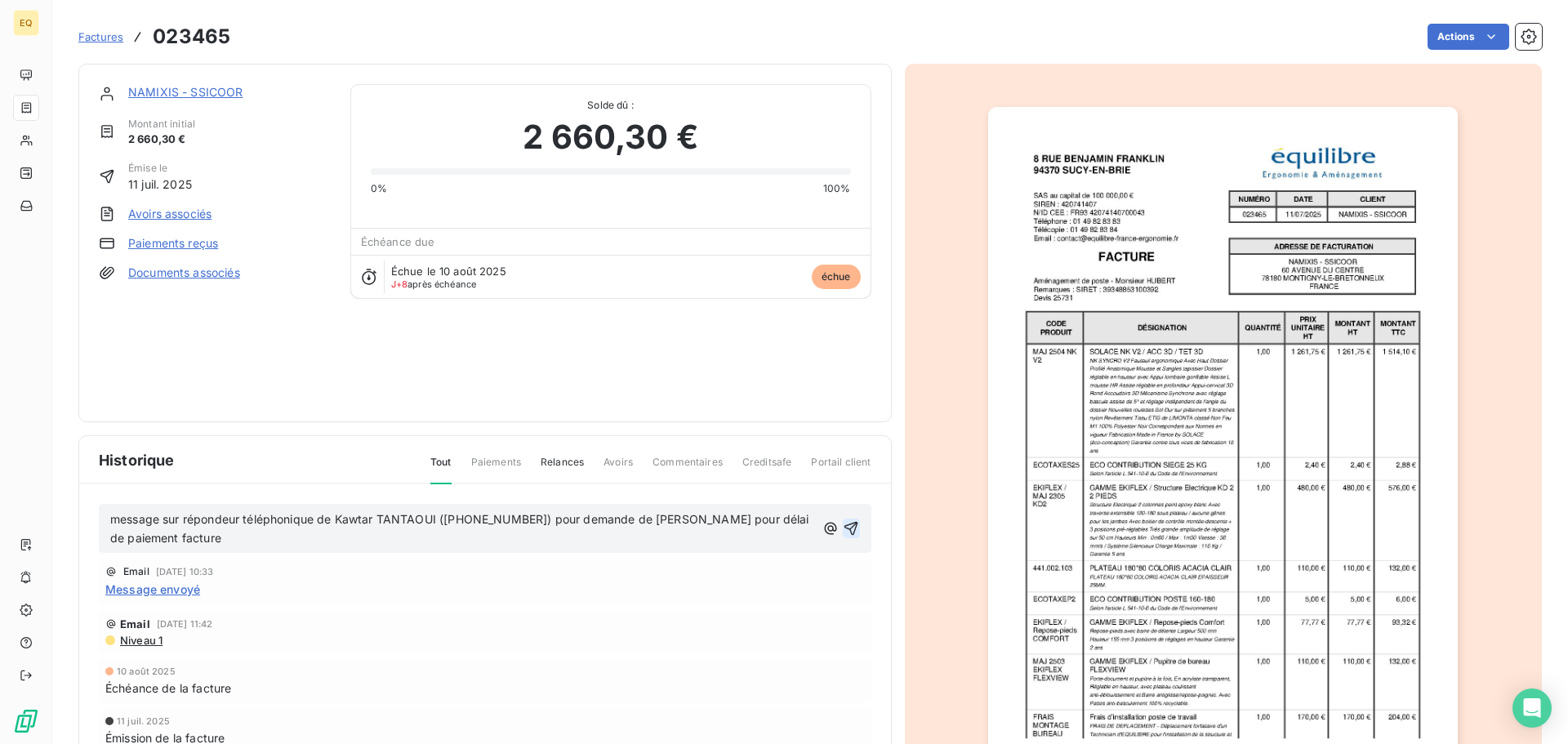
click at [843, 529] on icon "button" at bounding box center [850, 528] width 16 height 16
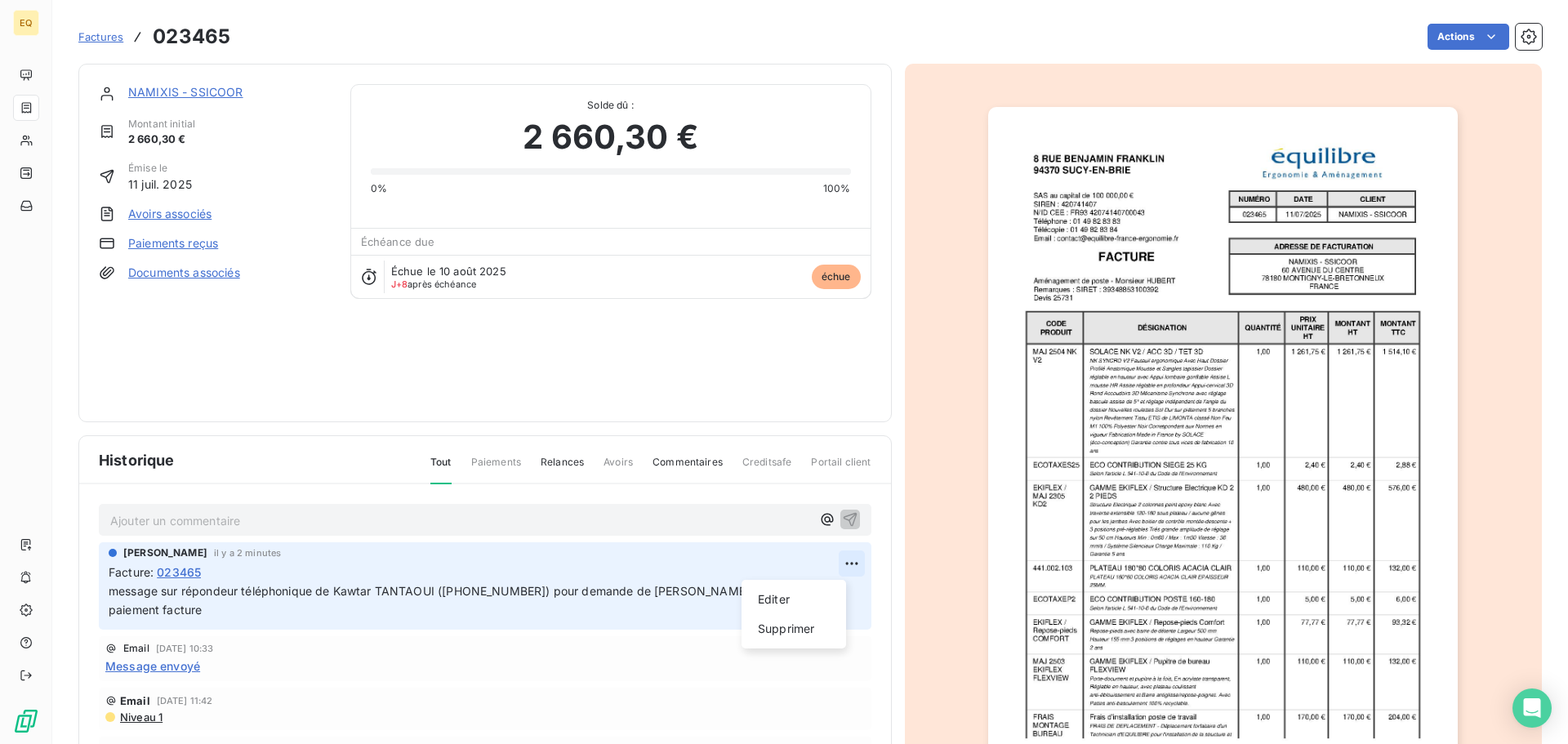
click at [829, 562] on html "EQ Factures 023465 Actions NAMIXIS - SSICOOR Montant initial 2 660,30 € Émise l…" at bounding box center [784, 372] width 1568 height 744
click at [788, 599] on div "Editer" at bounding box center [794, 599] width 92 height 26
click at [702, 589] on span "message sur répondeur téléphonique de Kawtar TANTAOUI ([PHONE_NUMBER]) pour dem…" at bounding box center [468, 600] width 720 height 33
click at [844, 596] on icon "button" at bounding box center [851, 600] width 13 height 13
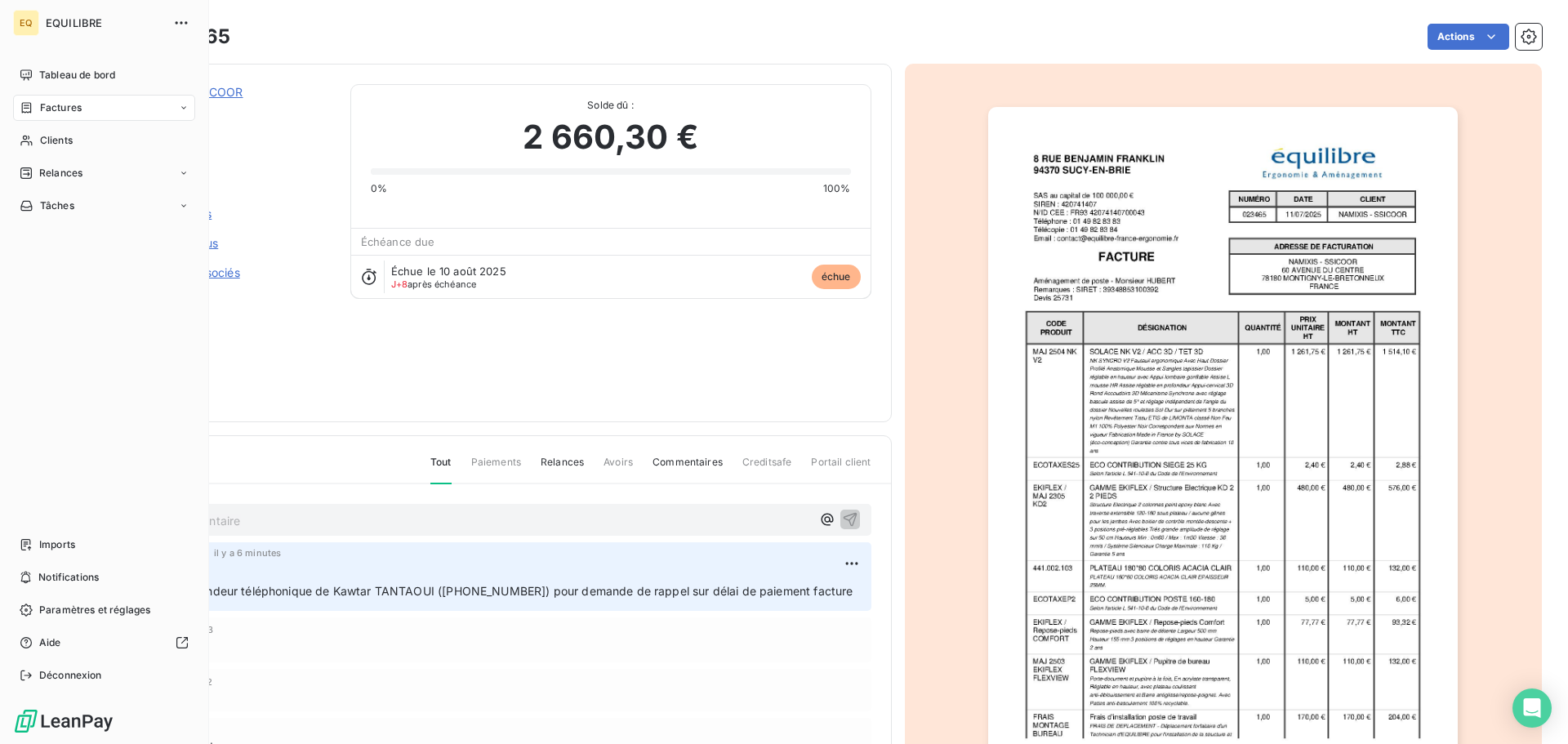
click at [48, 104] on span "Factures" at bounding box center [61, 107] width 41 height 14
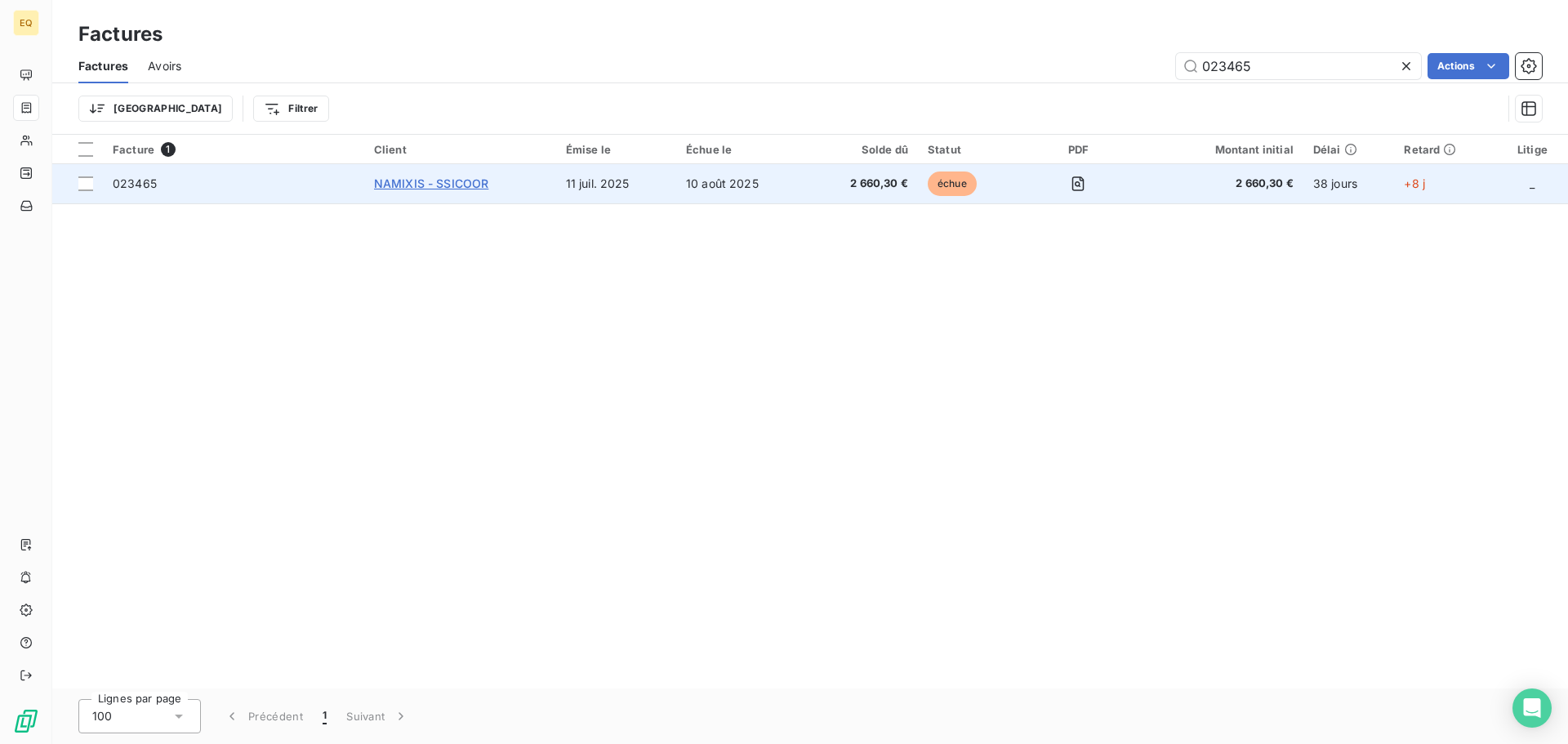
click at [471, 182] on span "NAMIXIS - SSICOOR" at bounding box center [431, 183] width 115 height 13
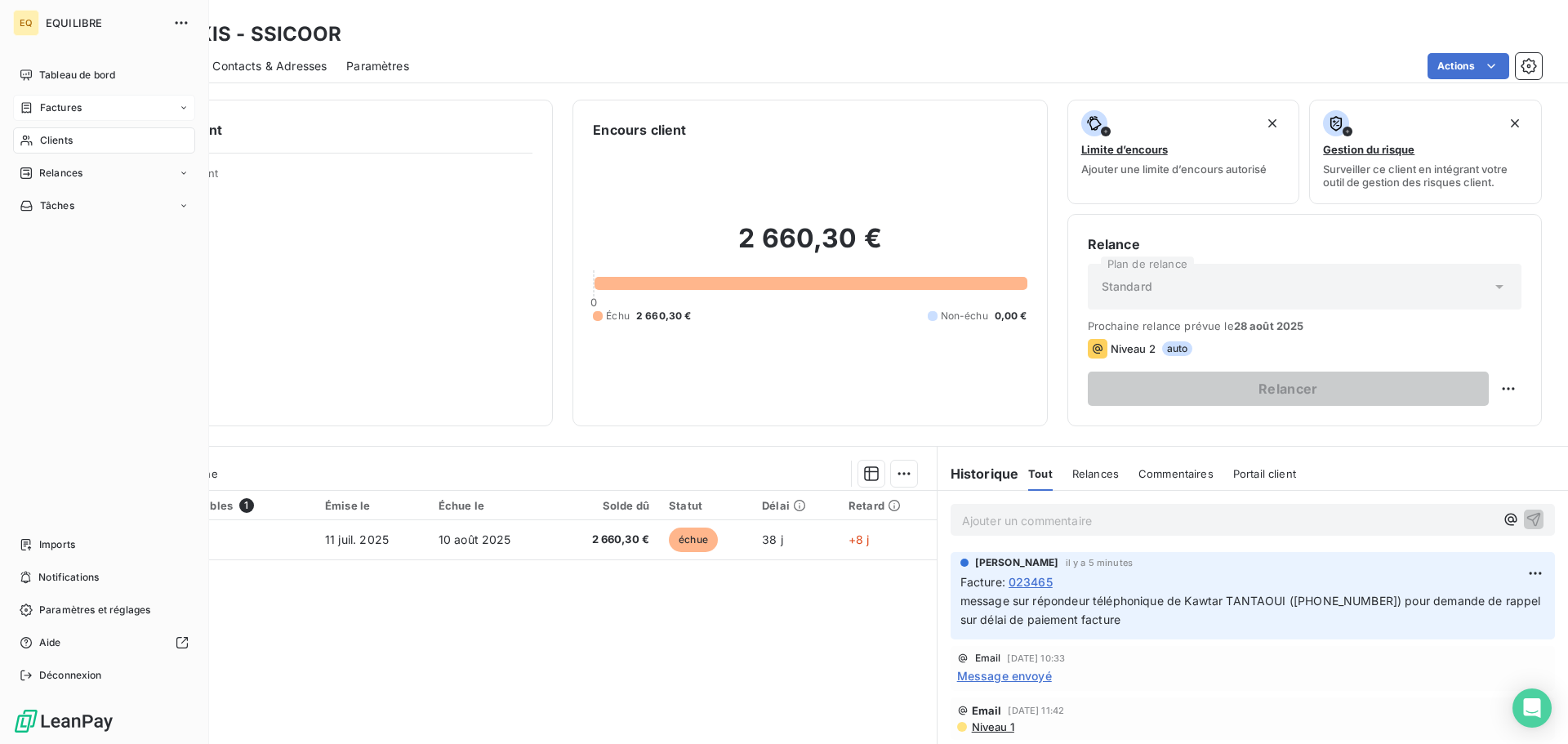
drag, startPoint x: 61, startPoint y: 104, endPoint x: 75, endPoint y: 108, distance: 14.6
click at [61, 104] on span "Factures" at bounding box center [61, 107] width 41 height 14
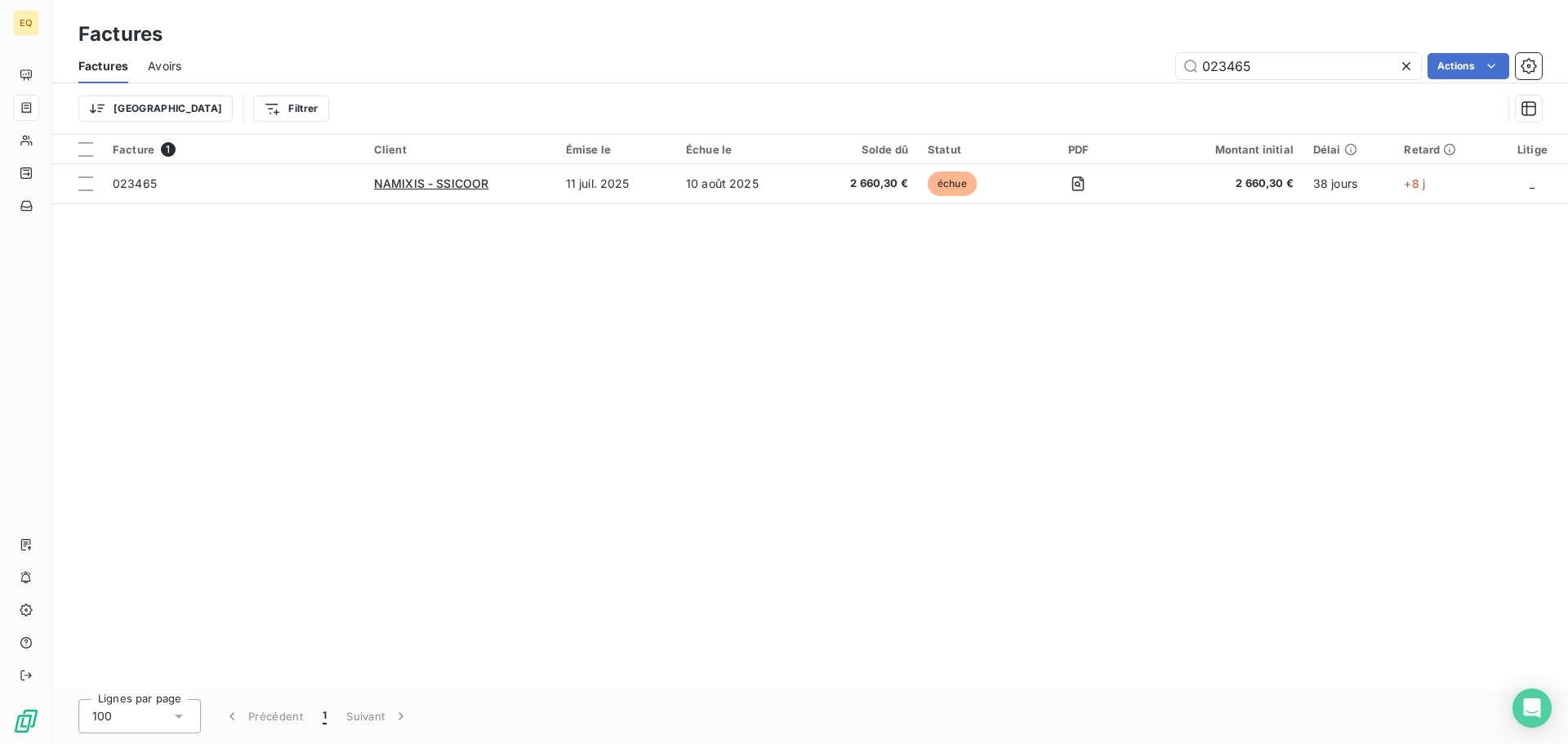
drag, startPoint x: 1270, startPoint y: 69, endPoint x: 1163, endPoint y: 67, distance: 107.0
click at [1163, 67] on div "023465 Actions" at bounding box center [871, 66] width 1341 height 26
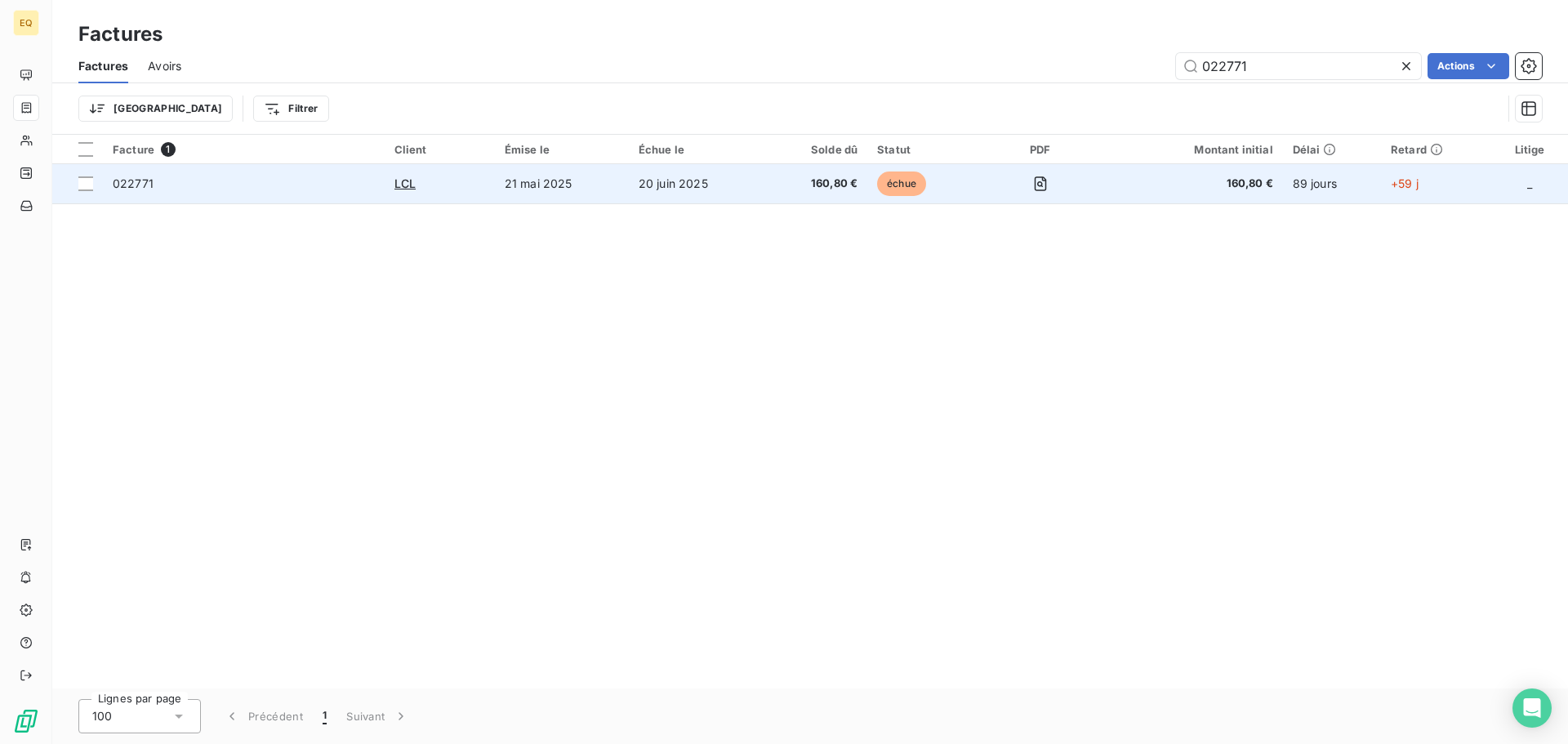
type input "022771"
click at [635, 178] on td "20 juin 2025" at bounding box center [697, 184] width 136 height 40
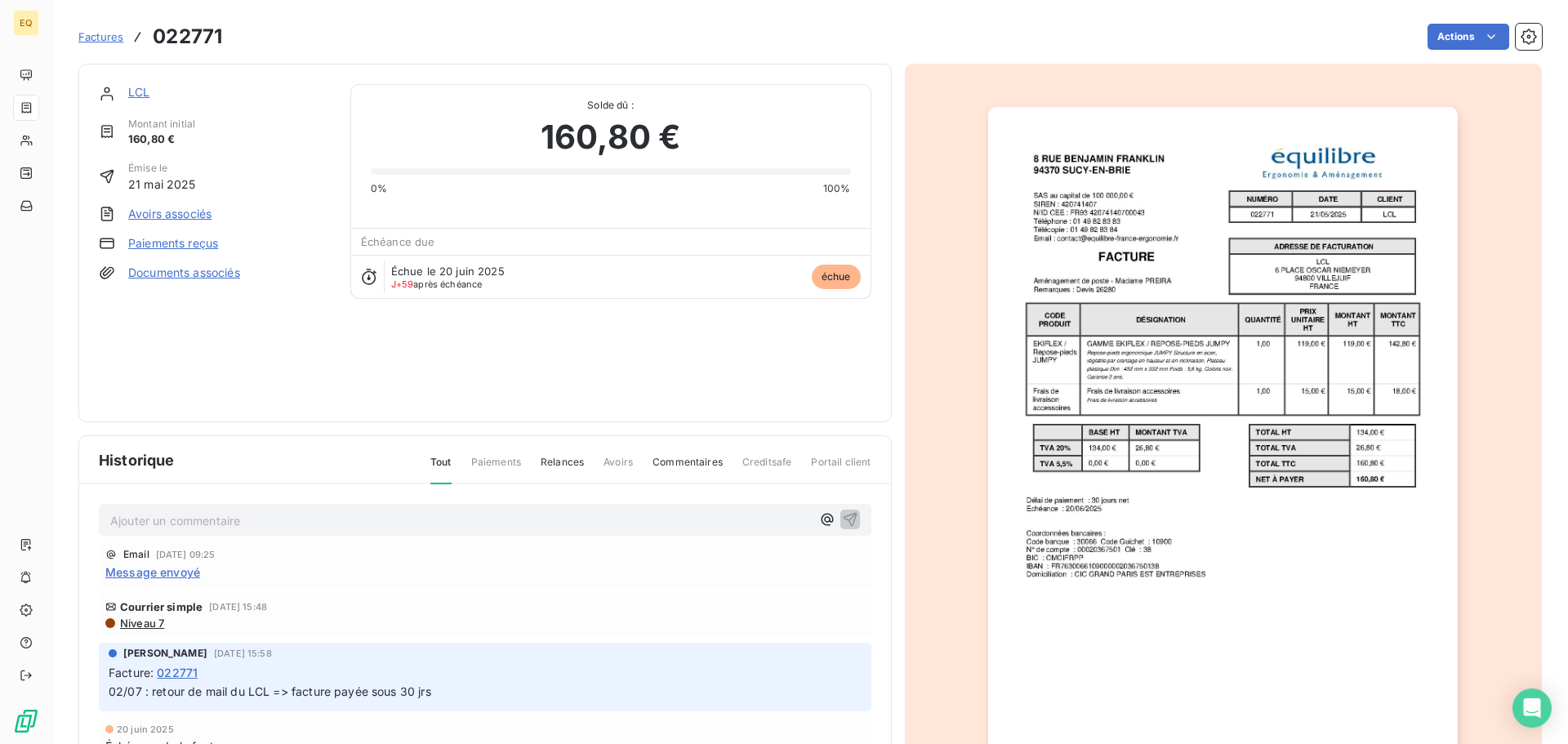
click at [214, 522] on p "Ajouter un commentaire ﻿" at bounding box center [461, 521] width 701 height 20
drag, startPoint x: 828, startPoint y: 513, endPoint x: 672, endPoint y: 645, distance: 204.4
click at [666, 645] on div "envoi mail ce jour à Mme [PERSON_NAME] pour prise de contact car pas joignable …" at bounding box center [485, 673] width 812 height 378
click at [842, 520] on icon "button" at bounding box center [849, 518] width 16 height 16
